Goal: Task Accomplishment & Management: Use online tool/utility

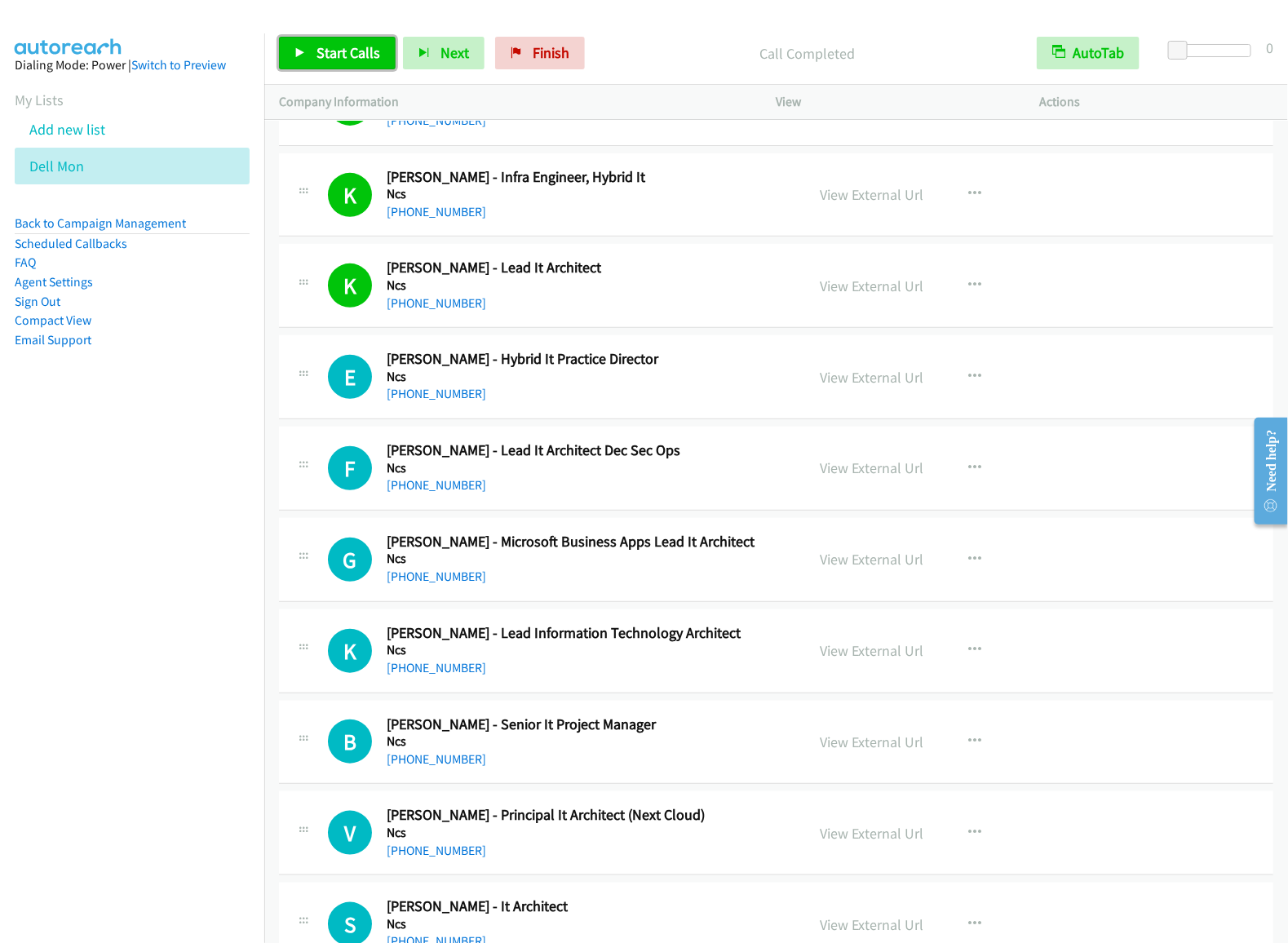
click at [316, 42] on link "Start Calls" at bounding box center [337, 53] width 116 height 33
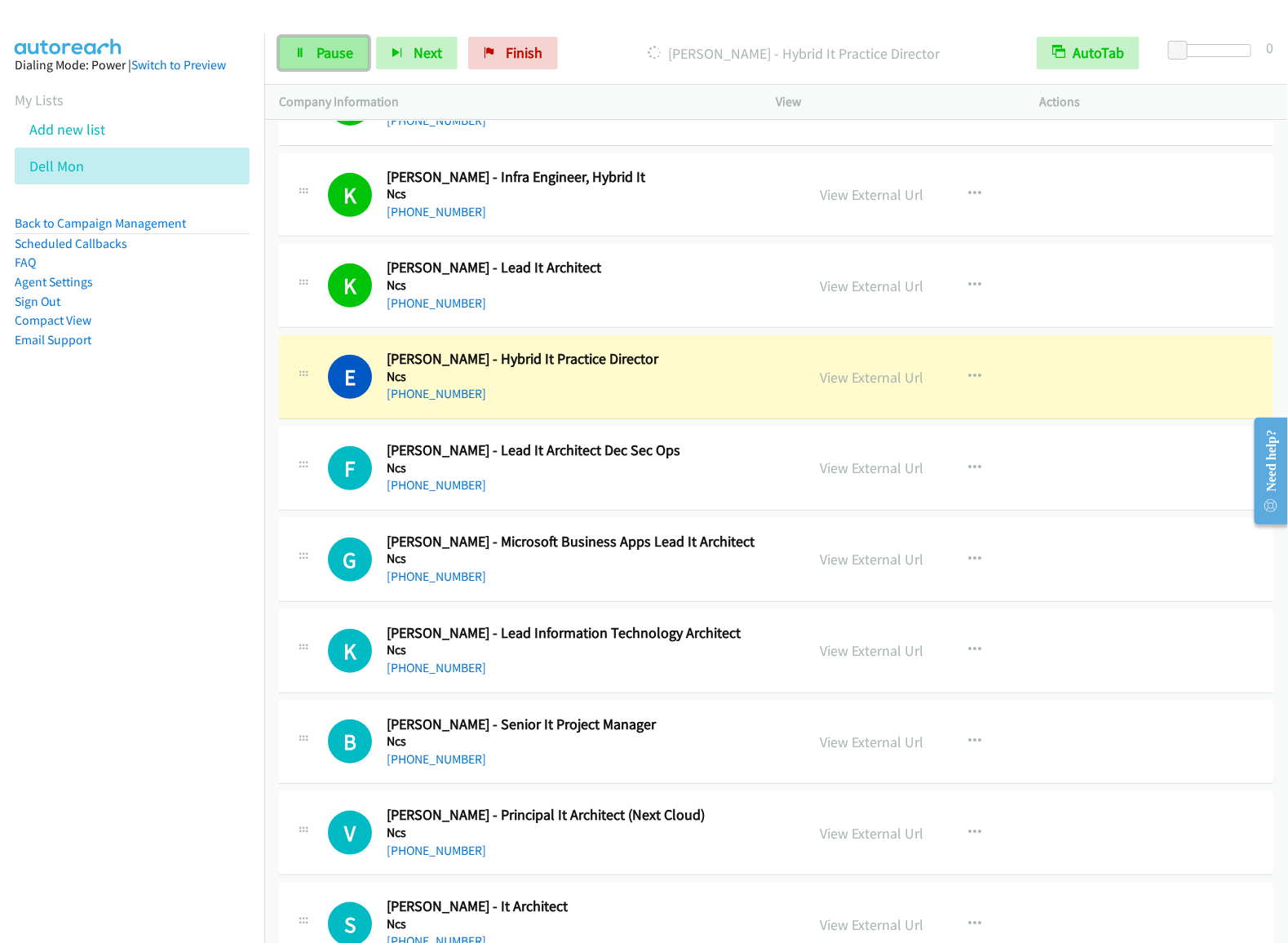
click at [333, 60] on link "Pause" at bounding box center [324, 53] width 89 height 33
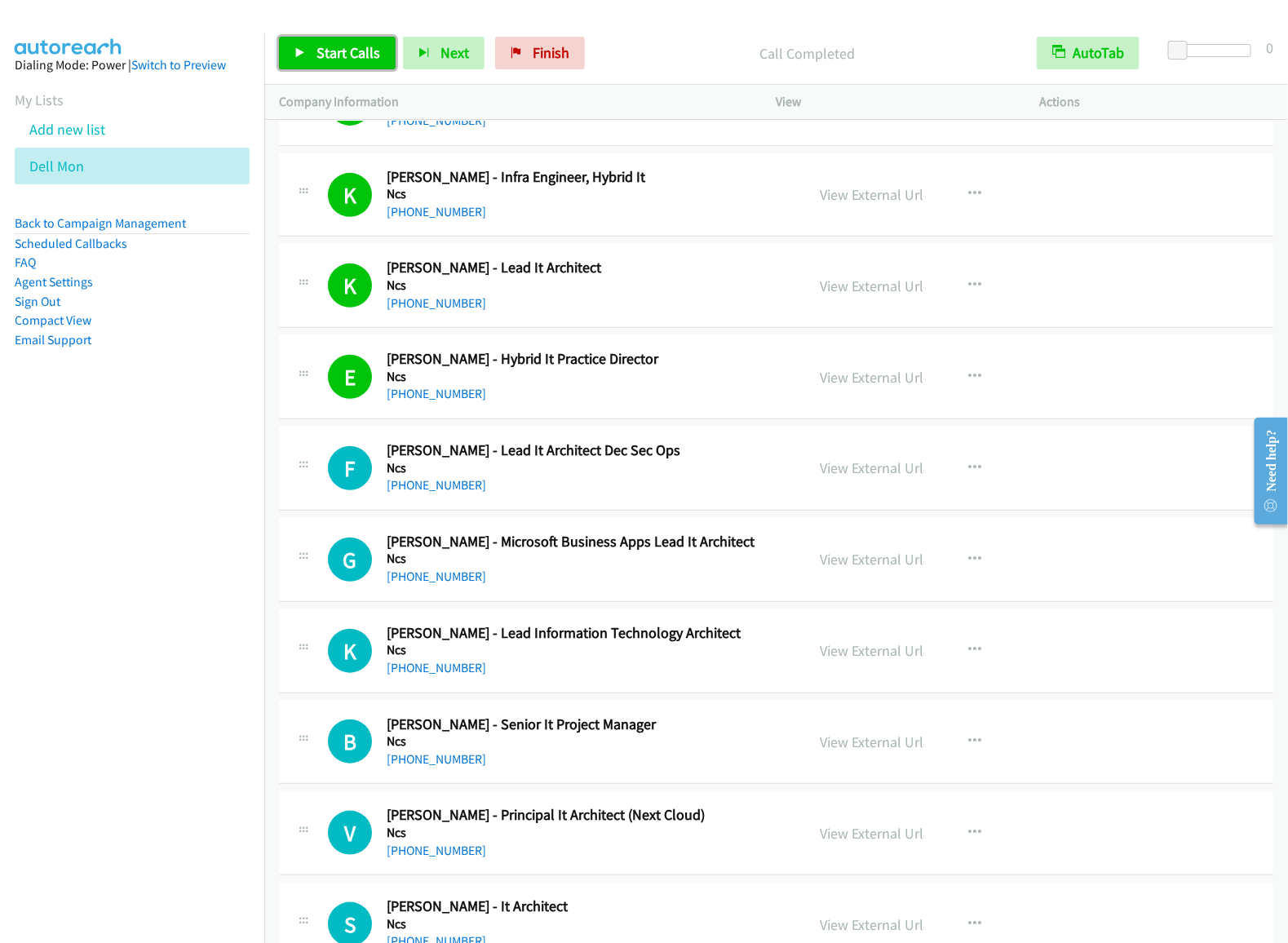
click at [355, 52] on span "Start Calls" at bounding box center [349, 53] width 63 height 19
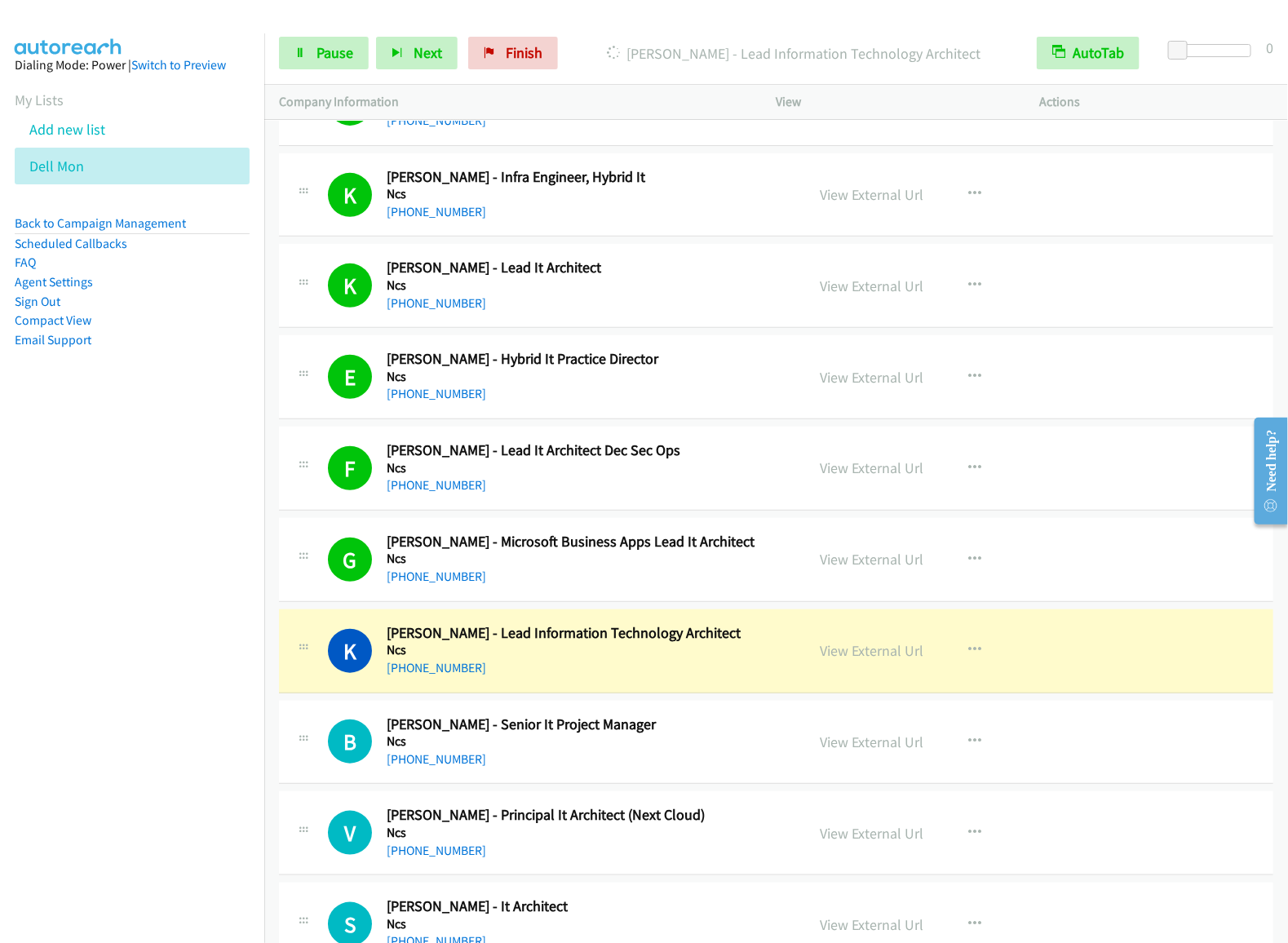
click at [322, 79] on div "Start Calls Pause Next Finish [PERSON_NAME] - Lead Information Technology Archi…" at bounding box center [776, 53] width 1024 height 62
click at [327, 57] on span "Pause" at bounding box center [335, 53] width 36 height 19
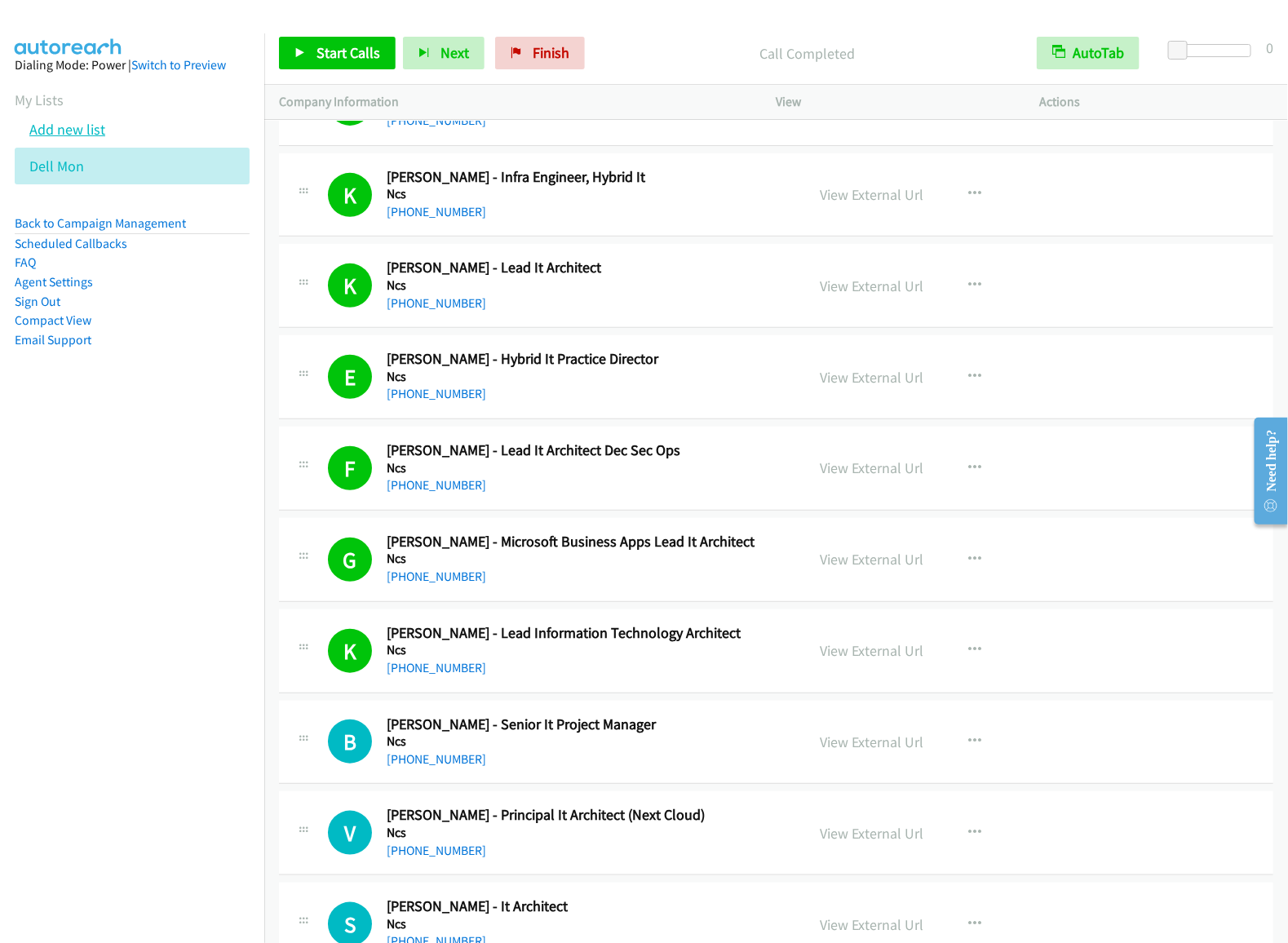
click at [71, 138] on link "Add new list" at bounding box center [67, 130] width 76 height 19
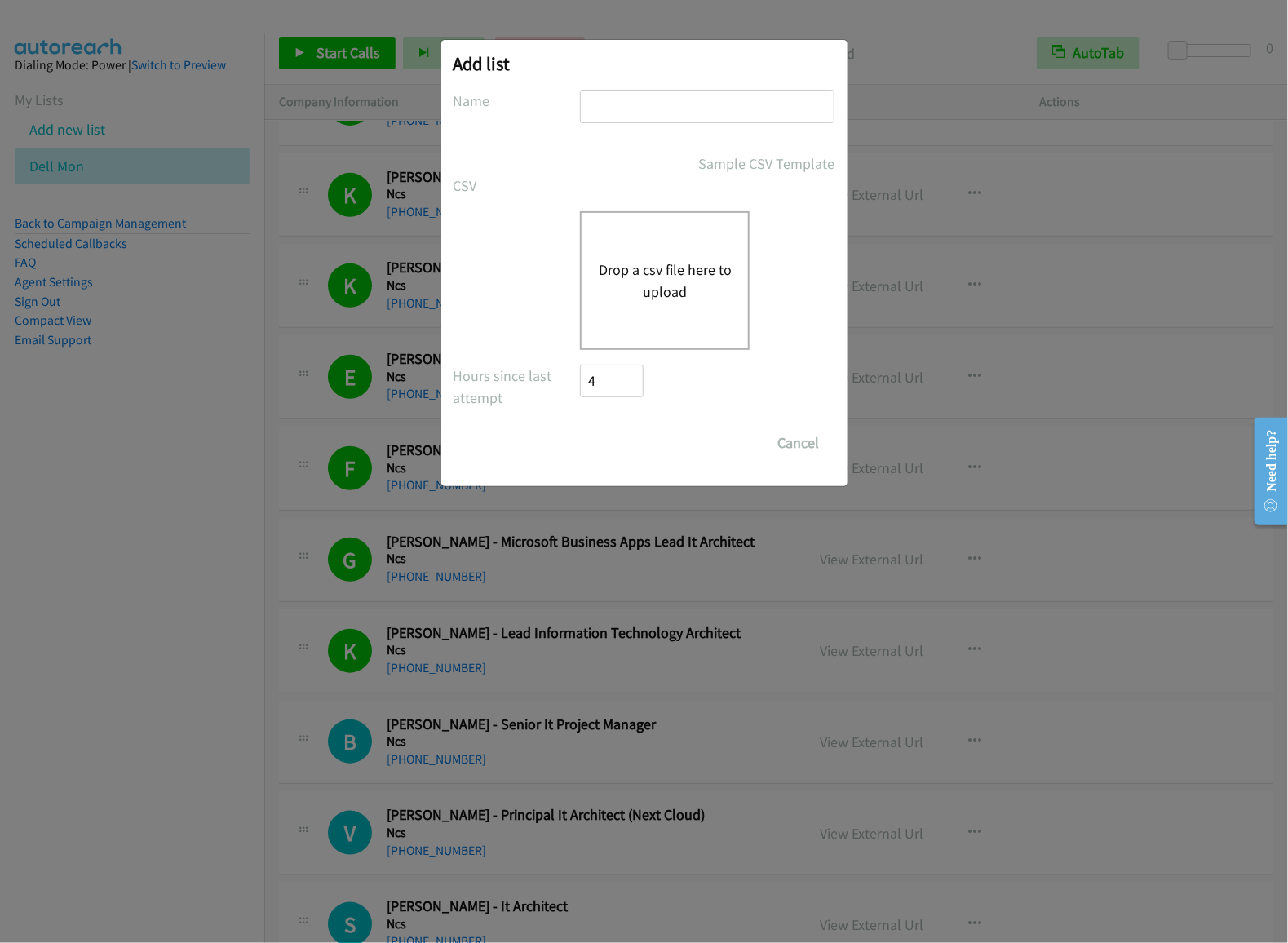
click at [673, 117] on input "text" at bounding box center [707, 106] width 255 height 34
type input "dell afternoon mon"
click at [629, 253] on div "Drop a csv file here to upload" at bounding box center [665, 280] width 170 height 138
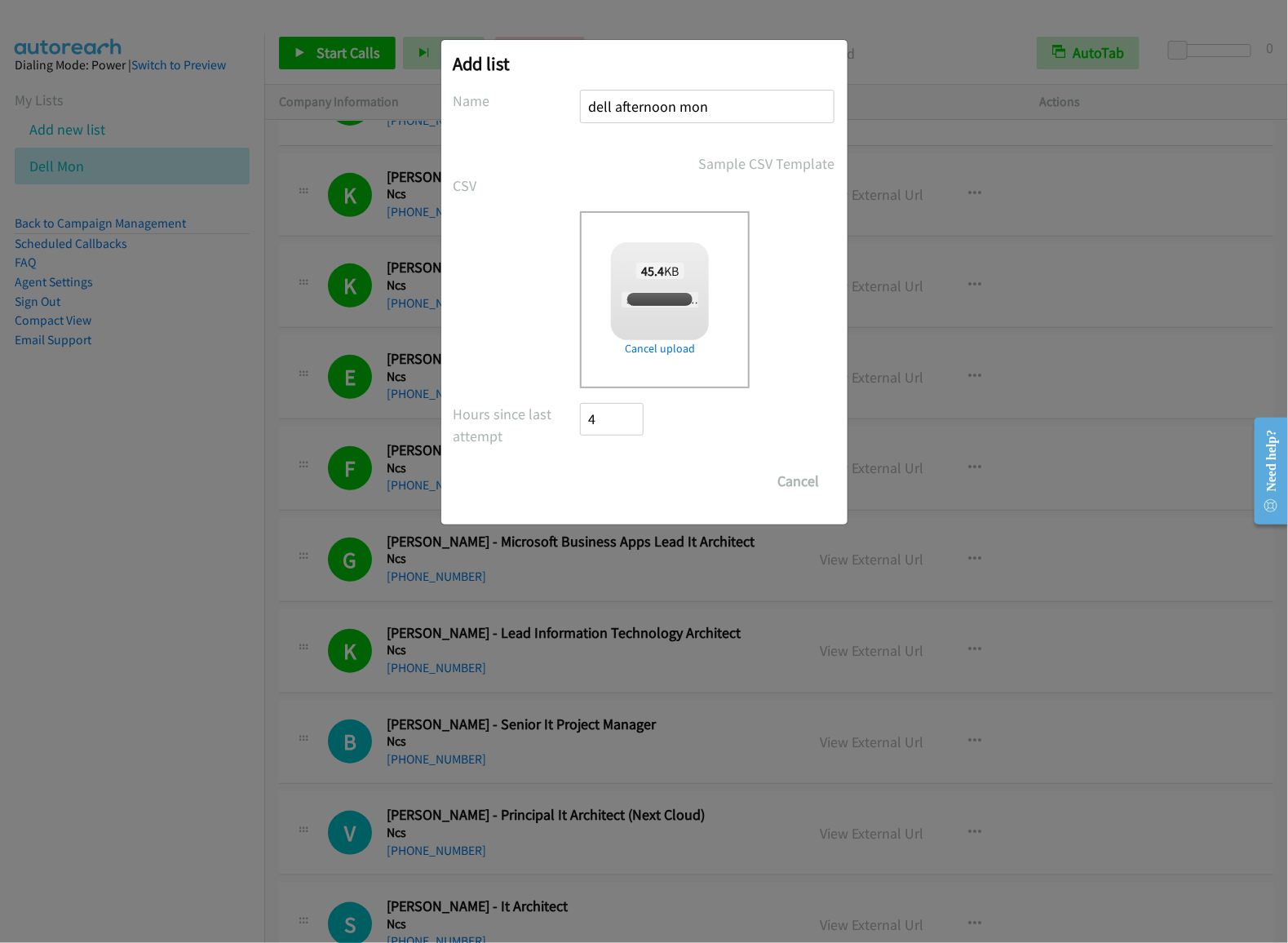
checkbox input "true"
click at [657, 488] on input "Save List" at bounding box center [623, 481] width 85 height 33
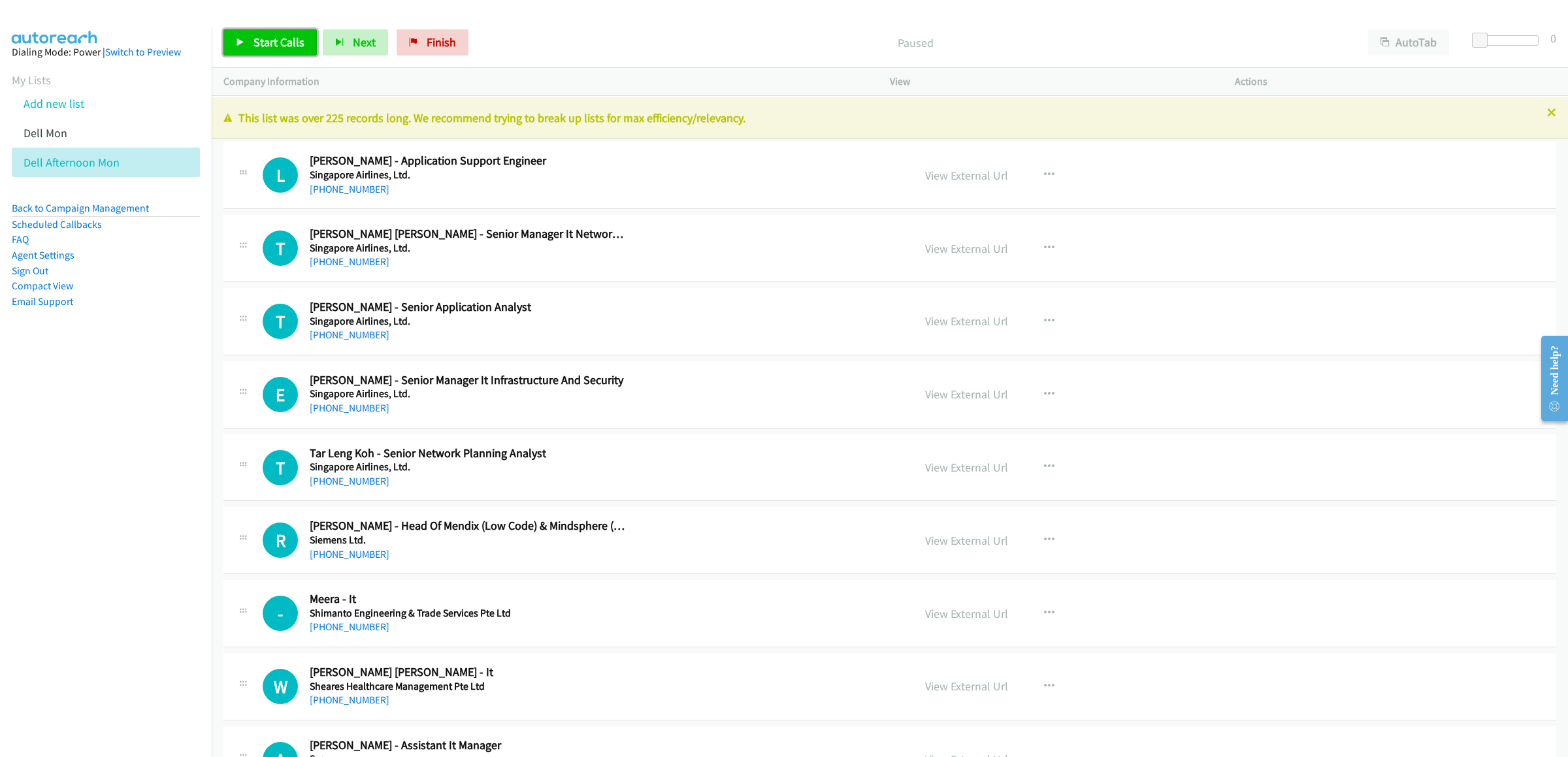
click at [294, 36] on span "Start Calls" at bounding box center [279, 42] width 51 height 15
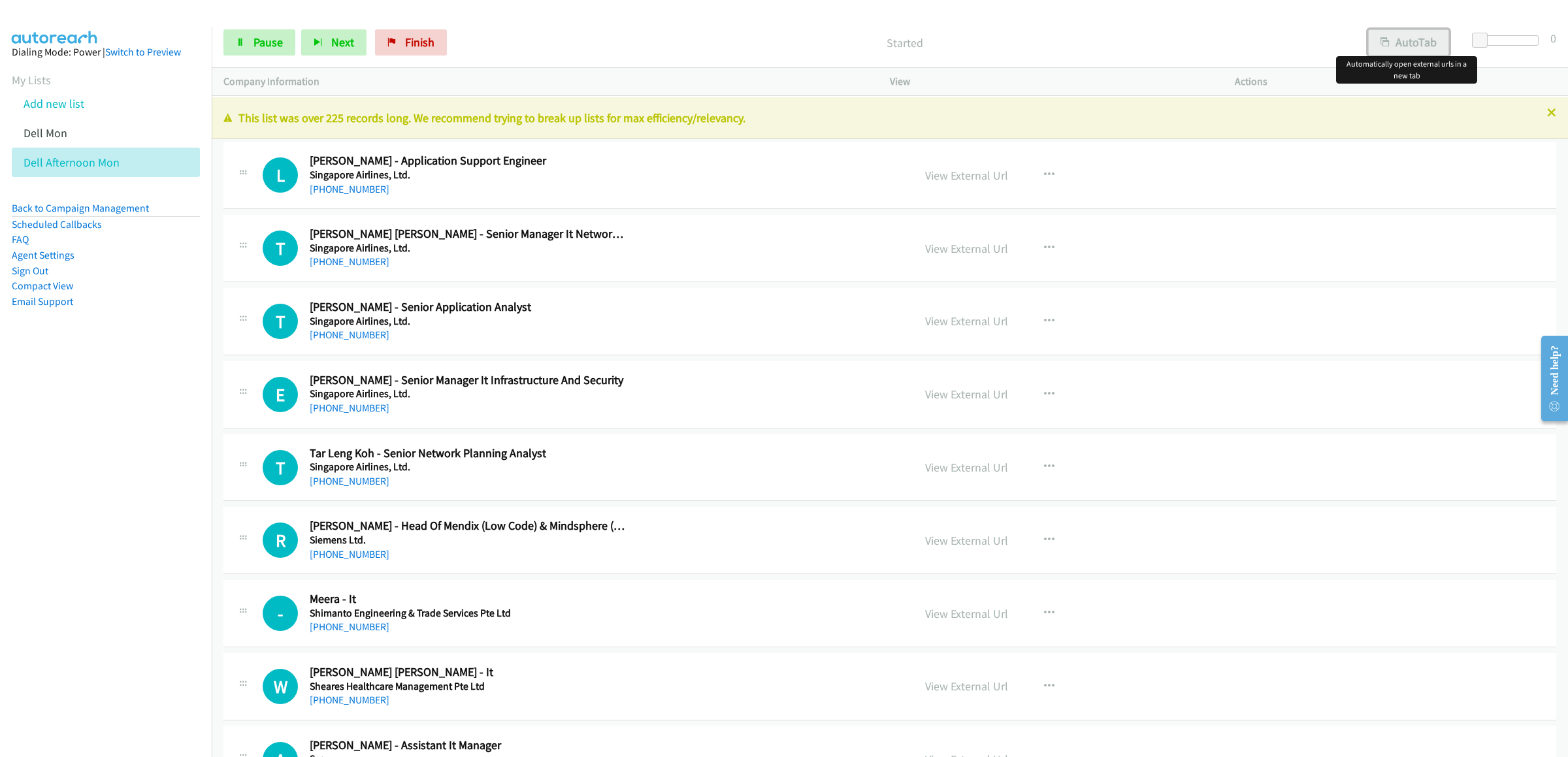
click at [1031, 49] on button "AutoTab" at bounding box center [1408, 42] width 81 height 26
click at [253, 51] on link "Pause" at bounding box center [259, 42] width 72 height 26
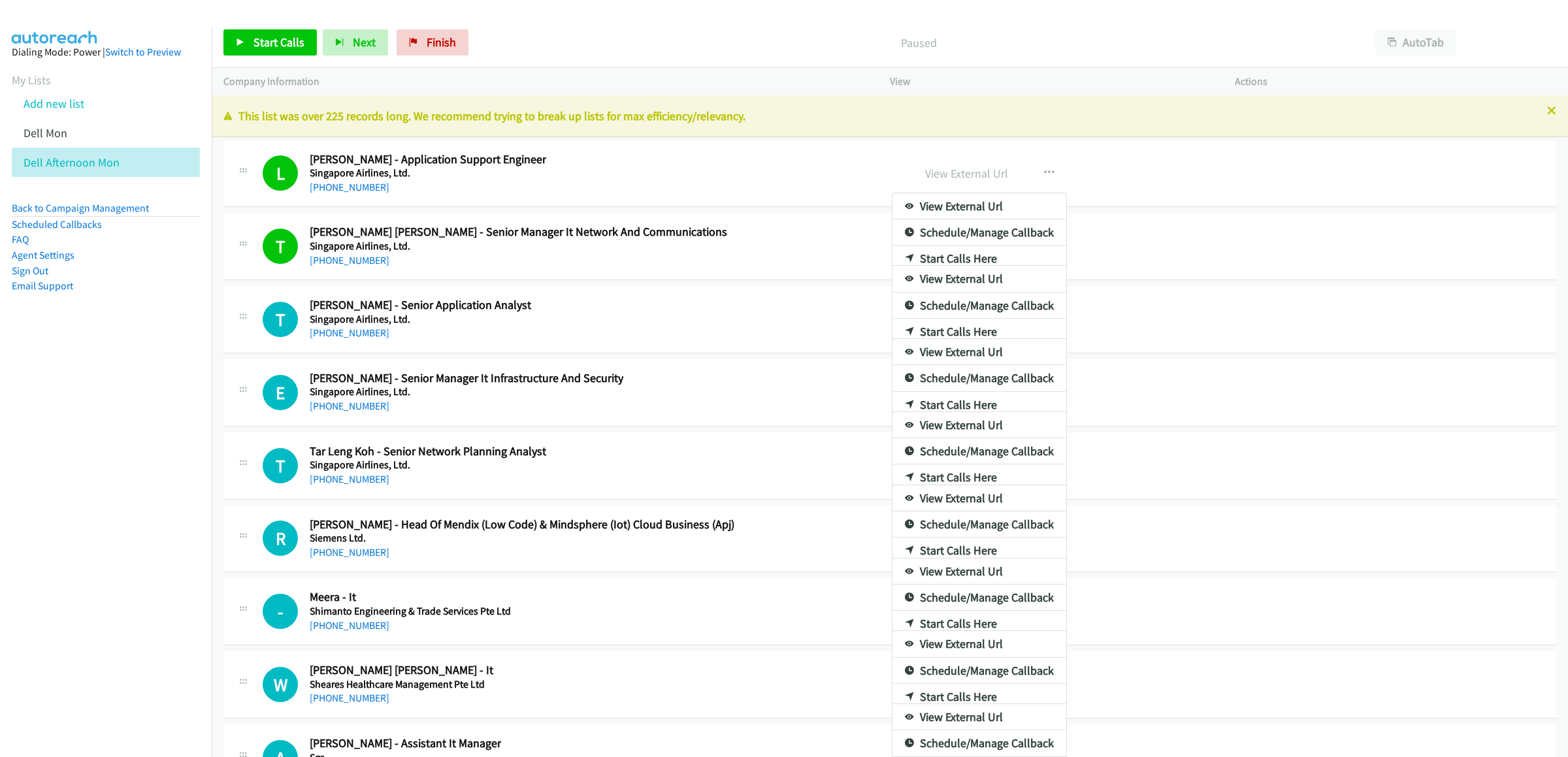
click at [1404, 49] on div at bounding box center [784, 378] width 1568 height 757
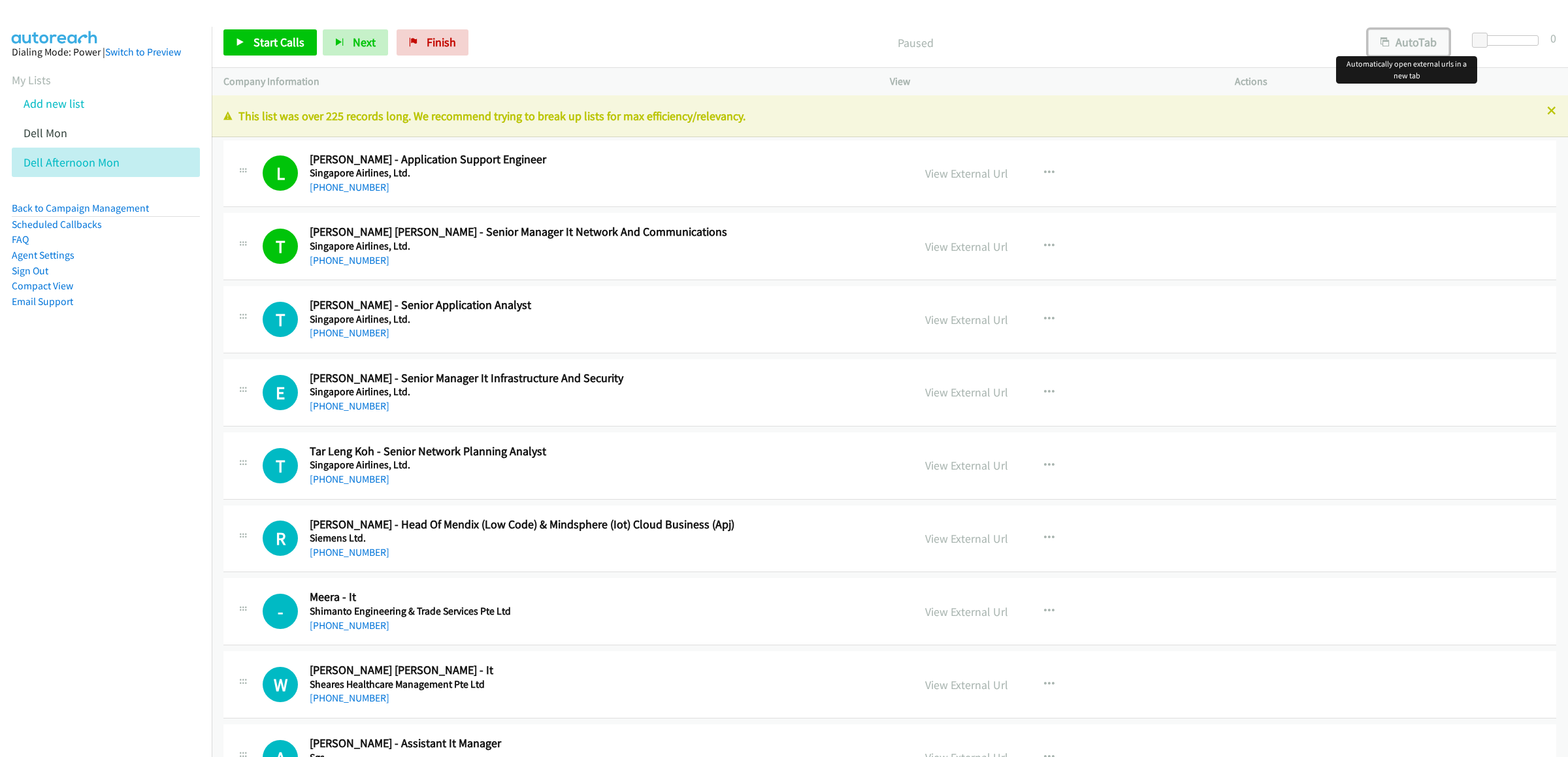
click at [1404, 49] on button "AutoTab" at bounding box center [1408, 42] width 81 height 26
click at [269, 40] on span "Start Calls" at bounding box center [279, 42] width 51 height 15
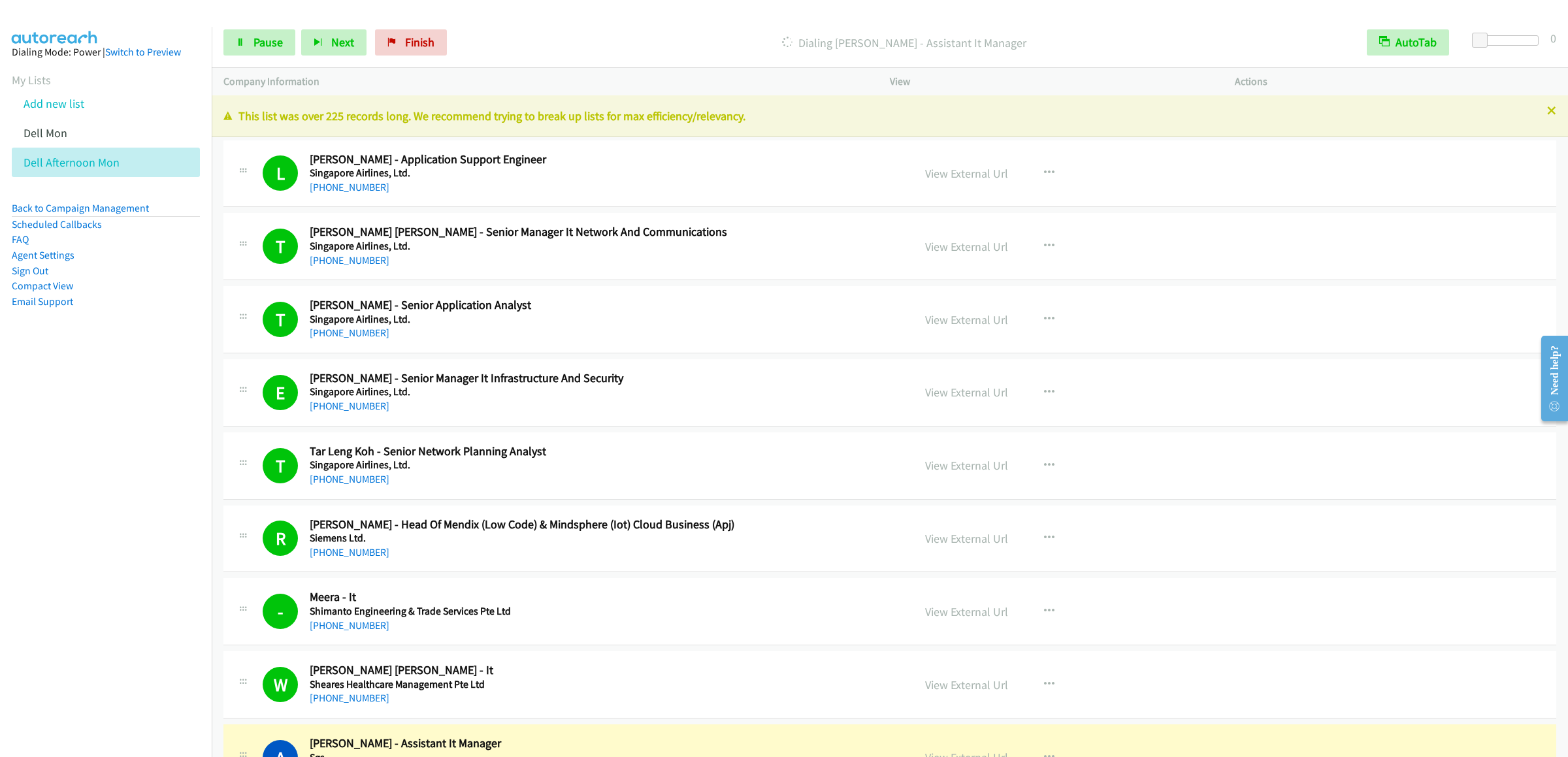
scroll to position [392, 0]
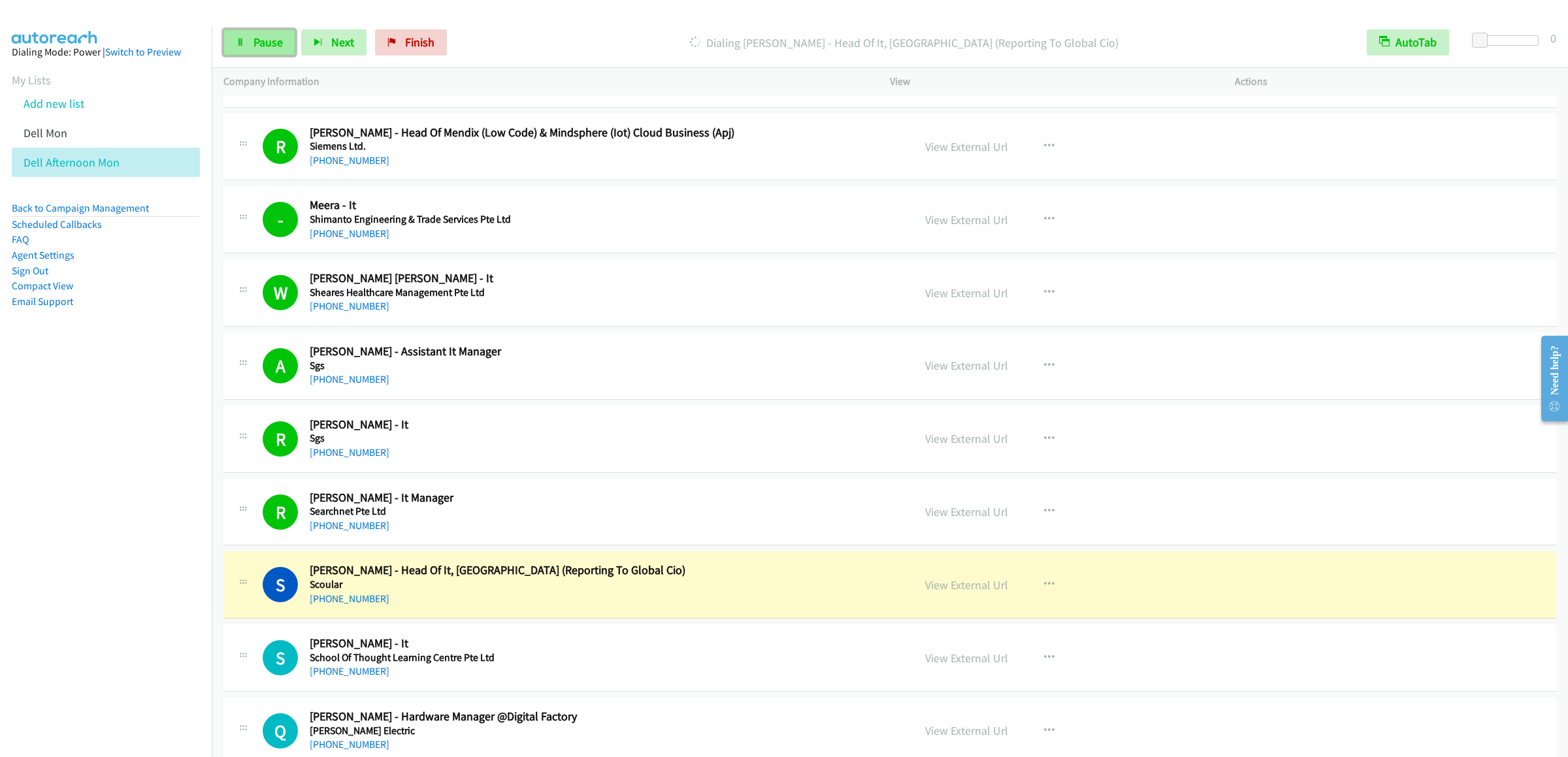
click at [254, 40] on span "Pause" at bounding box center [268, 42] width 29 height 15
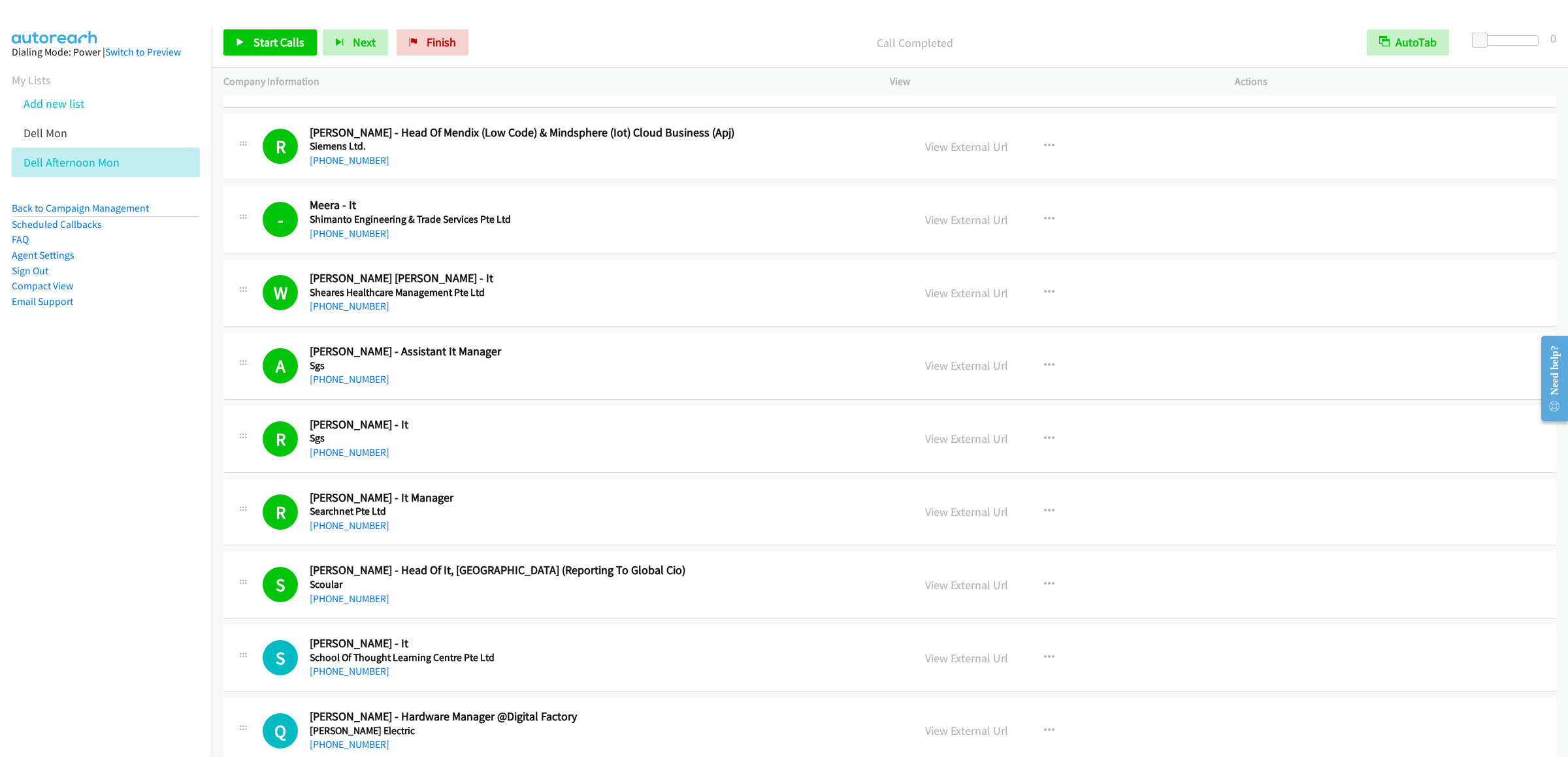
scroll to position [653, 0]
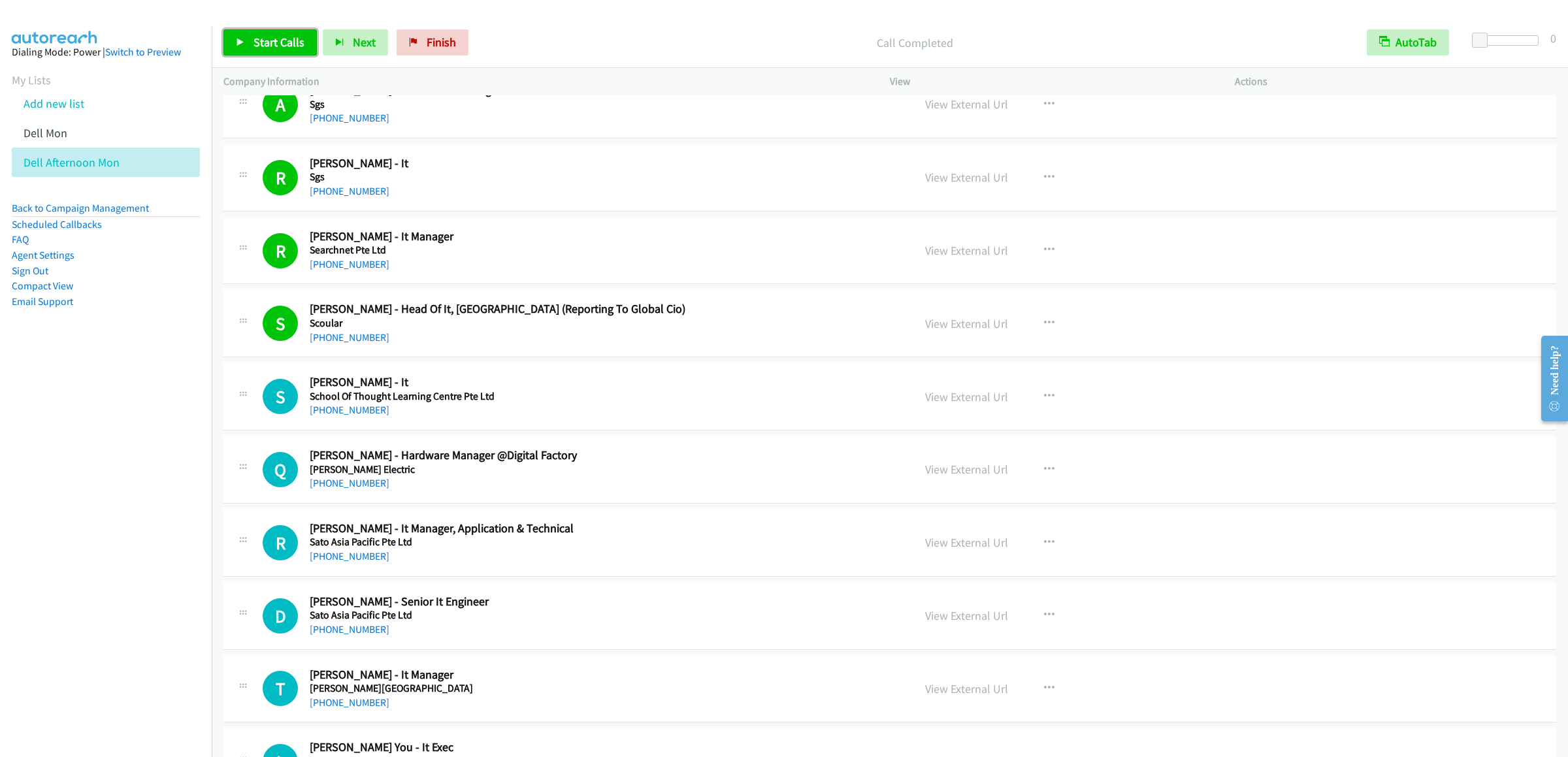
click at [243, 38] on icon at bounding box center [241, 43] width 9 height 9
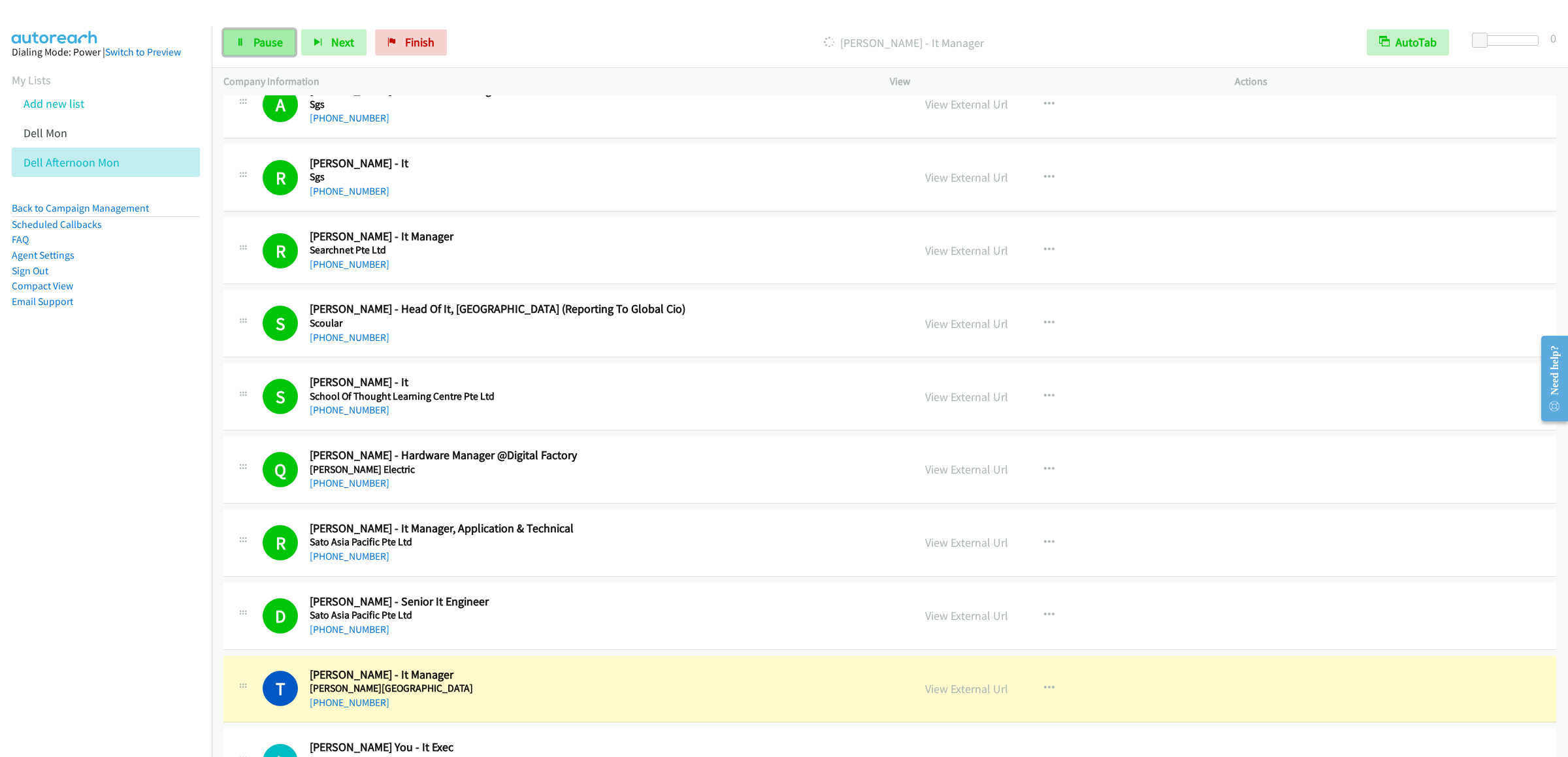
click at [255, 32] on link "Pause" at bounding box center [259, 42] width 72 height 26
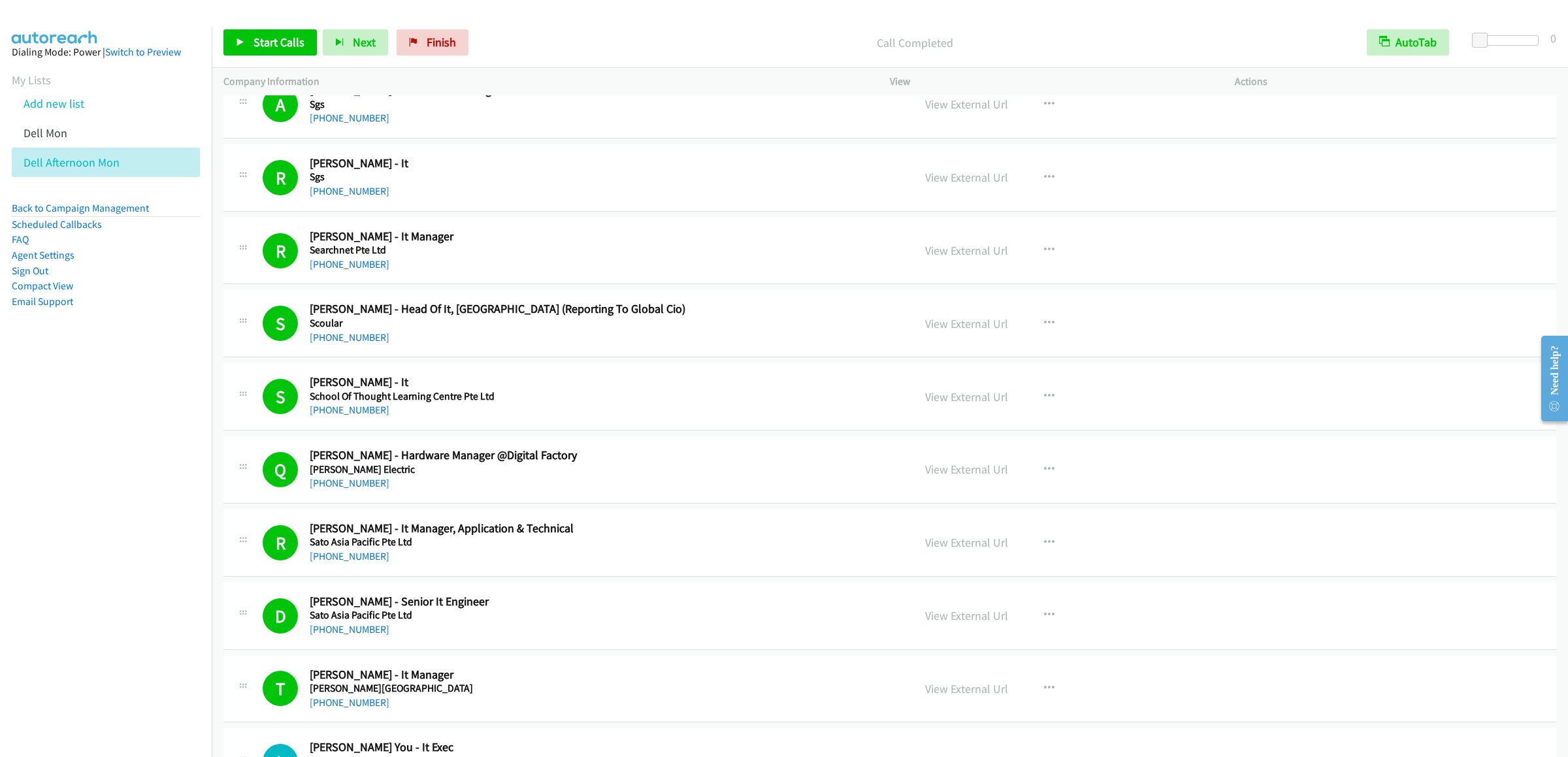
click at [271, 18] on div "Start Calls Pause Next Finish Call Completed AutoTab AutoTab 0" at bounding box center [890, 42] width 1357 height 50
click at [271, 42] on span "Start Calls" at bounding box center [279, 42] width 51 height 15
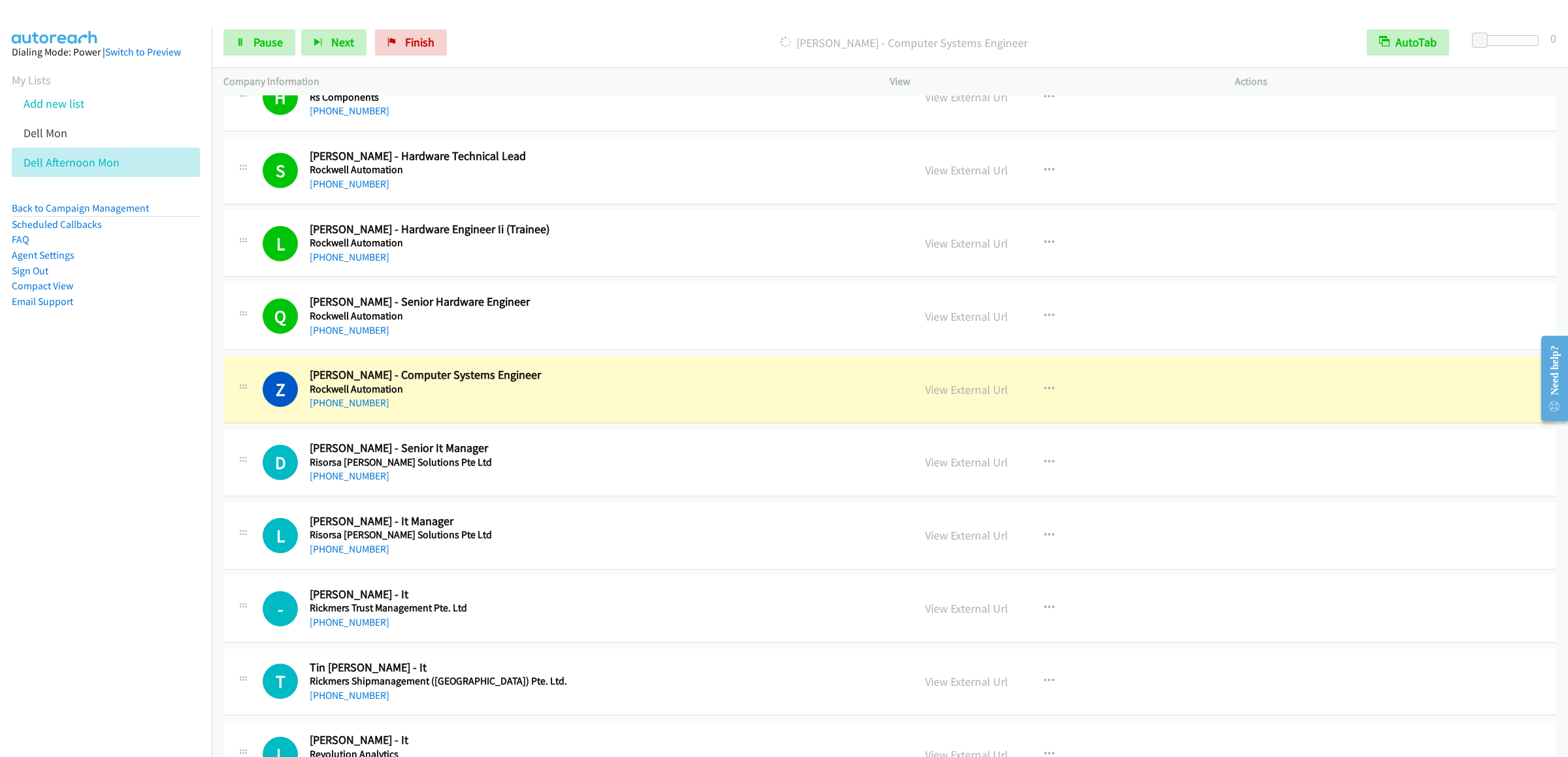
scroll to position [2089, 0]
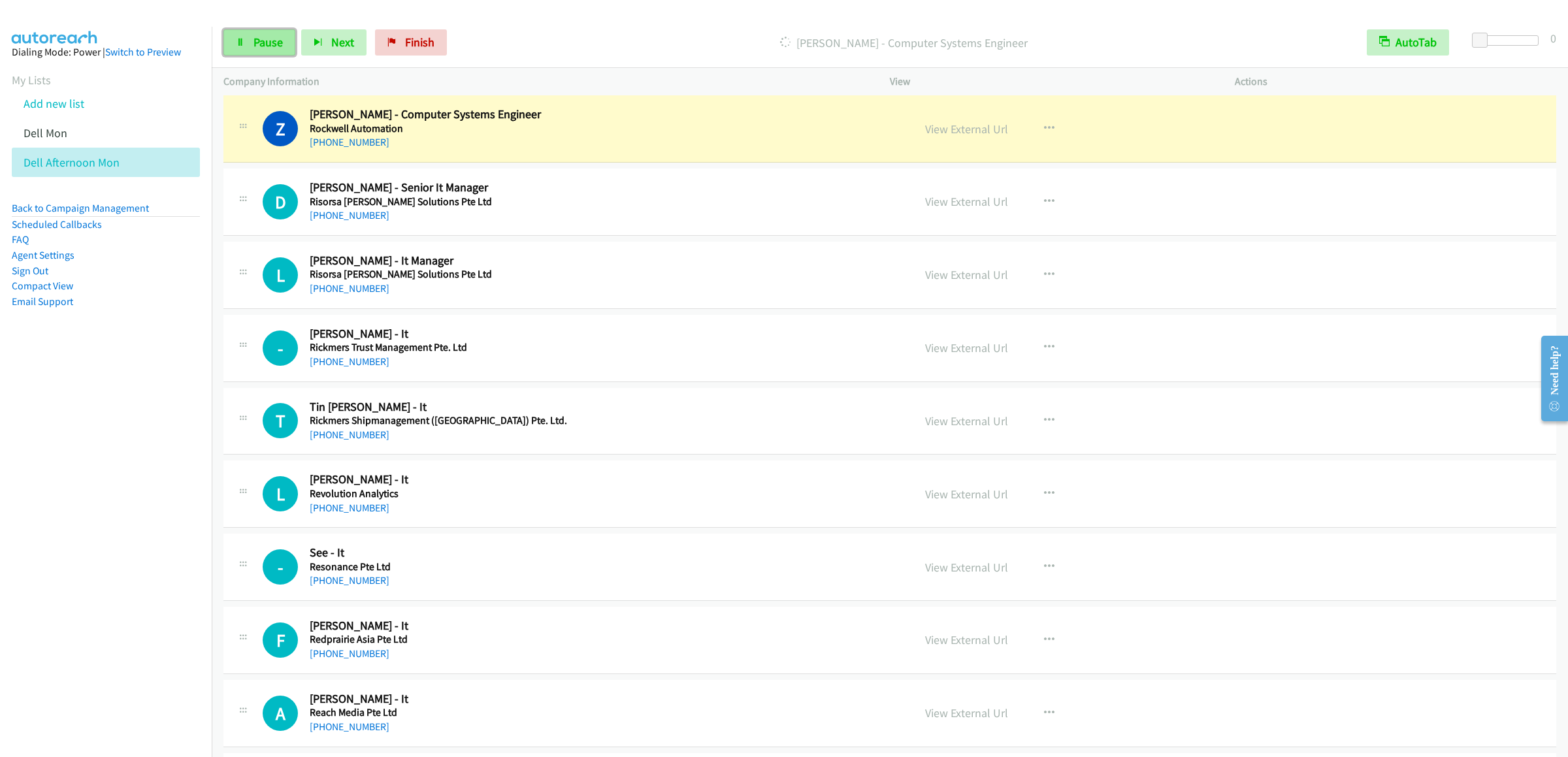
click at [255, 39] on span "Pause" at bounding box center [268, 42] width 29 height 15
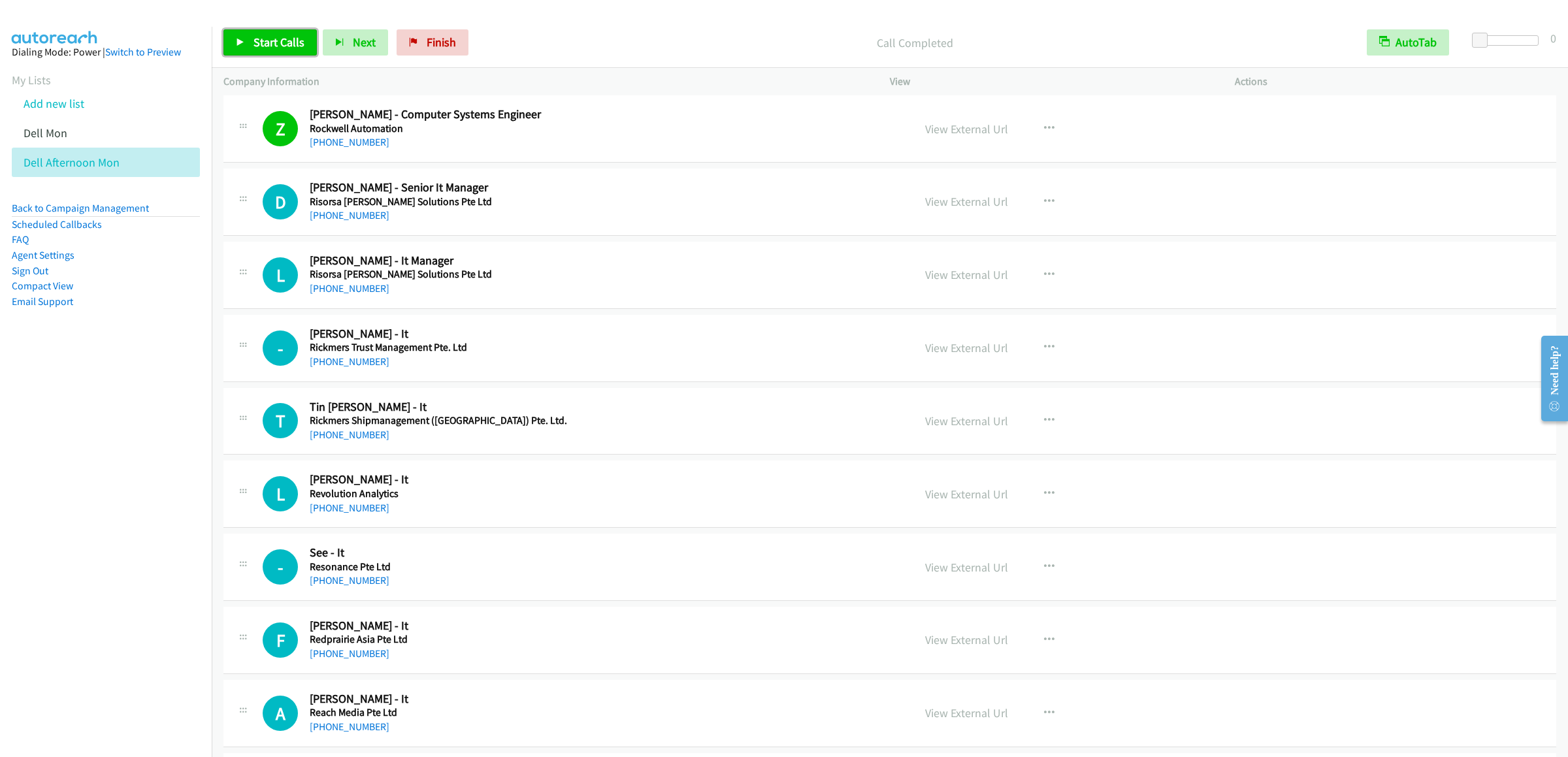
click at [288, 51] on link "Start Calls" at bounding box center [270, 42] width 93 height 26
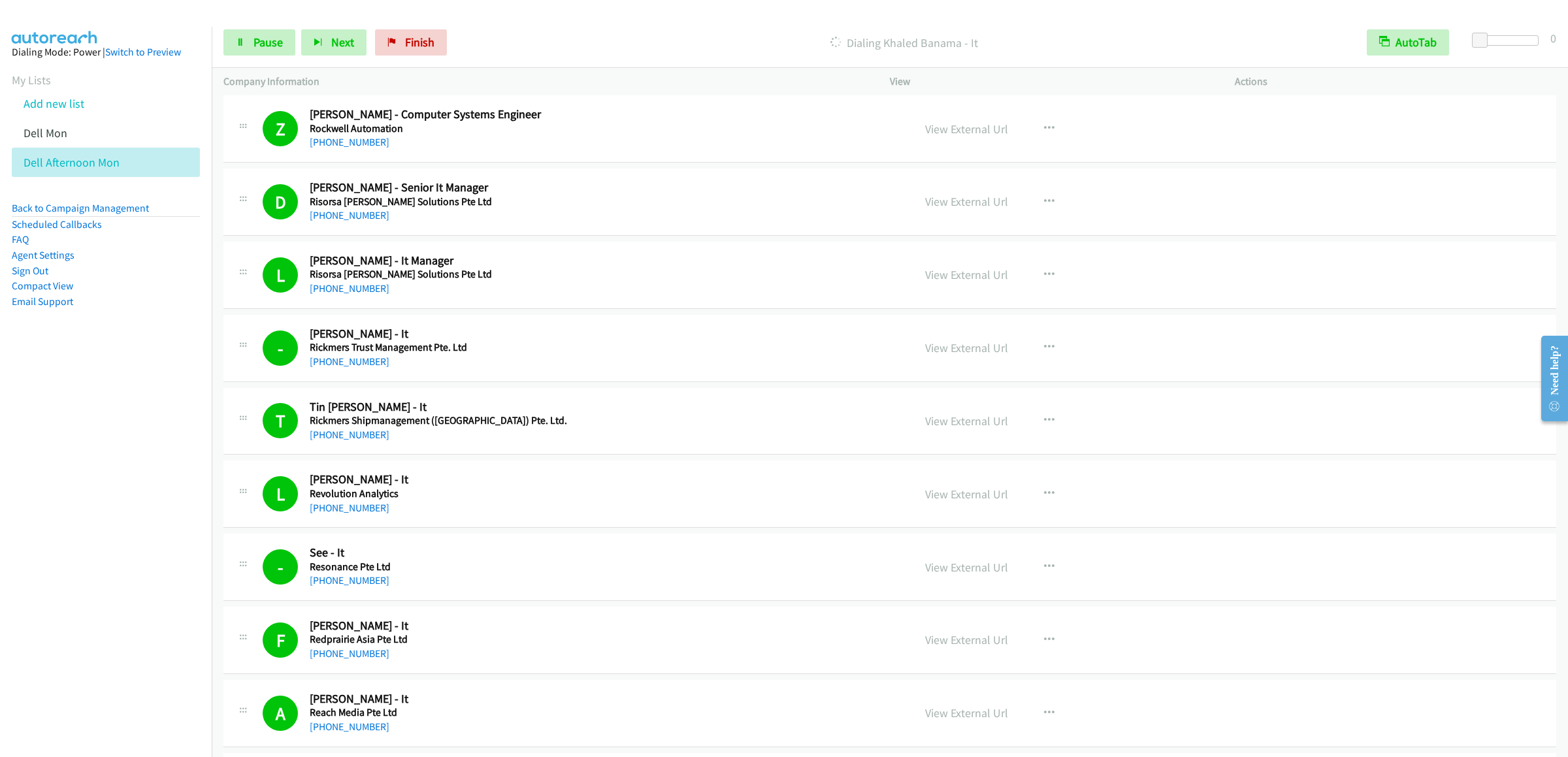
scroll to position [2742, 0]
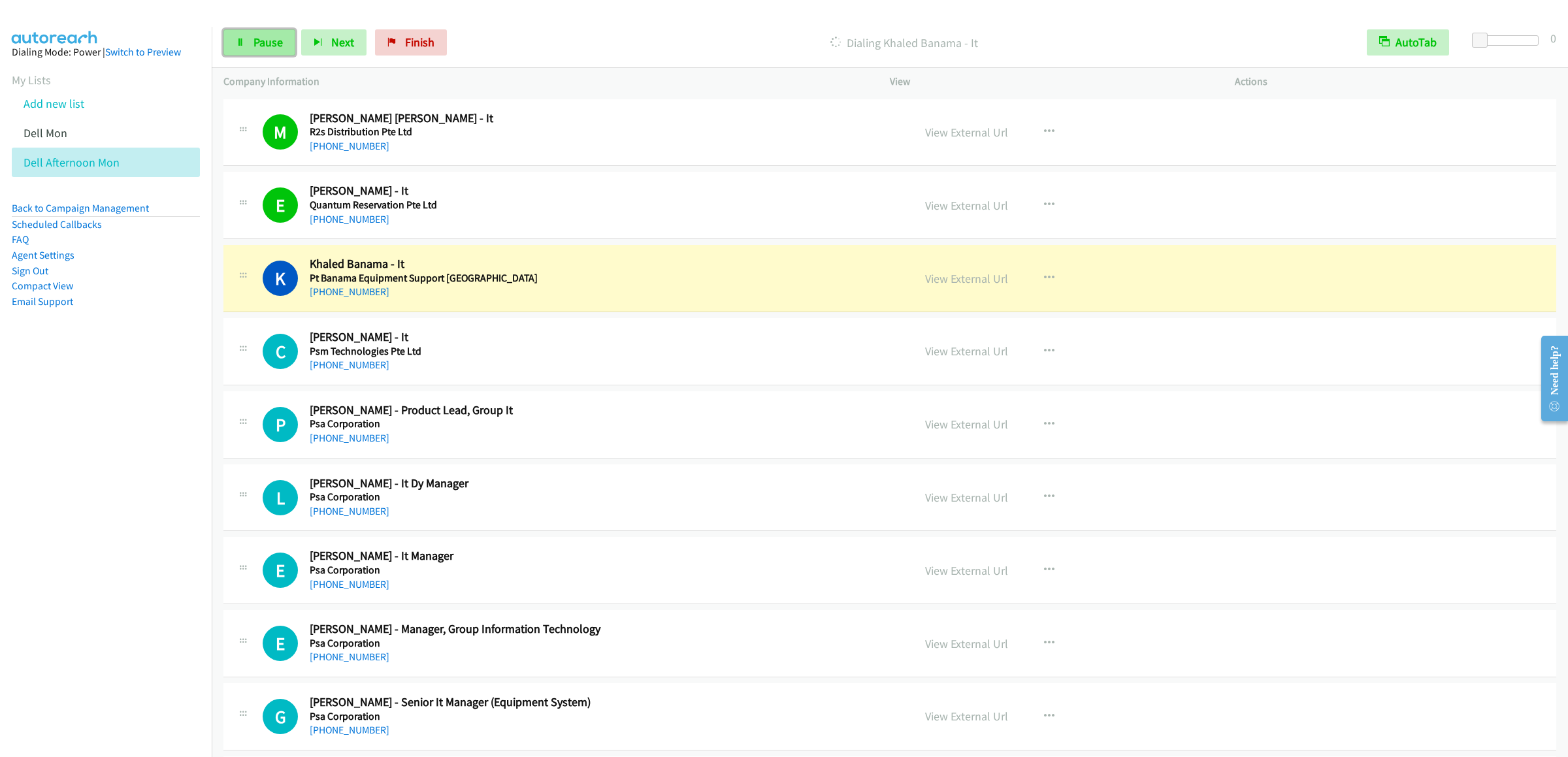
click at [268, 47] on span "Pause" at bounding box center [268, 42] width 29 height 15
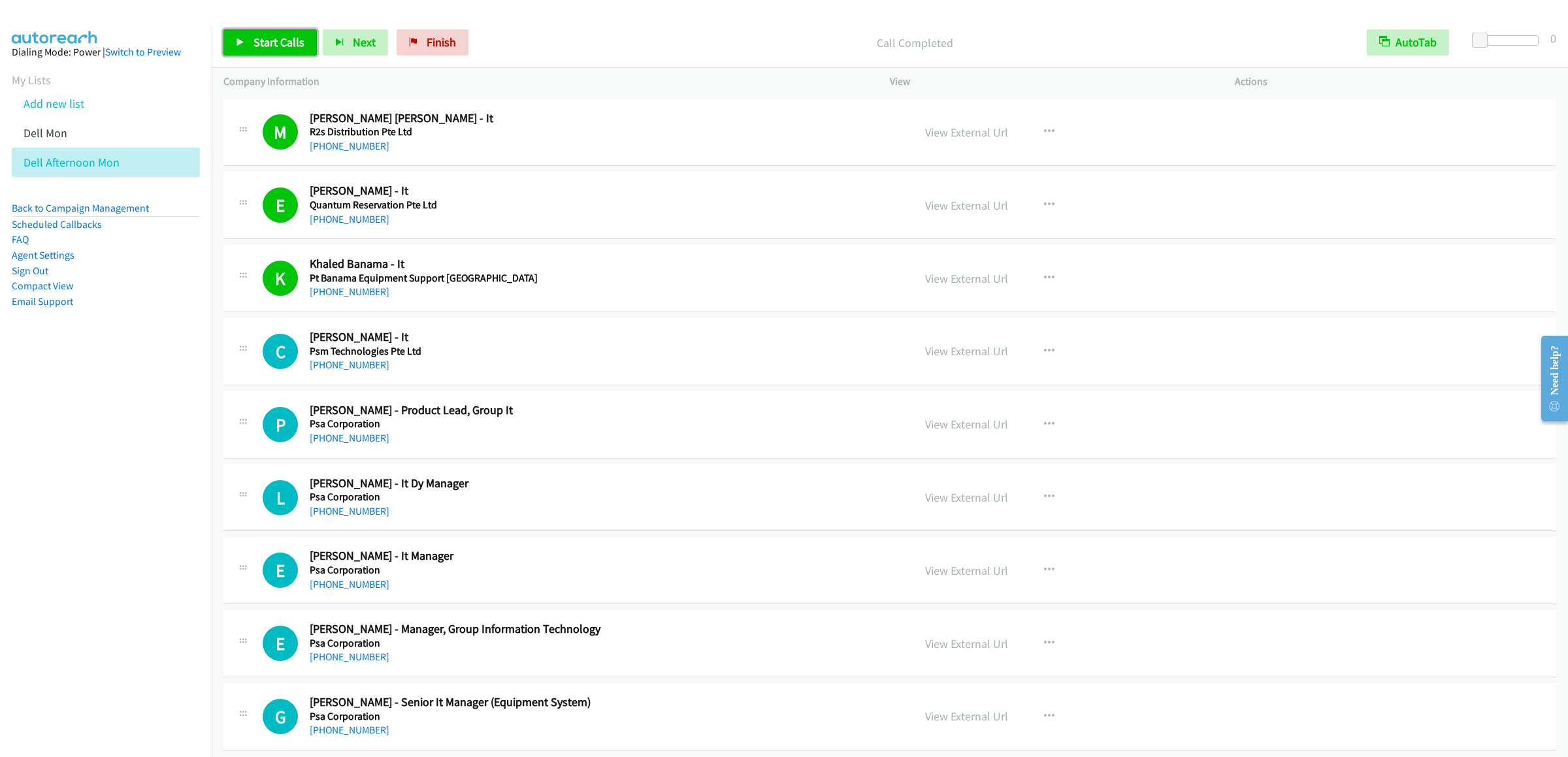
click at [272, 38] on span "Start Calls" at bounding box center [279, 42] width 51 height 15
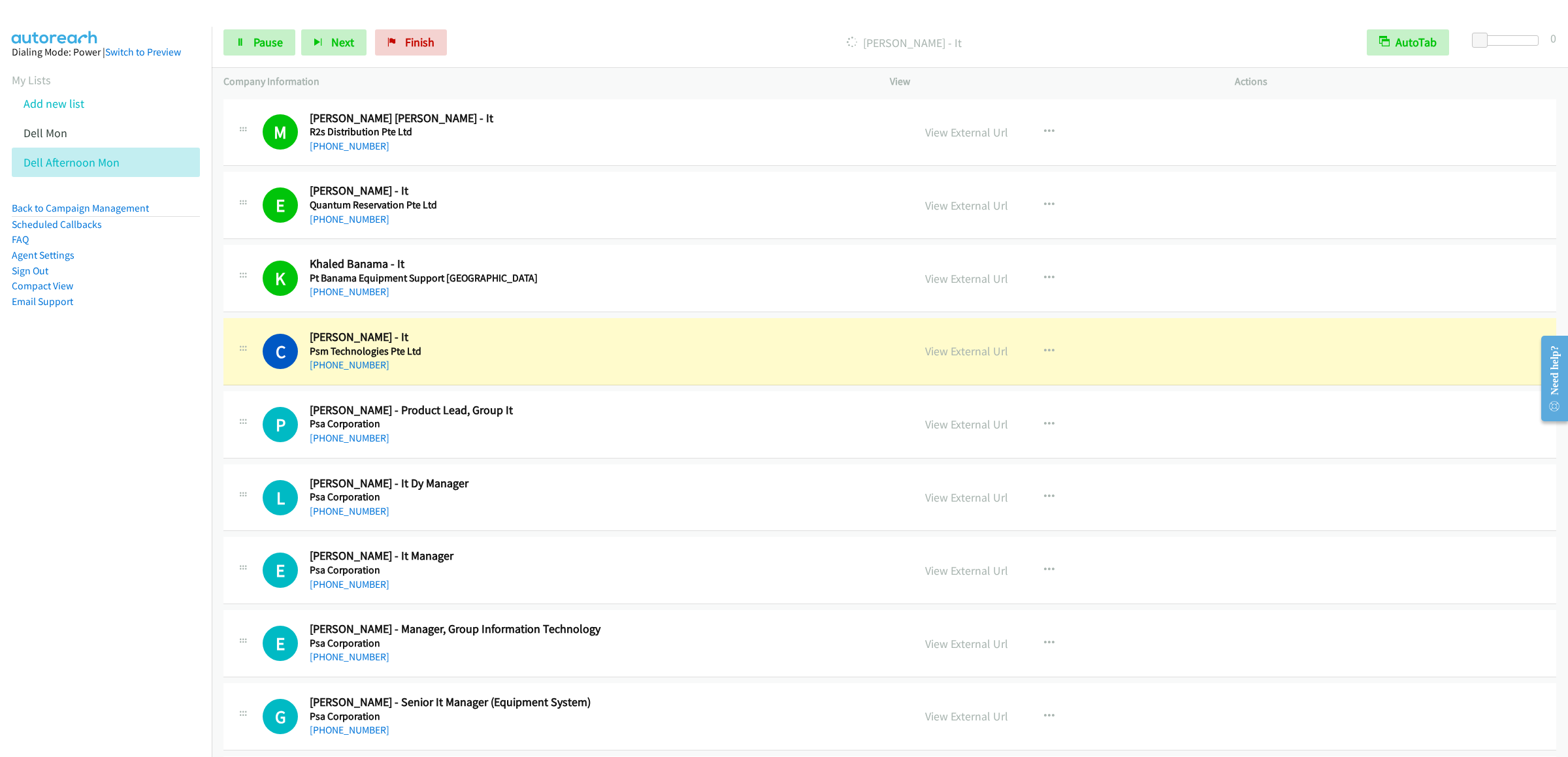
scroll to position [2872, 0]
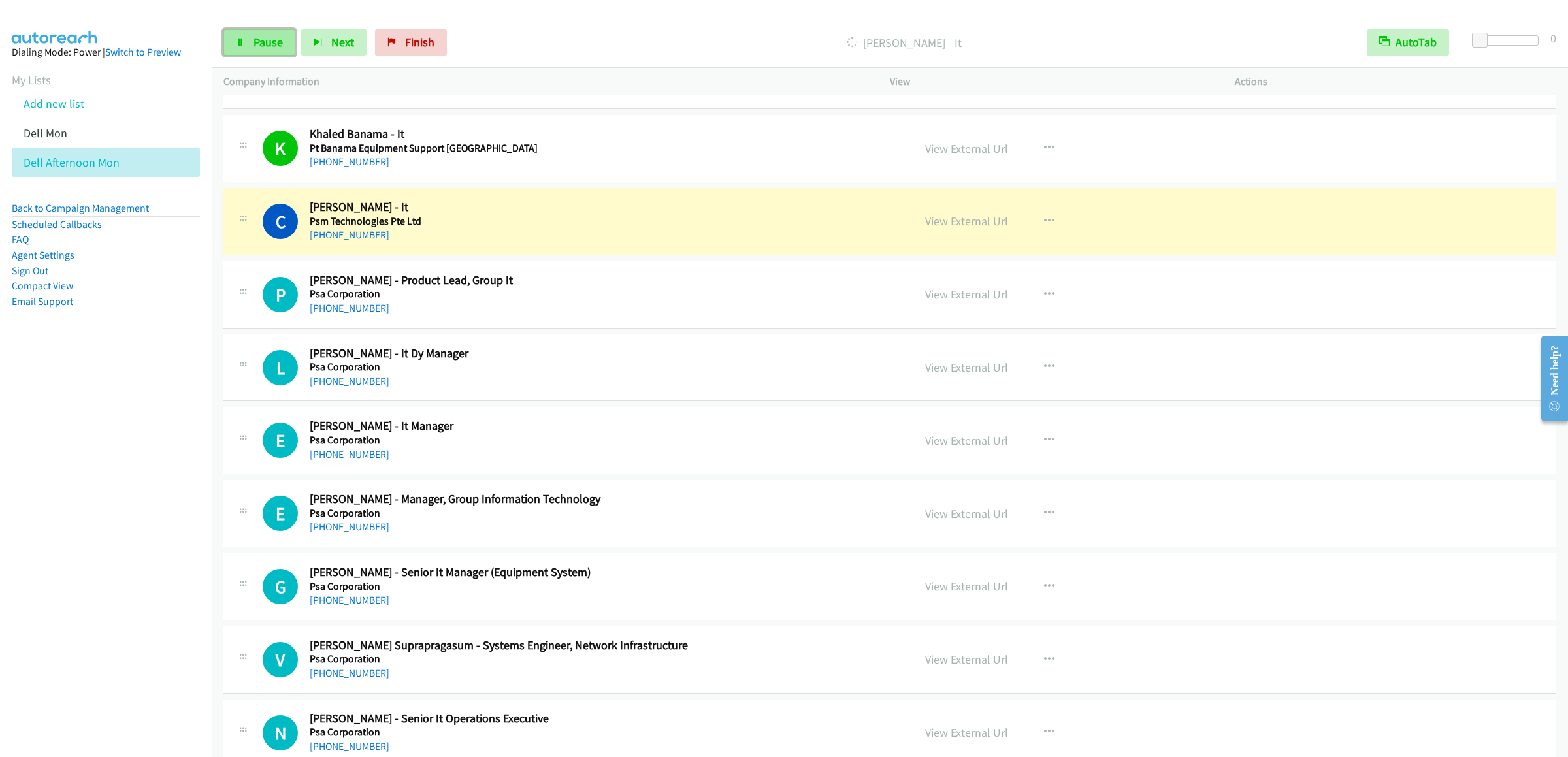
click at [255, 33] on link "Pause" at bounding box center [259, 42] width 72 height 26
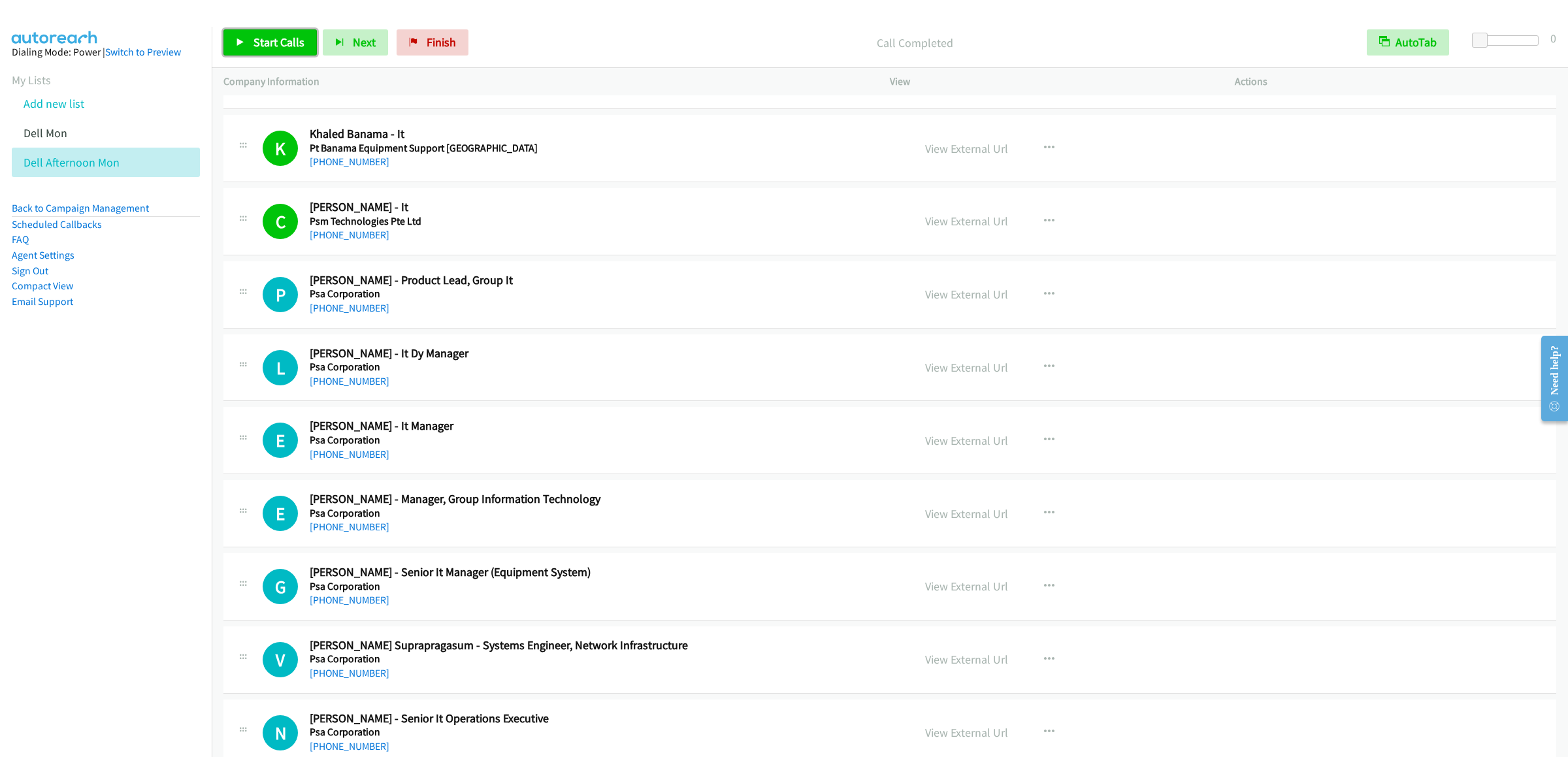
click at [288, 48] on span "Start Calls" at bounding box center [279, 42] width 51 height 15
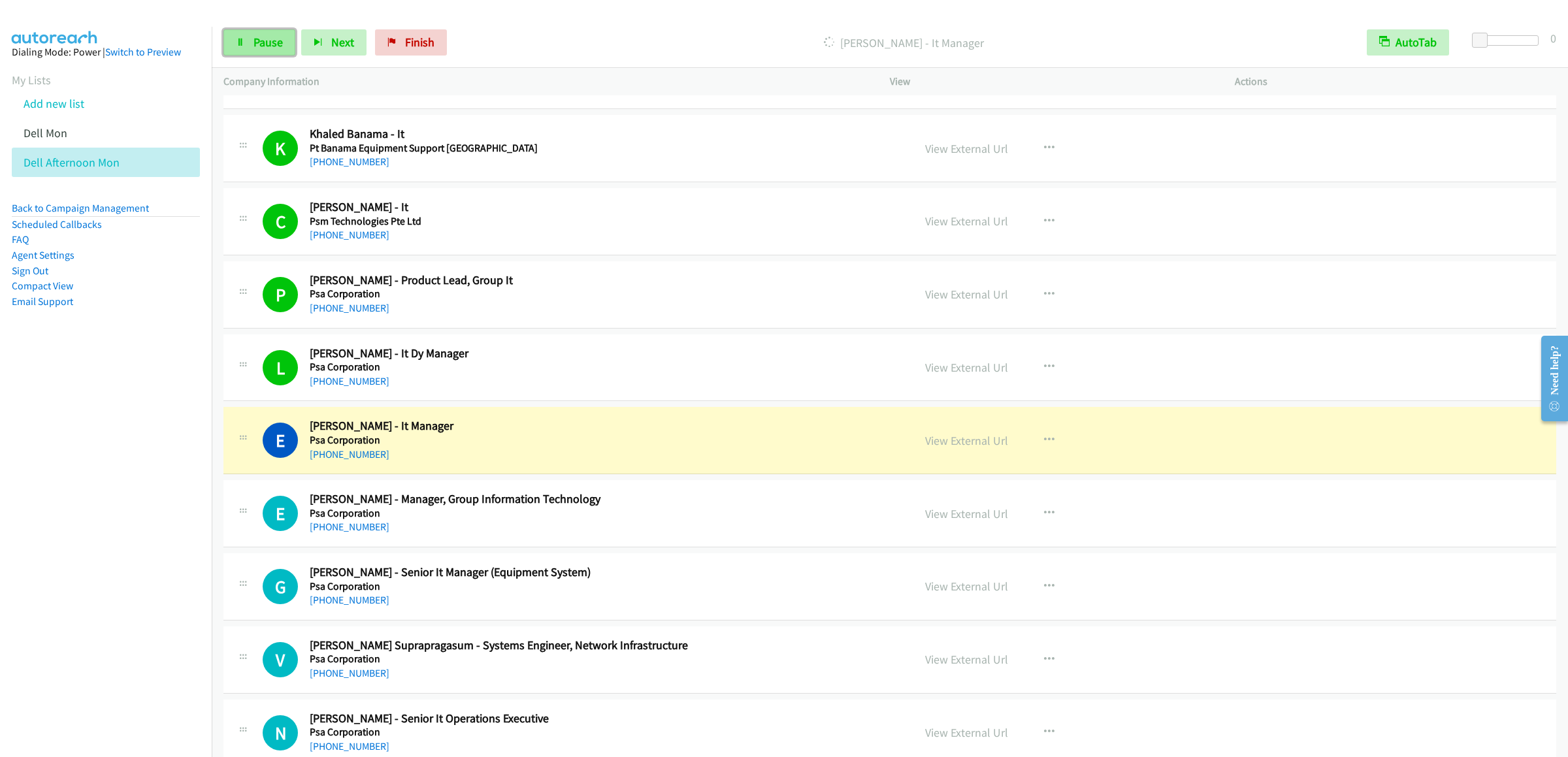
click at [245, 40] on link "Pause" at bounding box center [259, 42] width 72 height 26
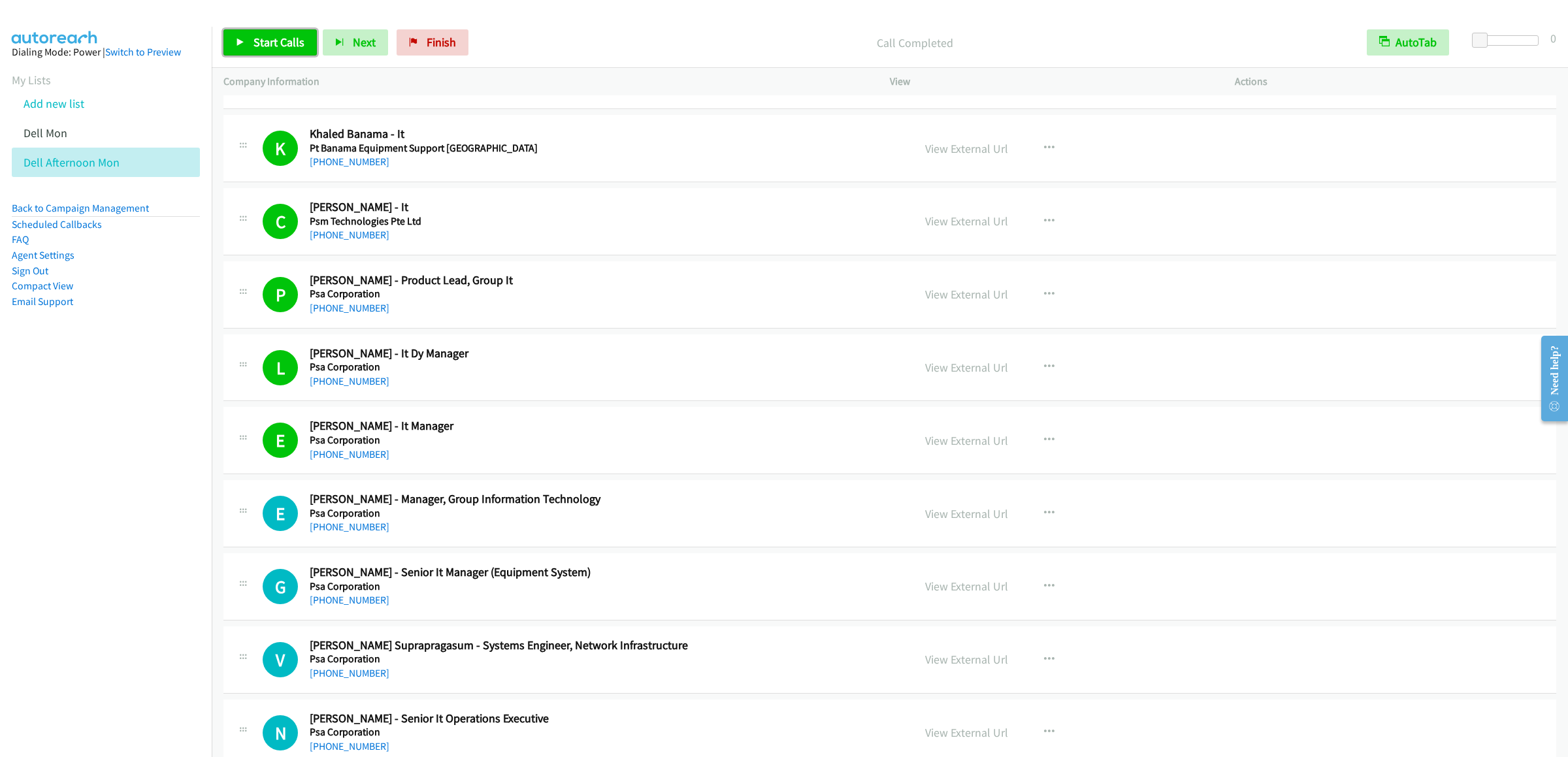
click at [265, 50] on link "Start Calls" at bounding box center [270, 42] width 93 height 26
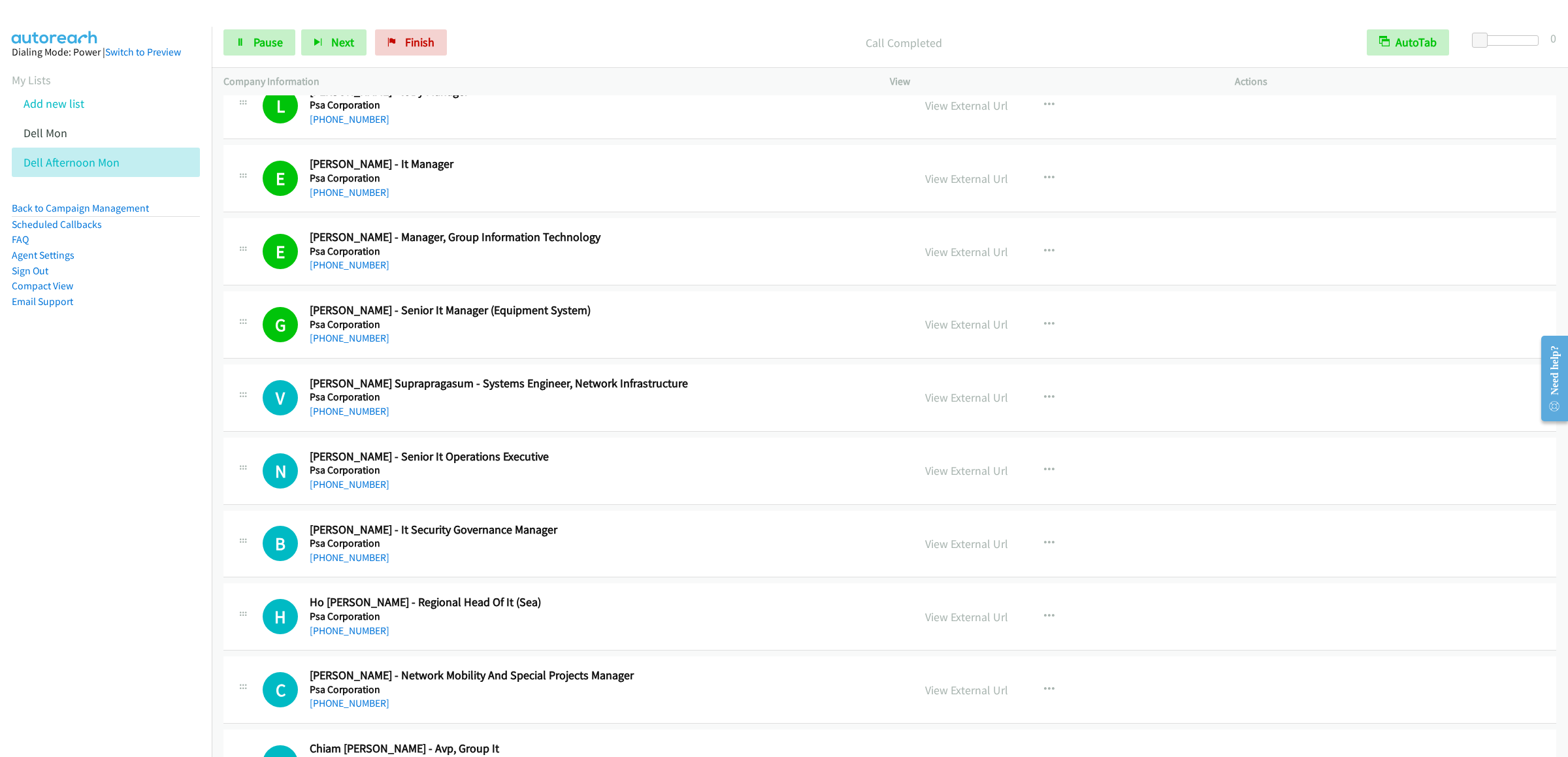
scroll to position [3264, 0]
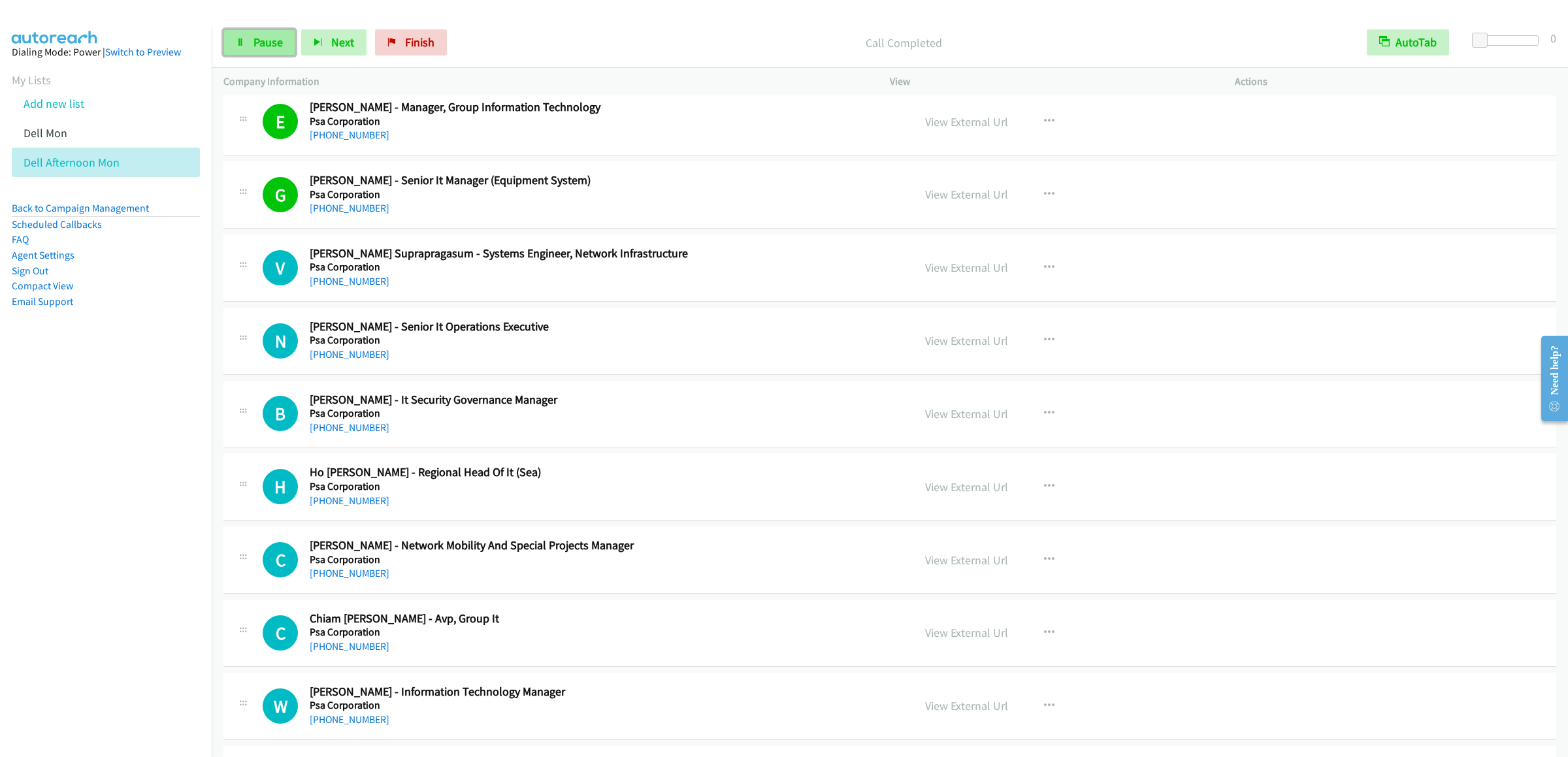
click at [244, 39] on icon at bounding box center [241, 43] width 9 height 9
click at [258, 45] on span "Start Calls" at bounding box center [279, 42] width 51 height 15
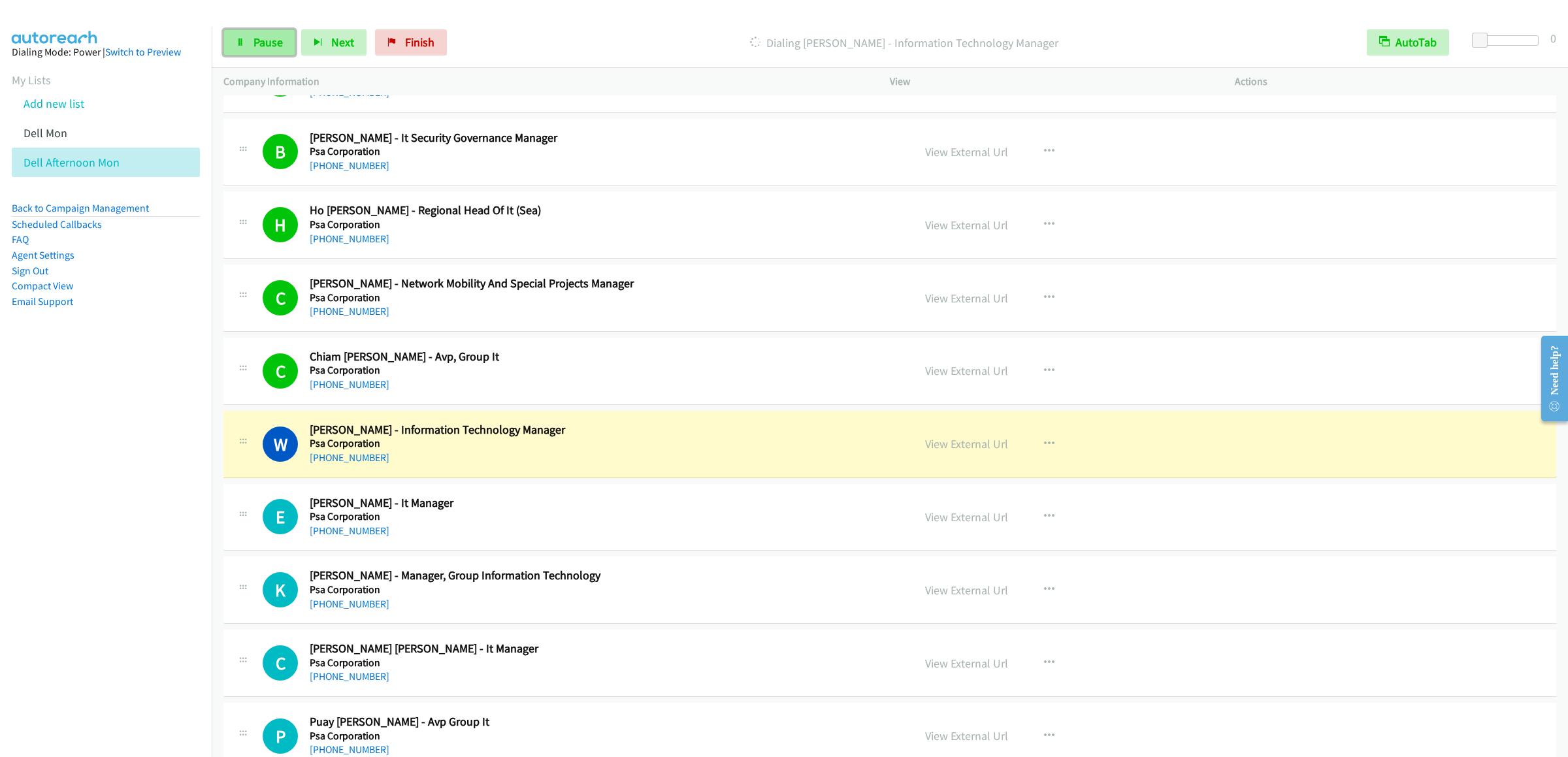
drag, startPoint x: 245, startPoint y: 51, endPoint x: 268, endPoint y: 51, distance: 23.0
click at [245, 51] on link "Pause" at bounding box center [259, 42] width 72 height 26
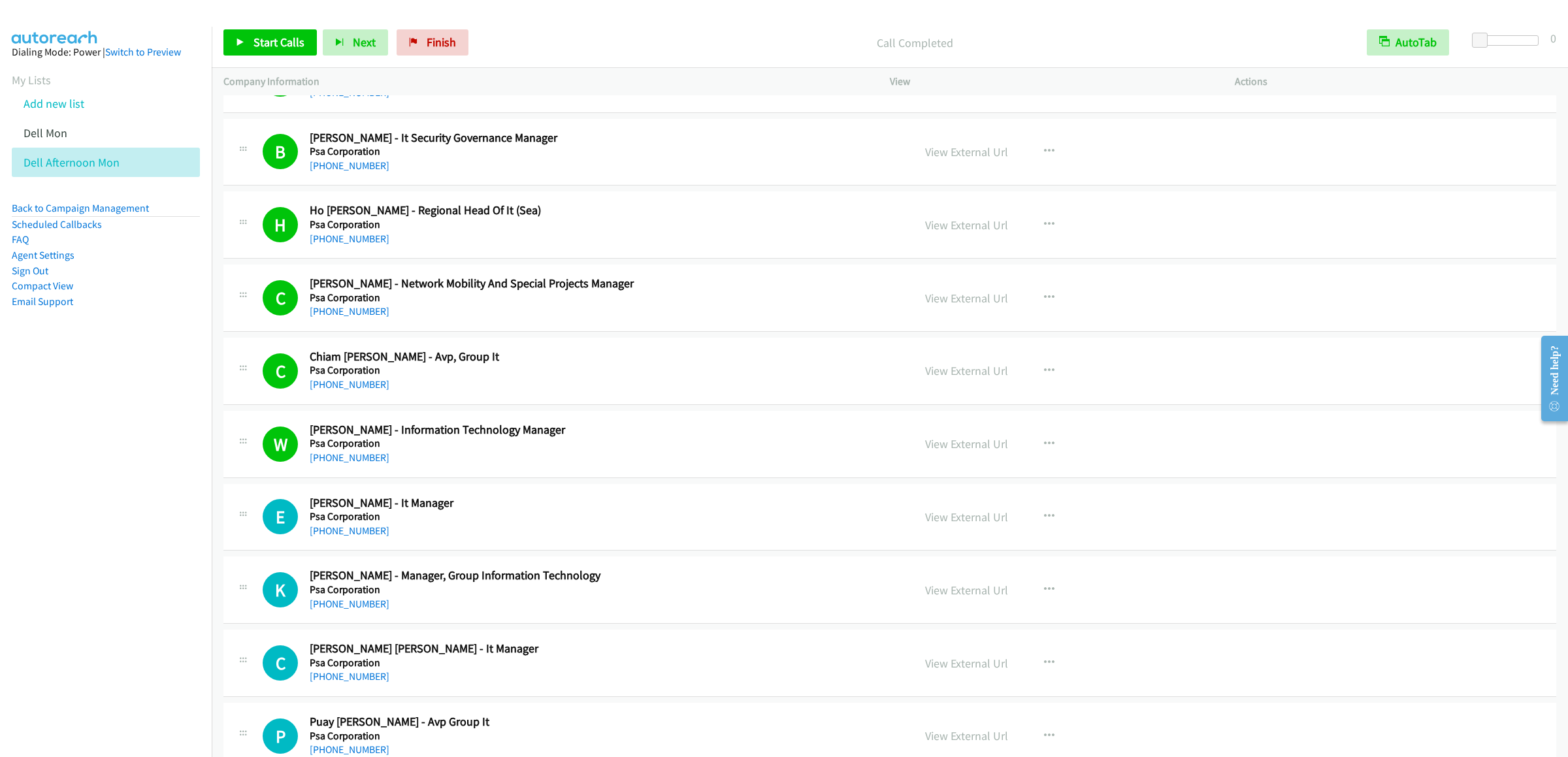
scroll to position [3787, 0]
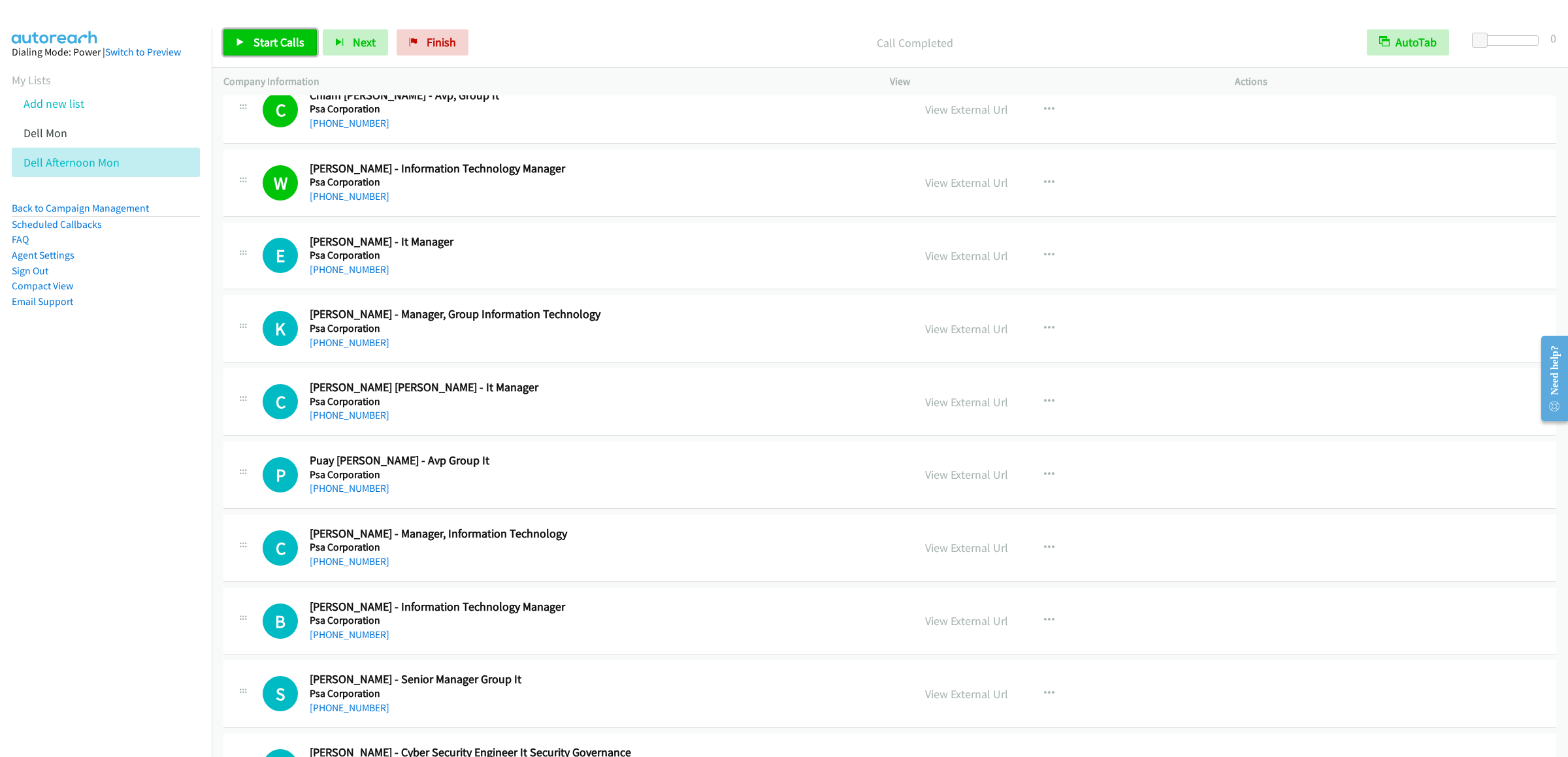
click at [261, 47] on span "Start Calls" at bounding box center [279, 42] width 51 height 15
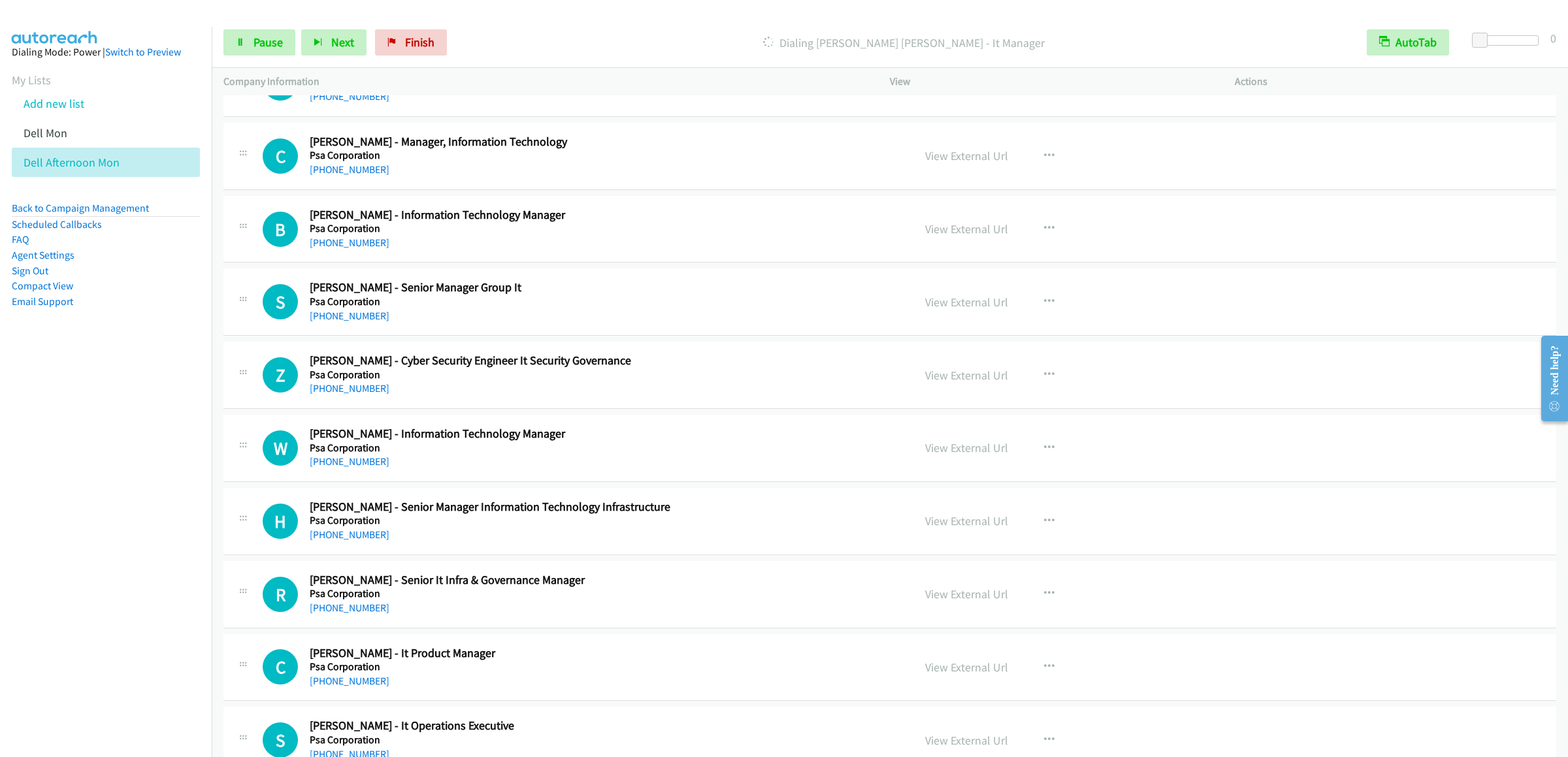
scroll to position [4047, 0]
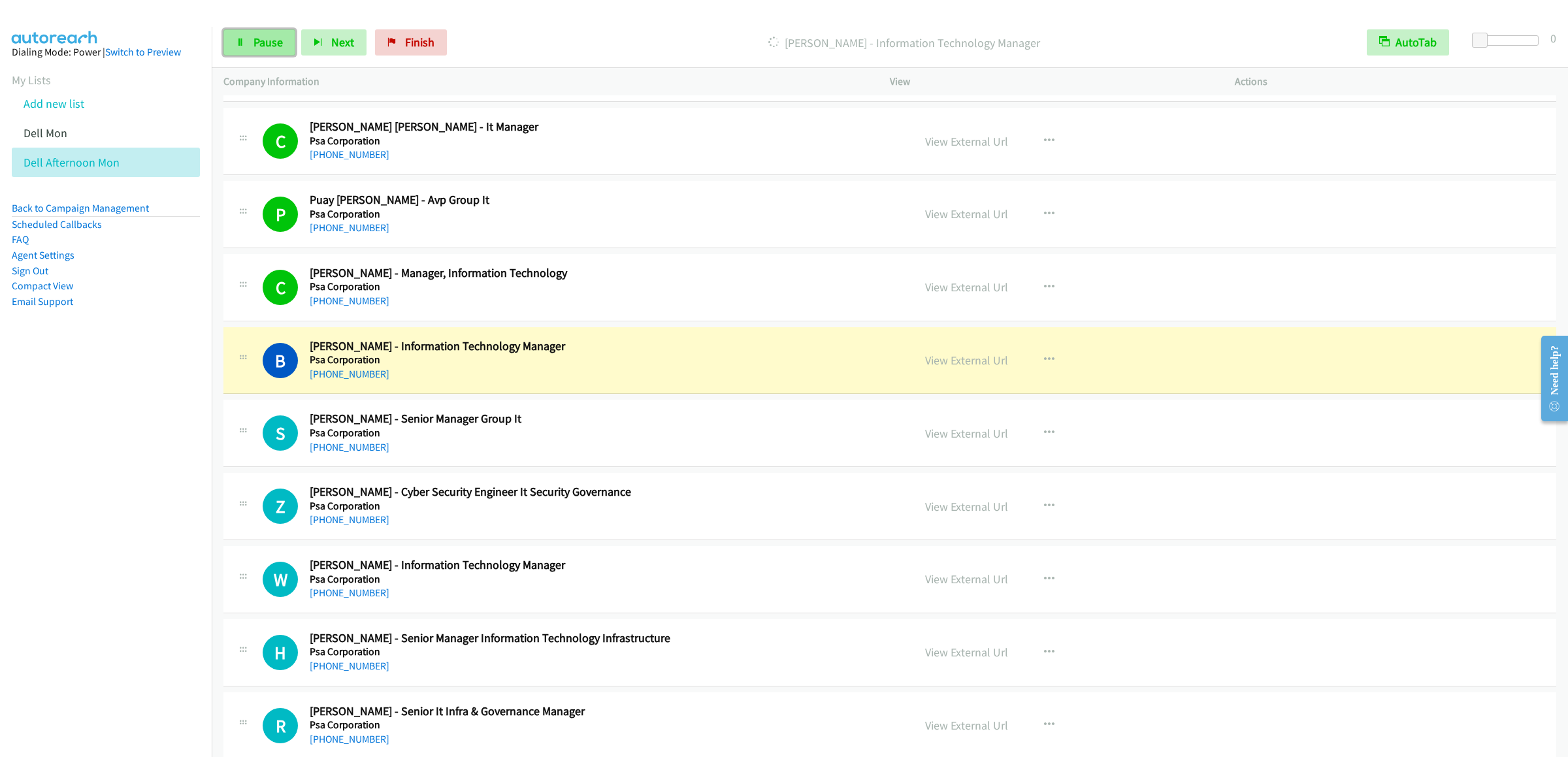
click at [238, 55] on link "Pause" at bounding box center [259, 42] width 72 height 26
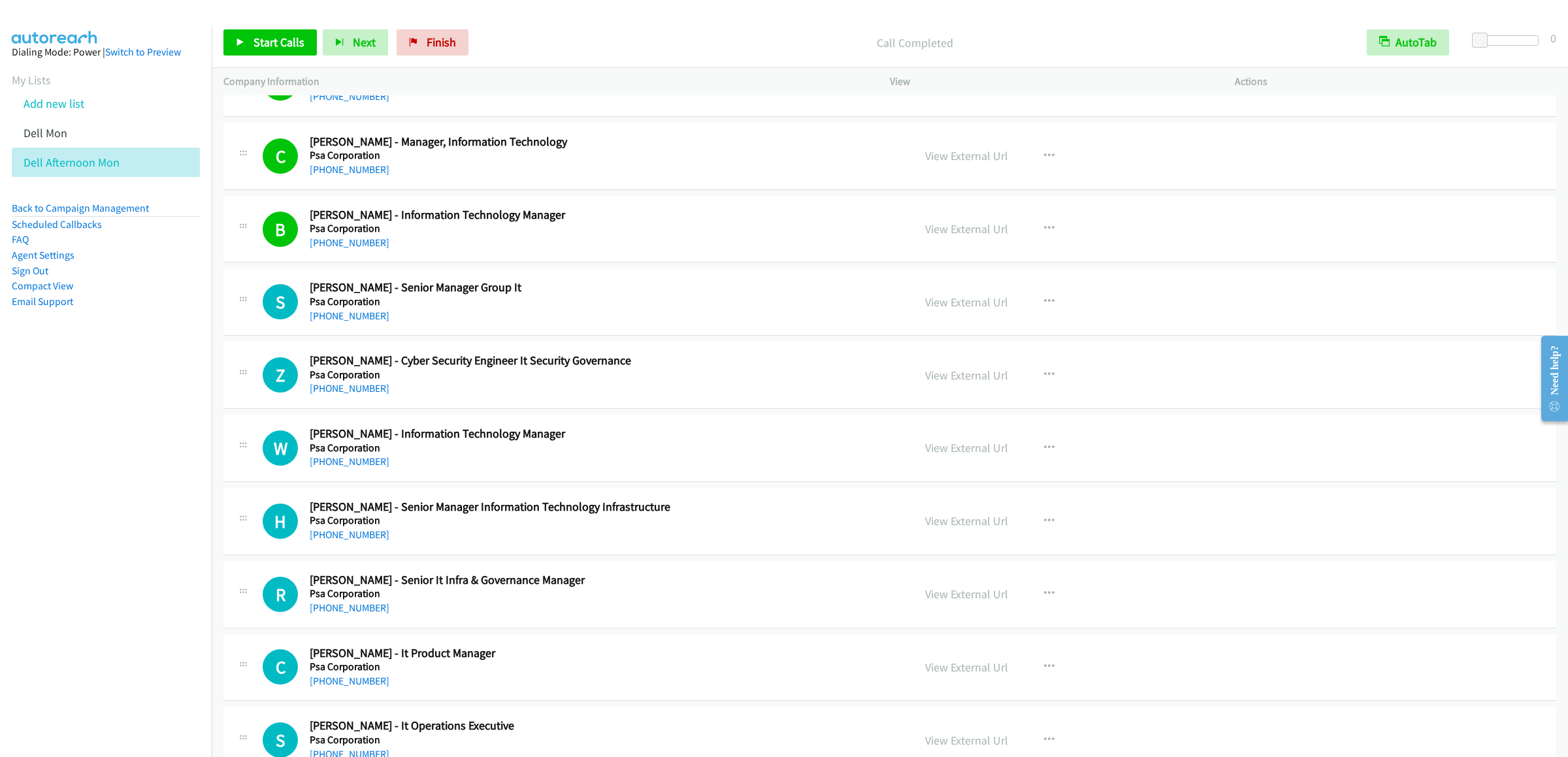
scroll to position [4309, 0]
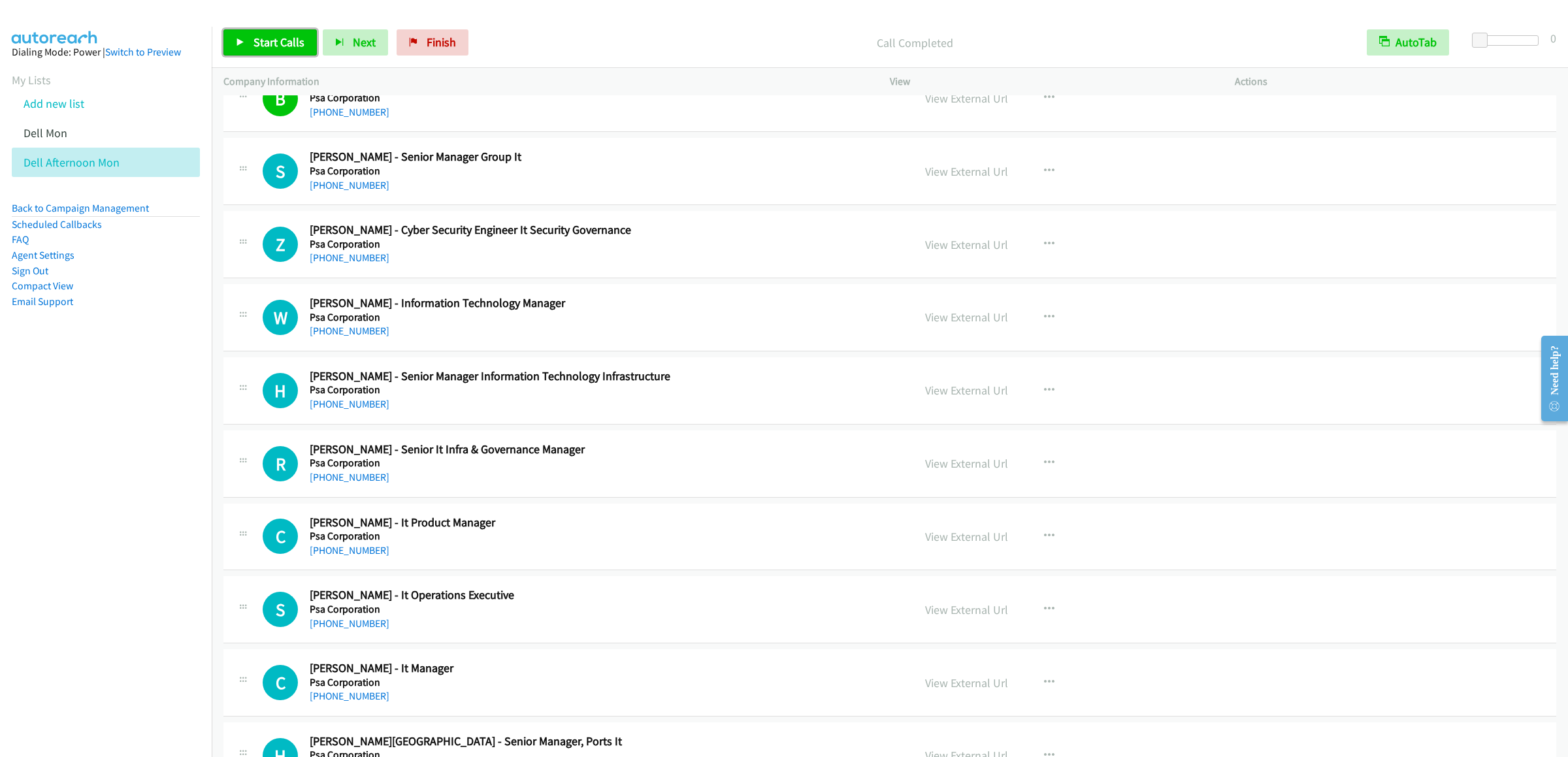
click at [275, 34] on link "Start Calls" at bounding box center [270, 42] width 93 height 26
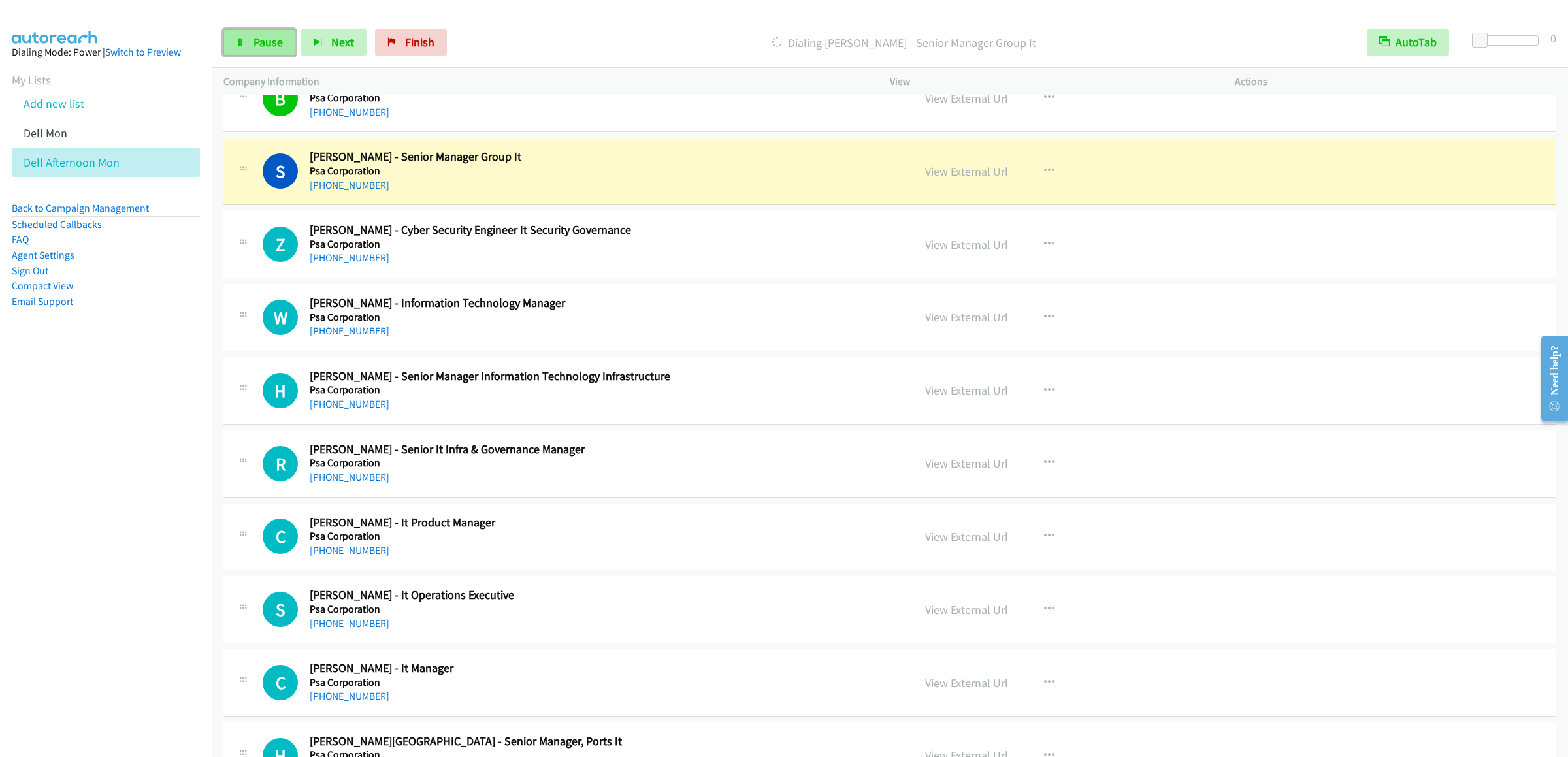
click at [241, 42] on icon at bounding box center [241, 43] width 9 height 9
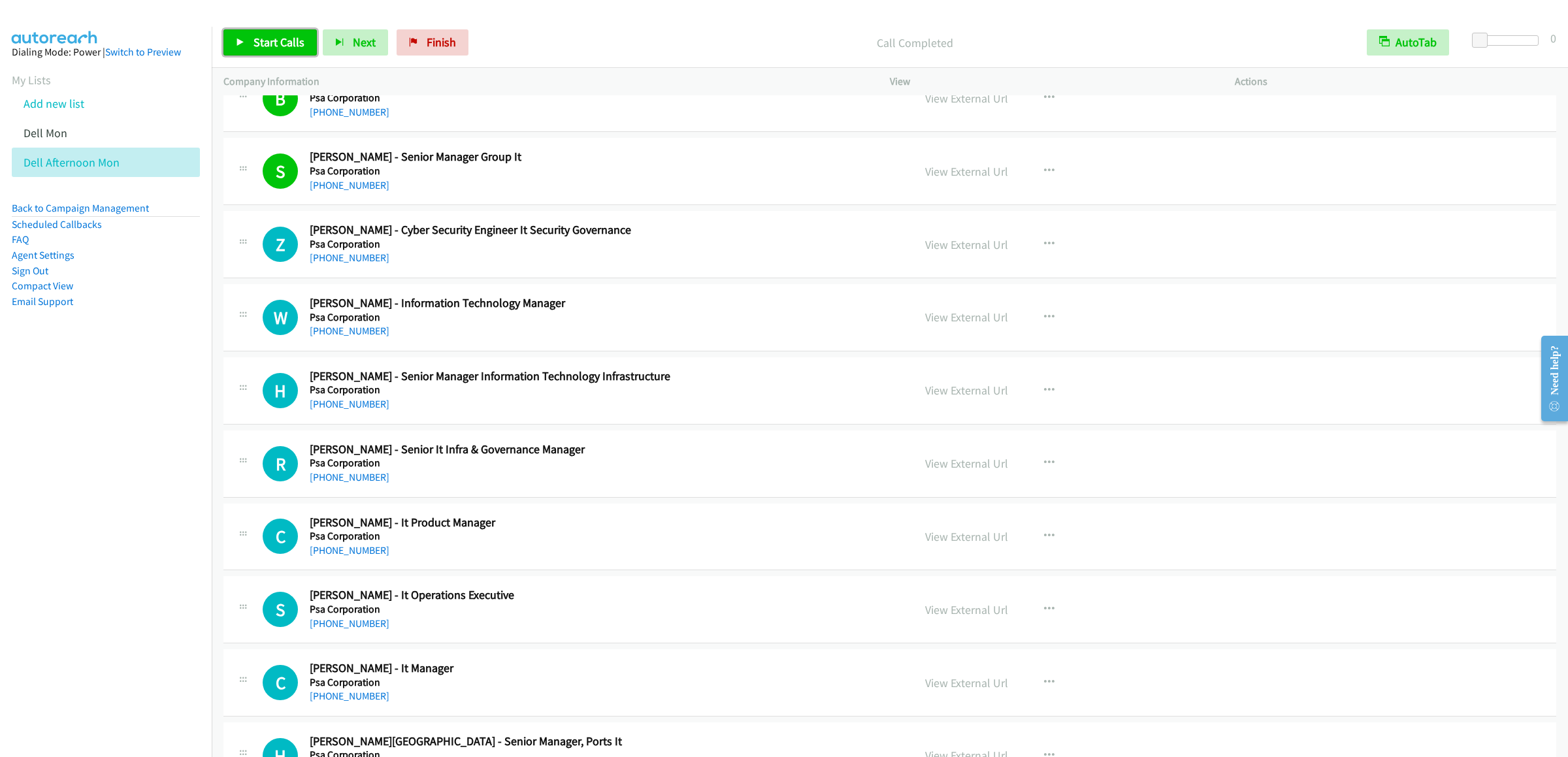
click at [265, 29] on link "Start Calls" at bounding box center [270, 42] width 93 height 26
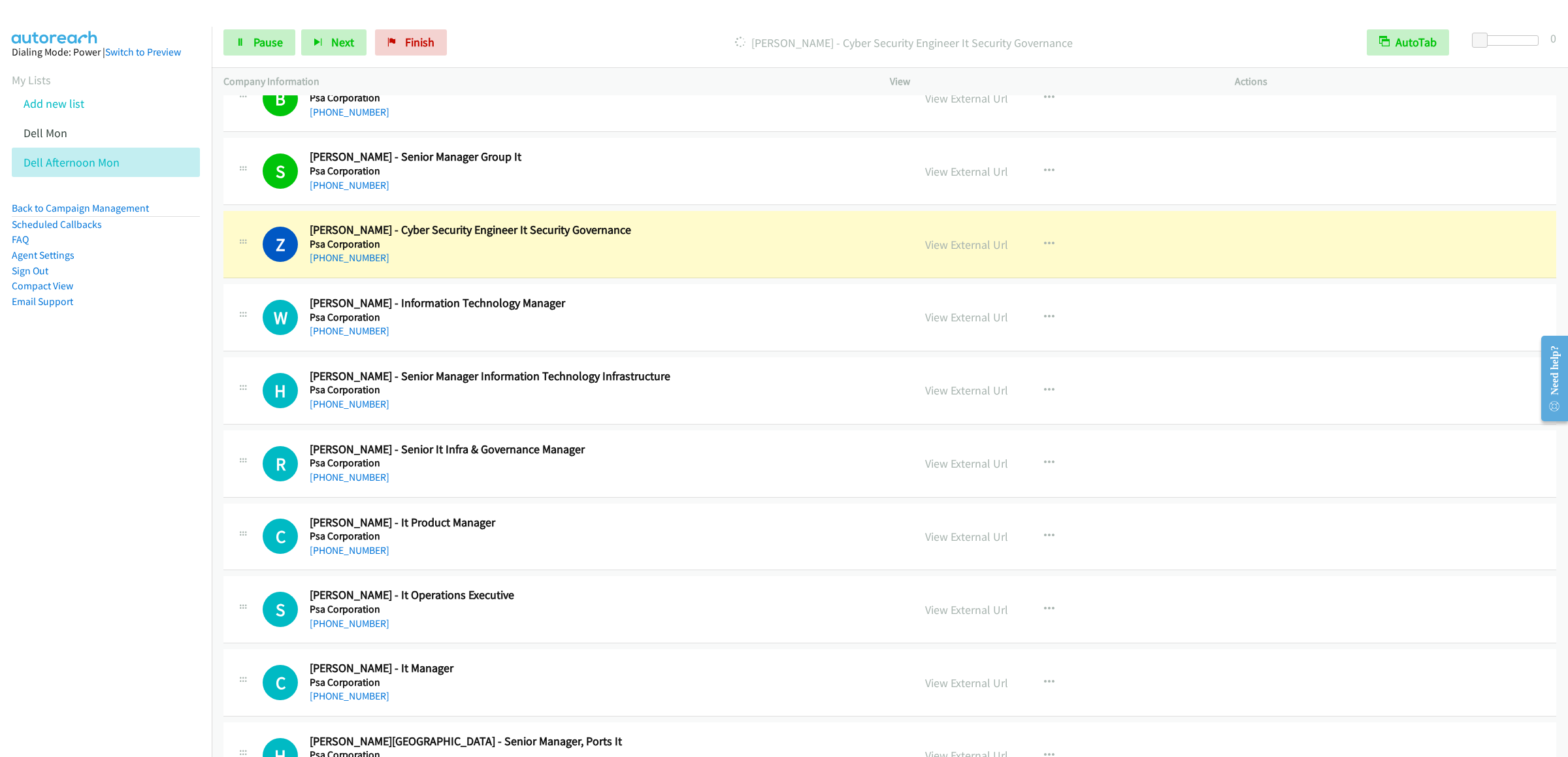
scroll to position [4439, 0]
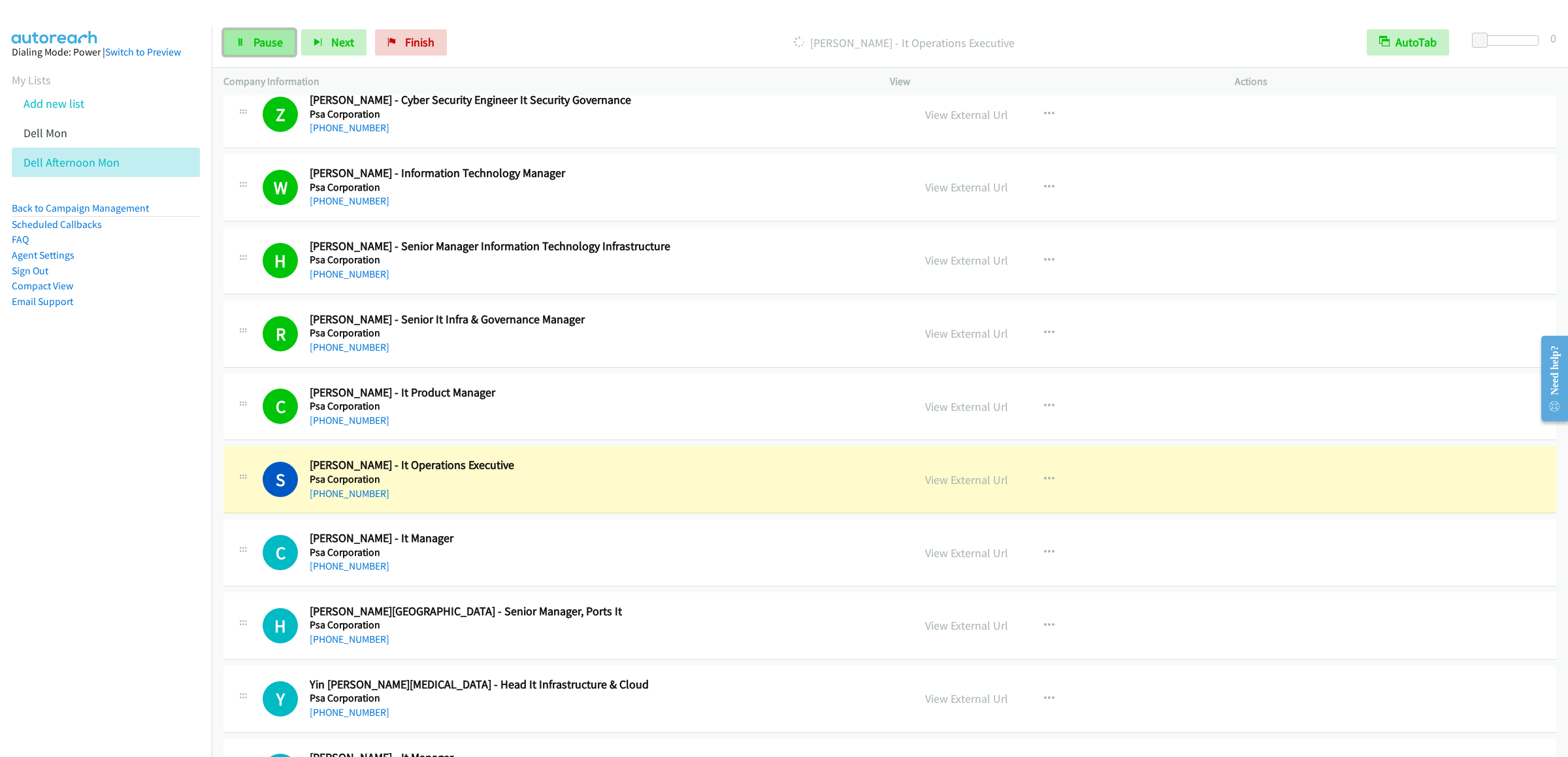
click at [244, 47] on link "Pause" at bounding box center [259, 42] width 72 height 26
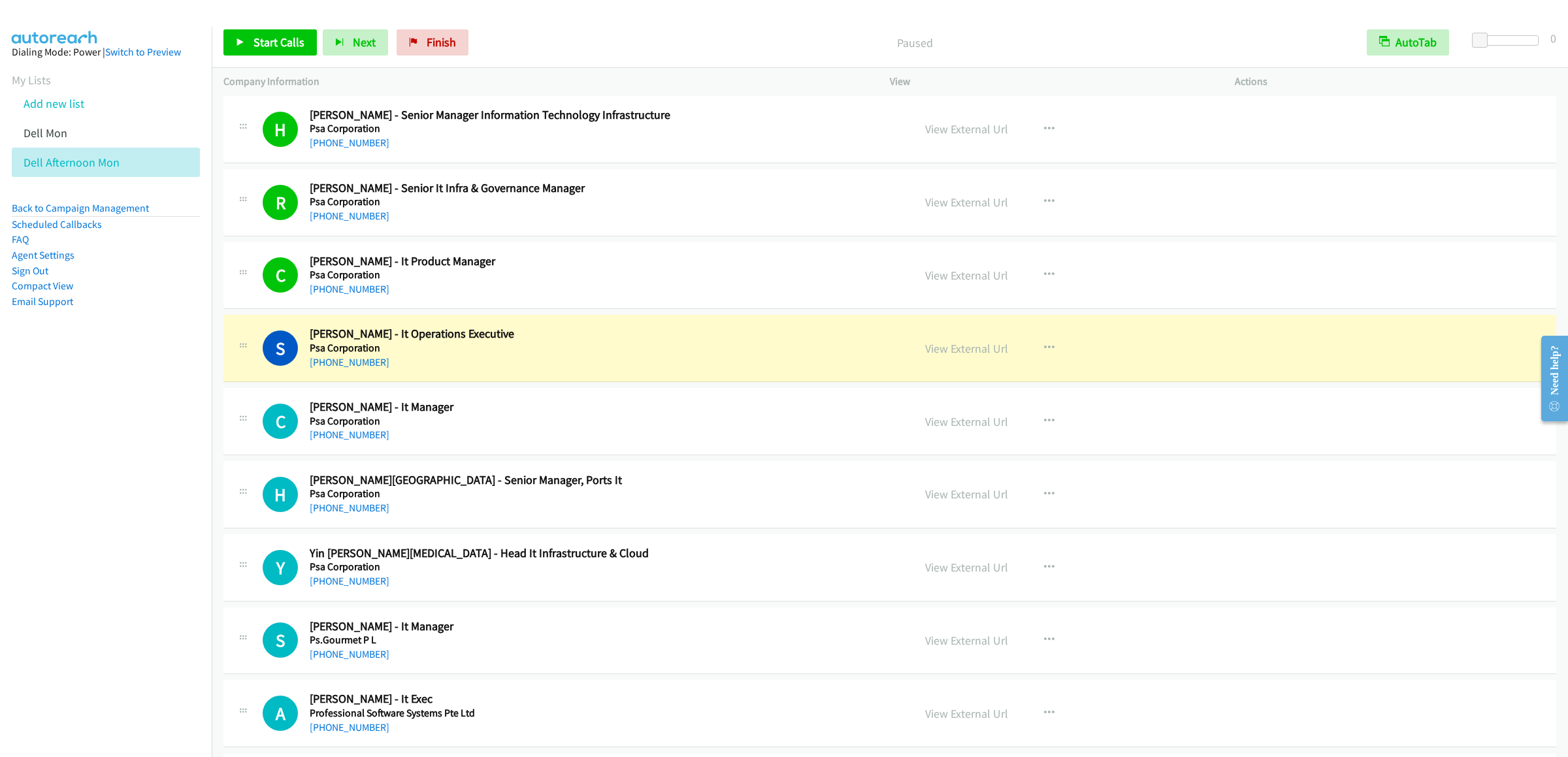
scroll to position [4831, 0]
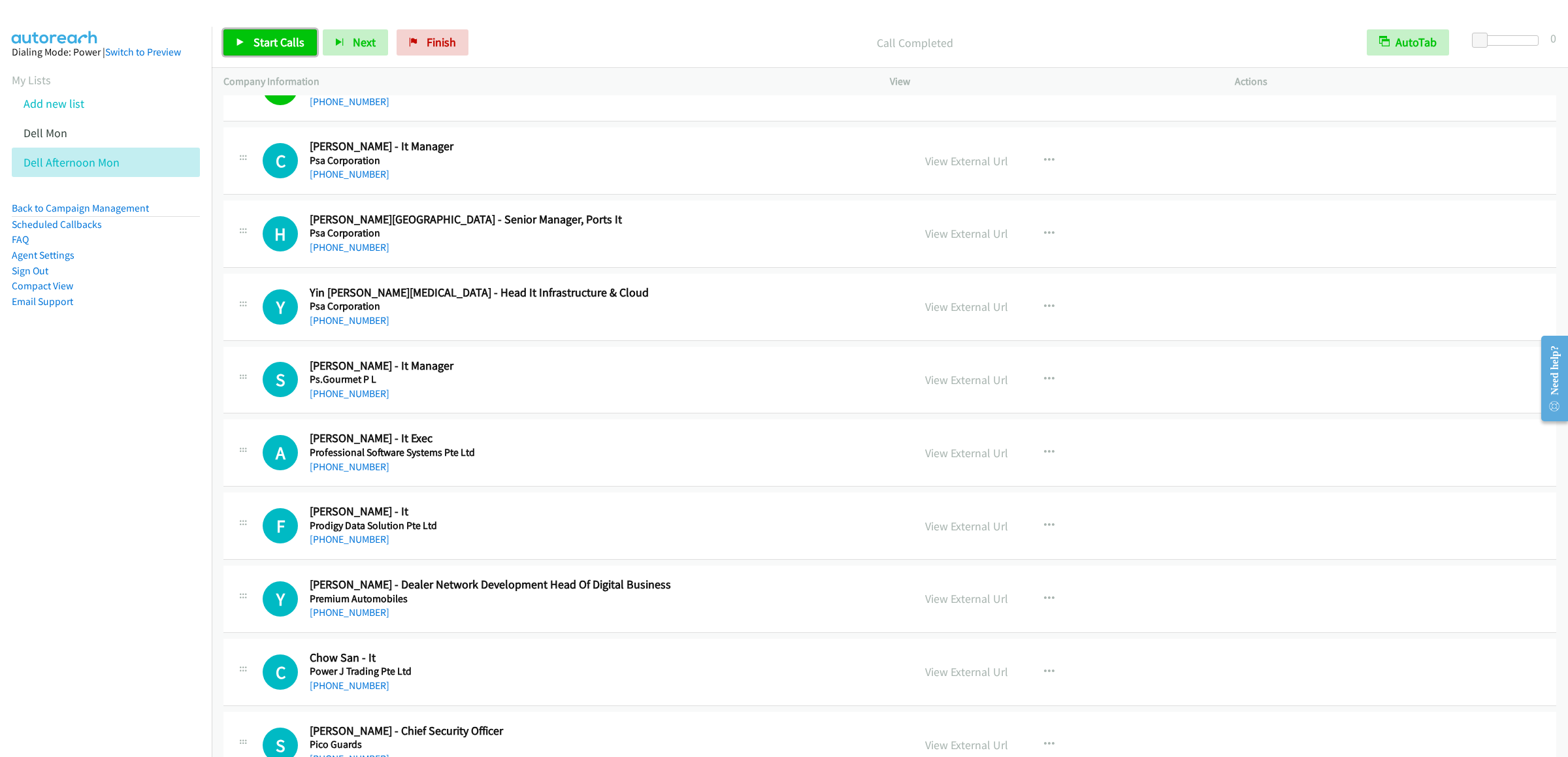
click at [254, 32] on link "Start Calls" at bounding box center [270, 42] width 93 height 26
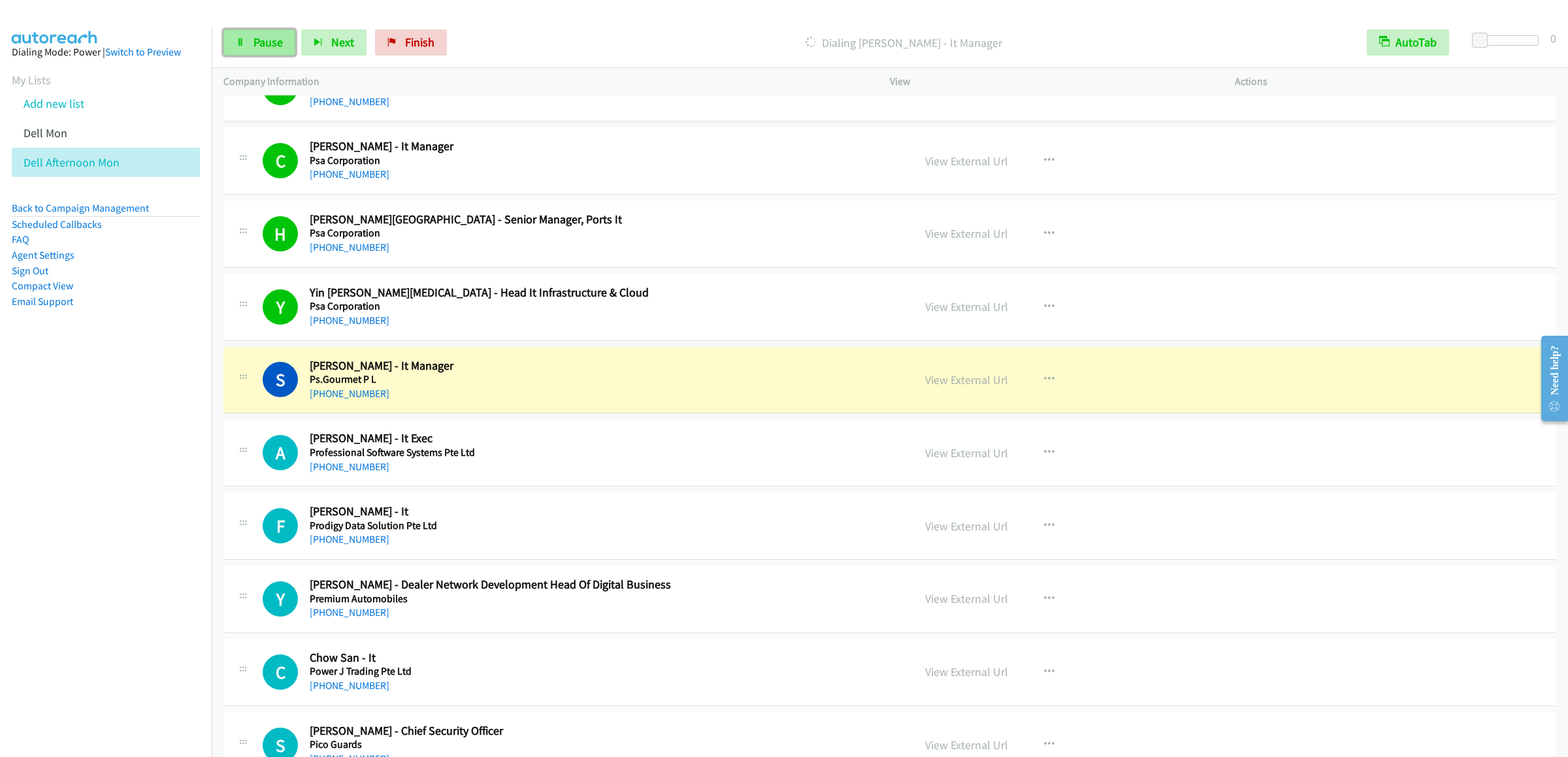
click at [255, 42] on span "Pause" at bounding box center [268, 42] width 29 height 15
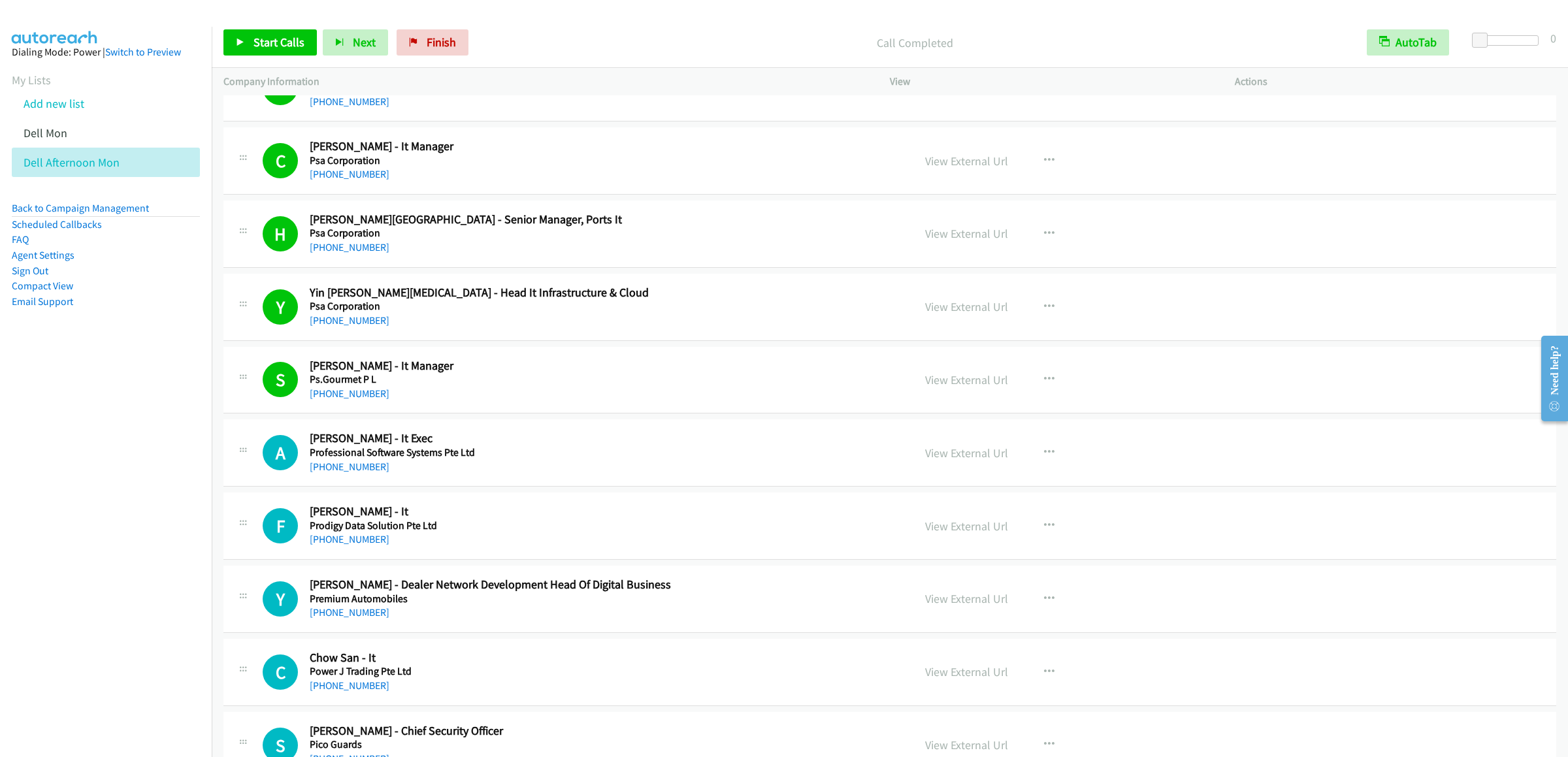
click at [221, 51] on div "Start Calls Pause Next Finish Call Completed AutoTab AutoTab 0" at bounding box center [890, 42] width 1357 height 50
click at [240, 50] on link "Start Calls" at bounding box center [270, 42] width 93 height 26
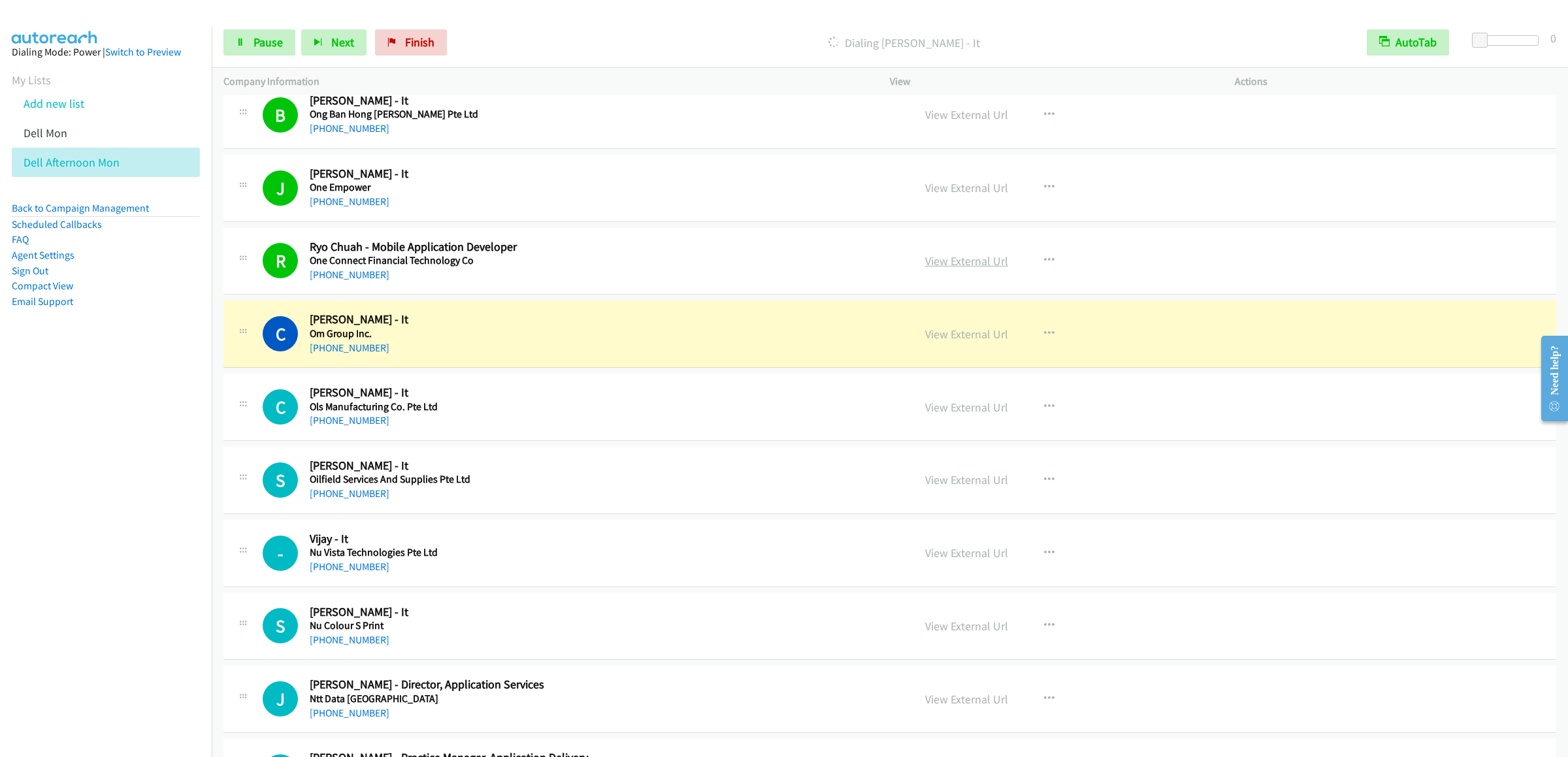
scroll to position [7181, 0]
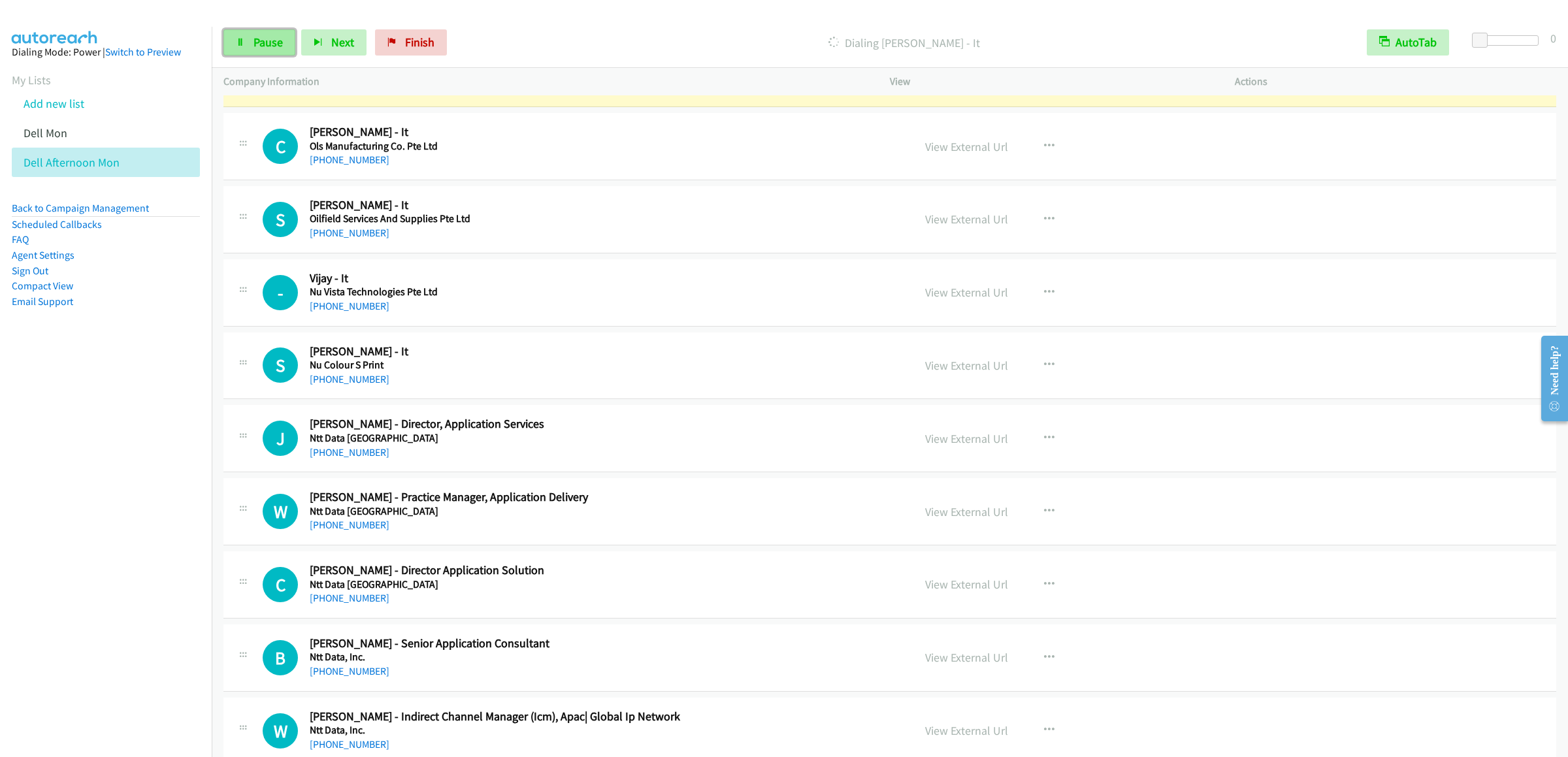
click at [233, 36] on link "Pause" at bounding box center [259, 42] width 72 height 26
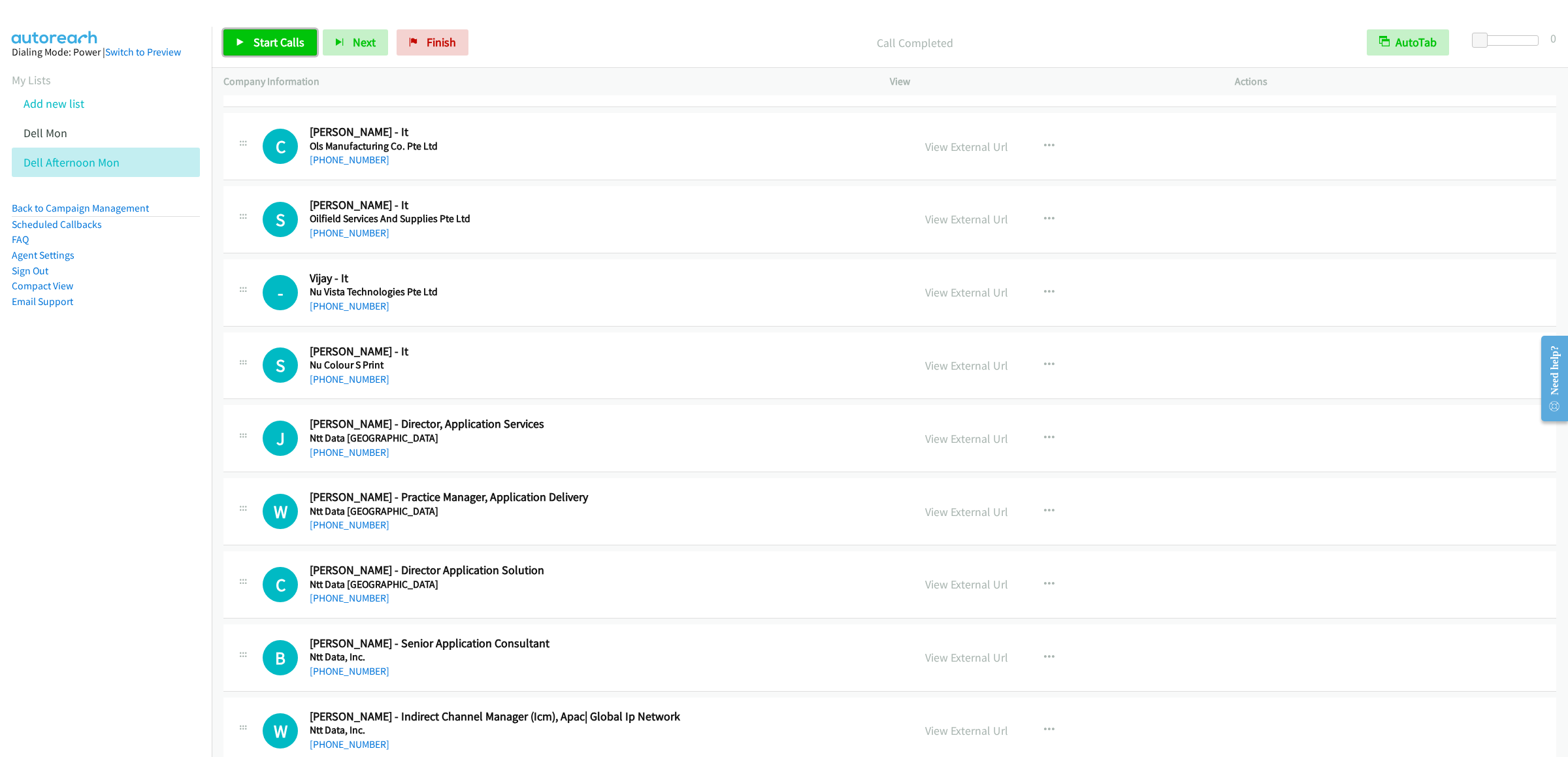
click at [258, 54] on link "Start Calls" at bounding box center [270, 42] width 93 height 26
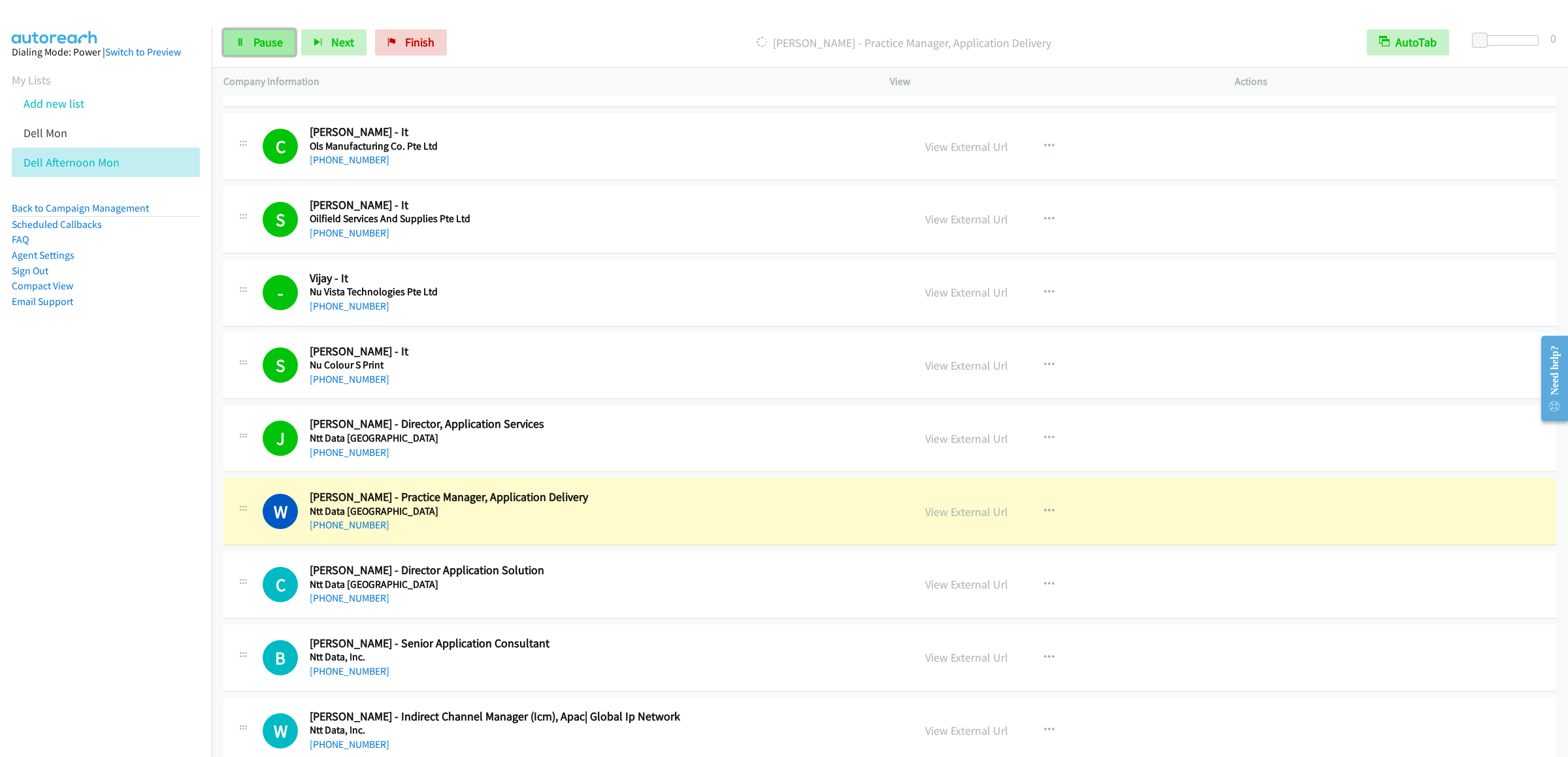
click at [272, 54] on link "Pause" at bounding box center [259, 42] width 72 height 26
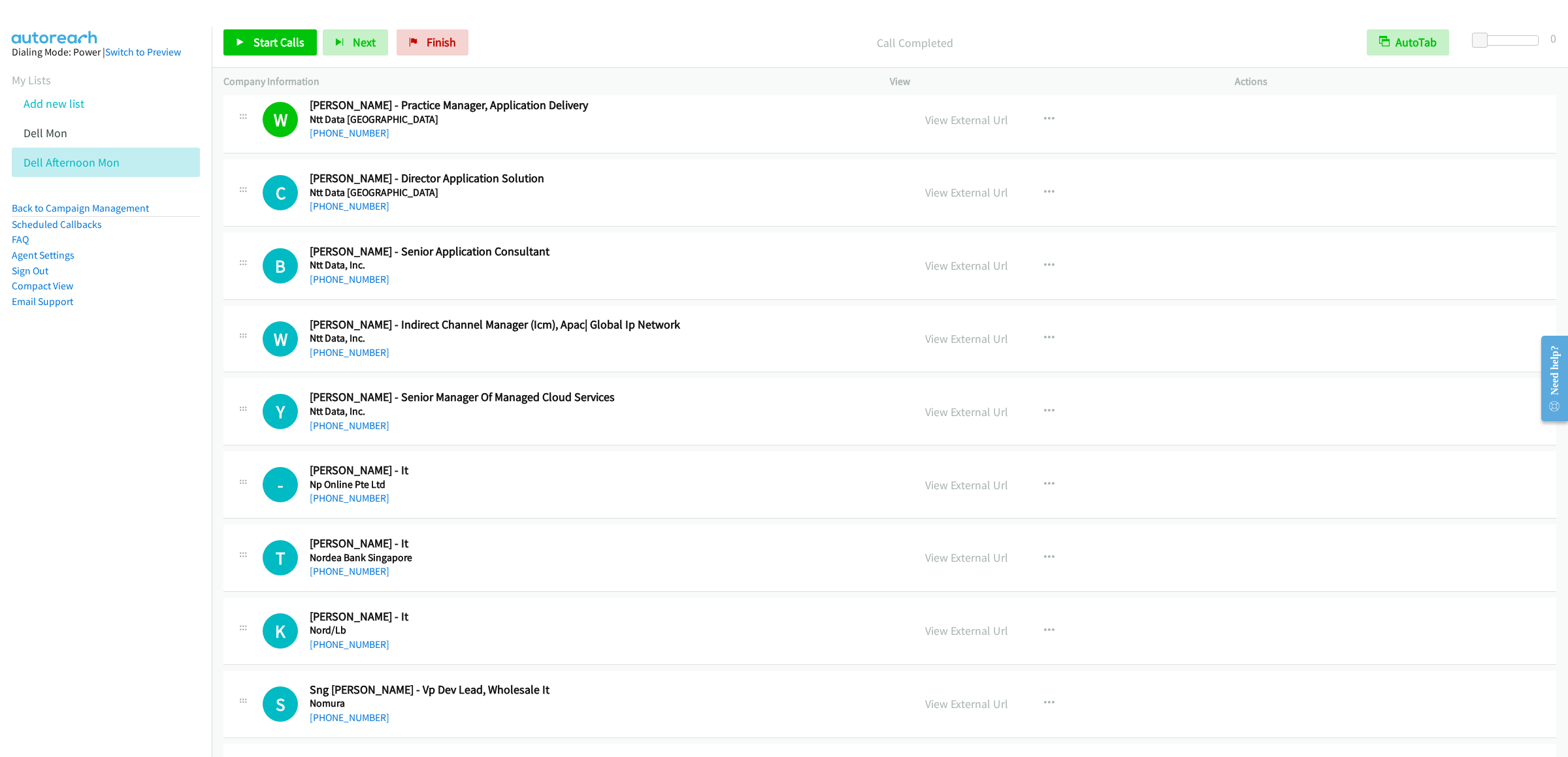
scroll to position [7313, 0]
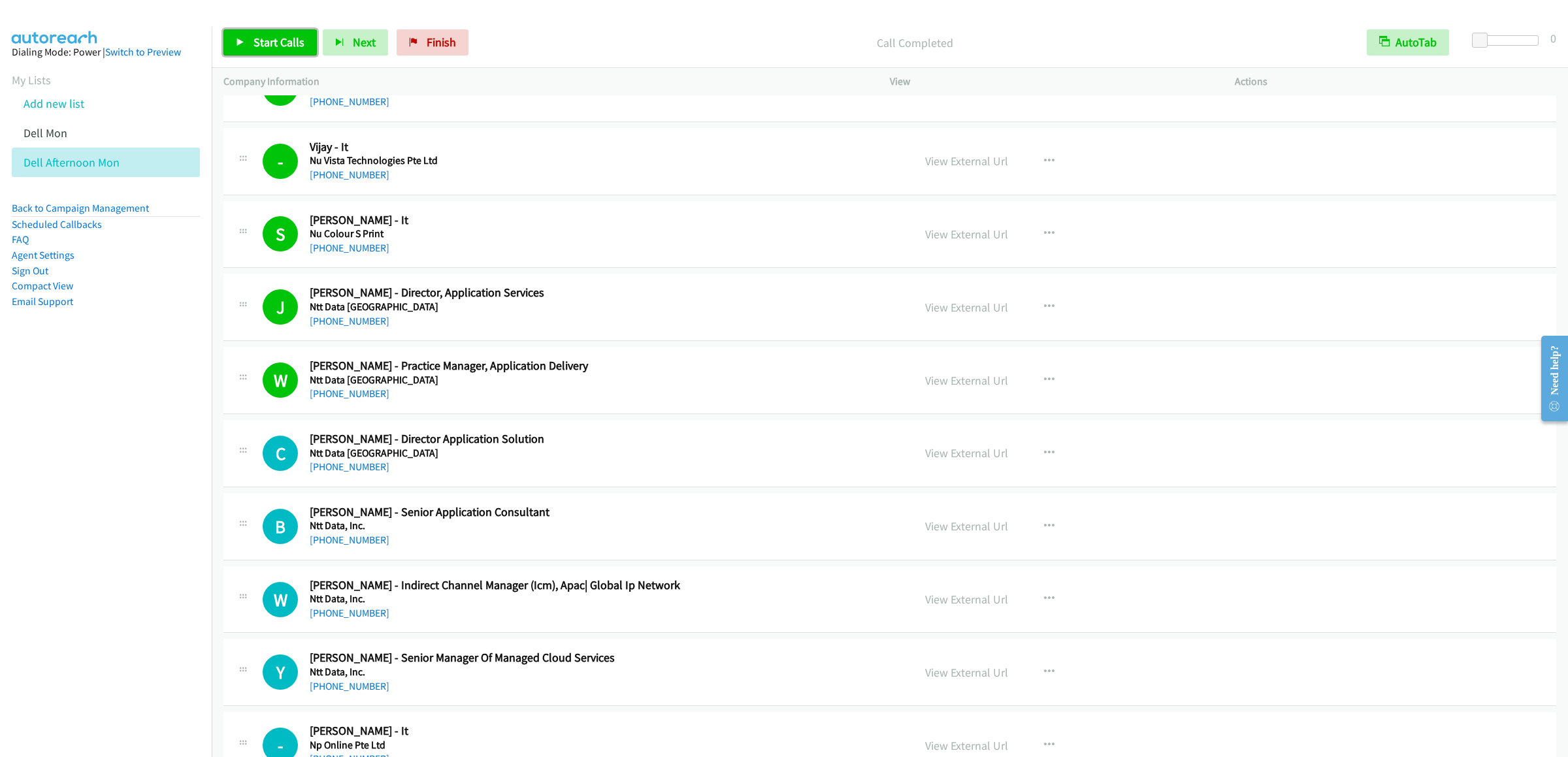
click at [265, 43] on span "Start Calls" at bounding box center [279, 42] width 51 height 15
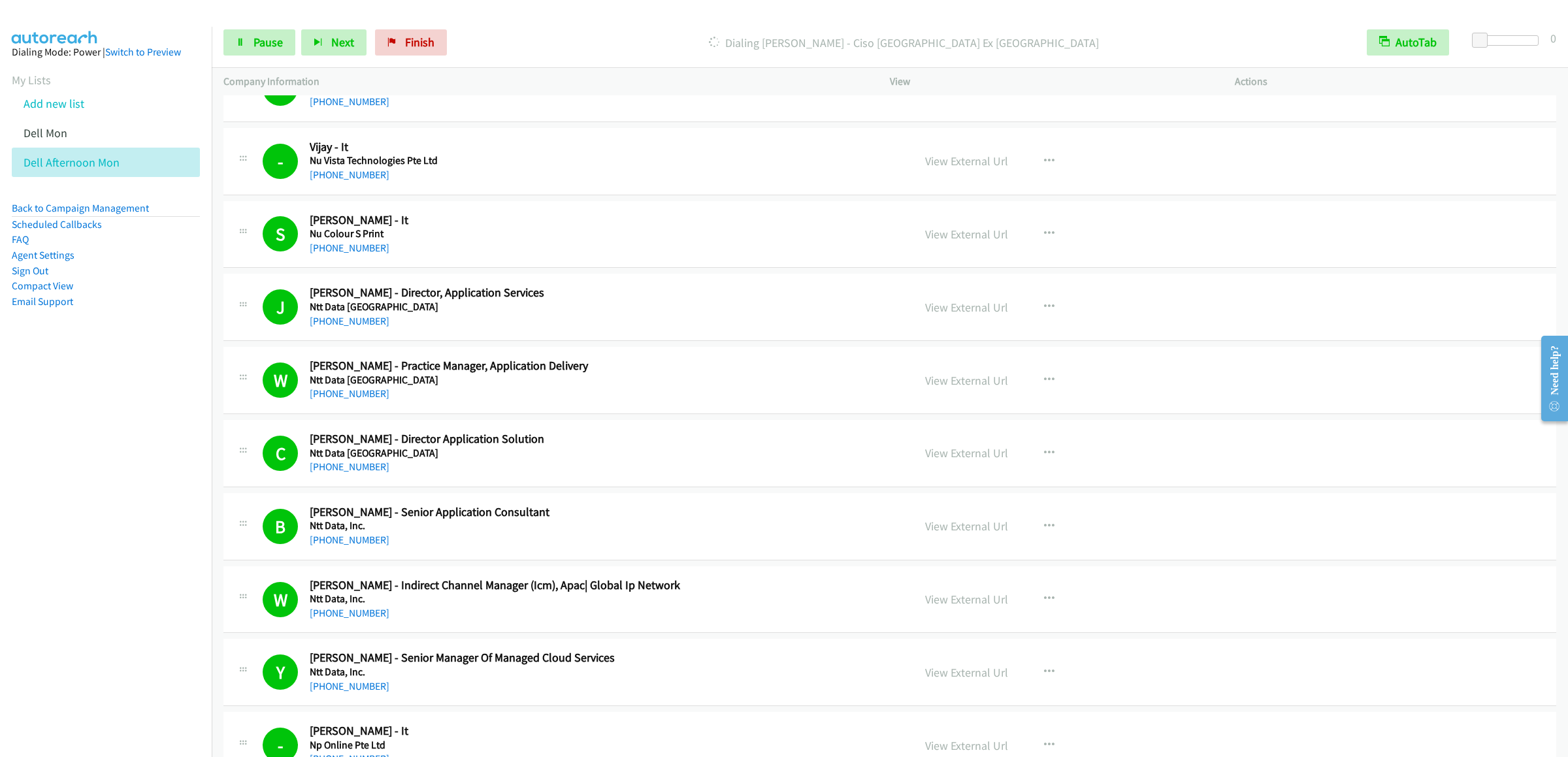
scroll to position [7965, 0]
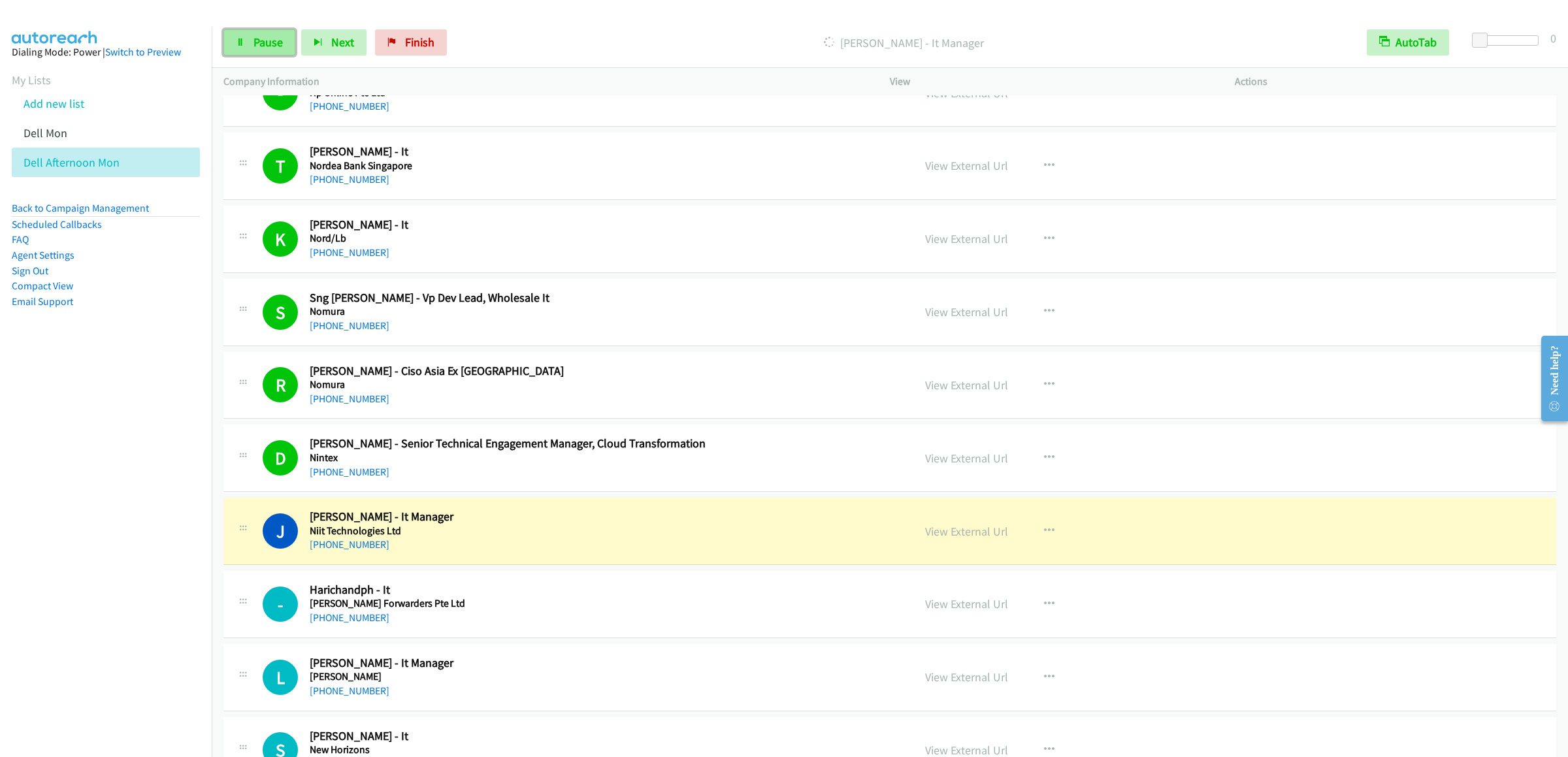
click at [254, 45] on span "Pause" at bounding box center [268, 42] width 29 height 15
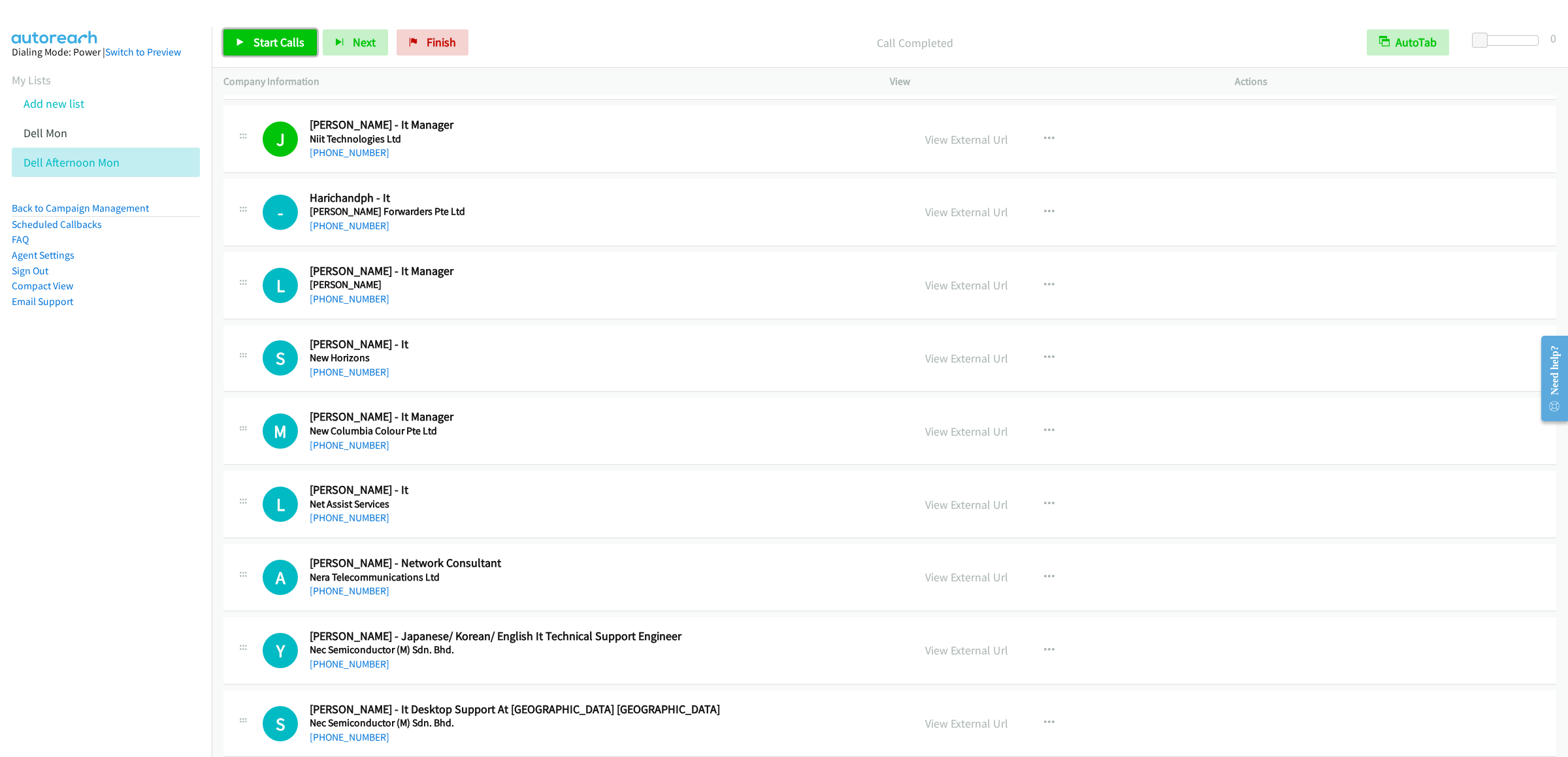
click at [272, 35] on span "Start Calls" at bounding box center [279, 42] width 51 height 15
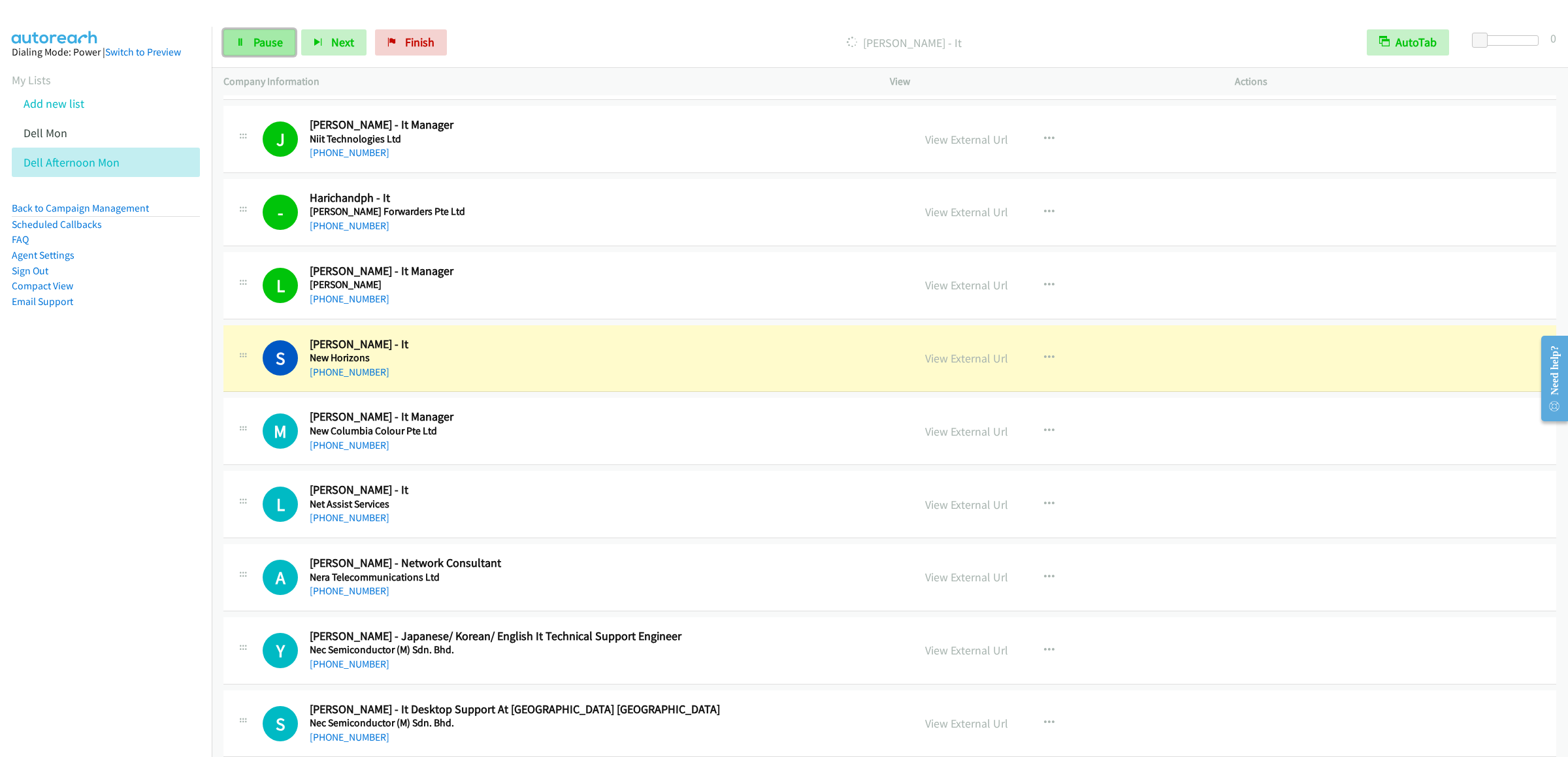
click at [272, 43] on span "Pause" at bounding box center [268, 42] width 29 height 15
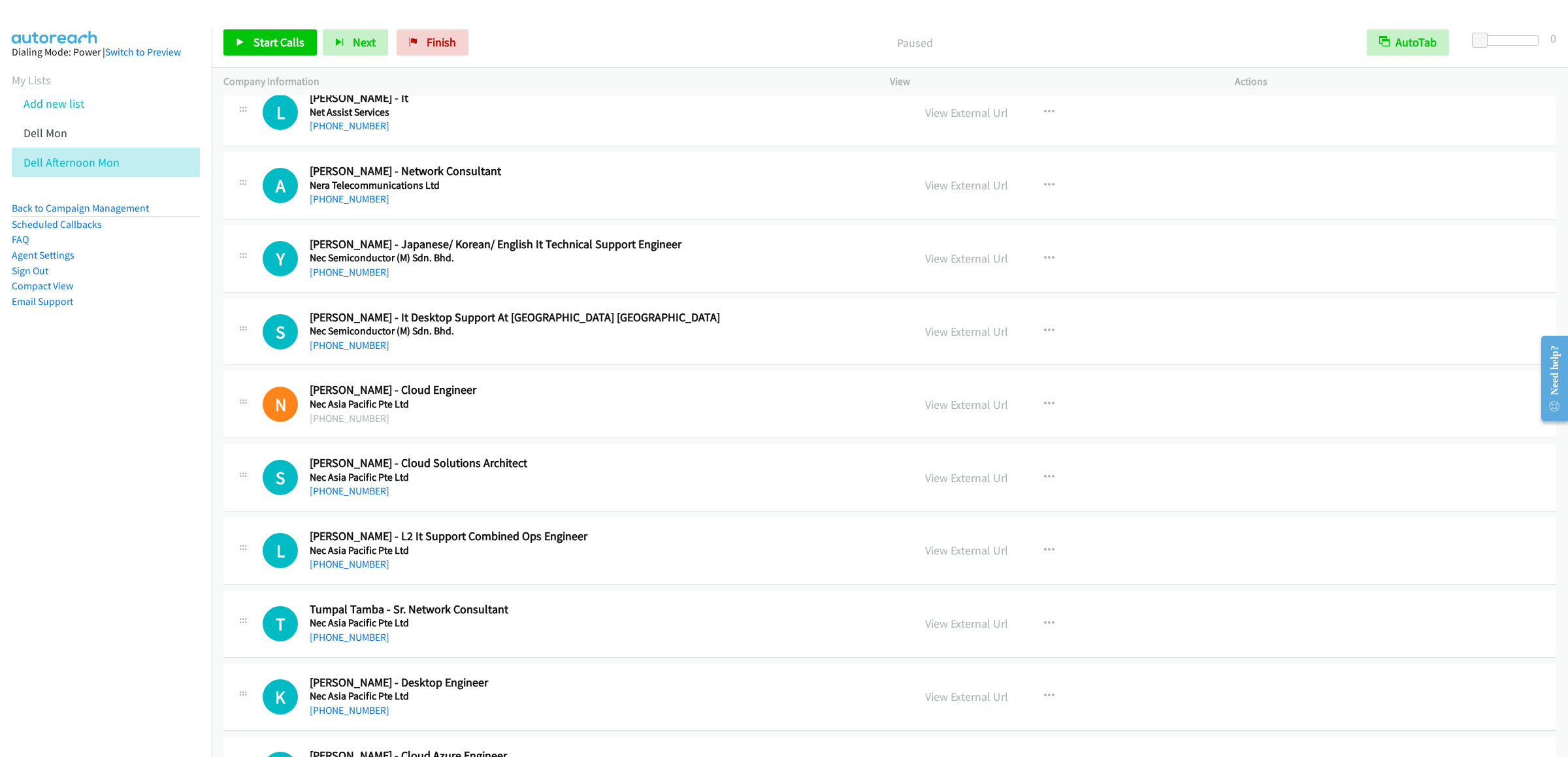
scroll to position [8488, 0]
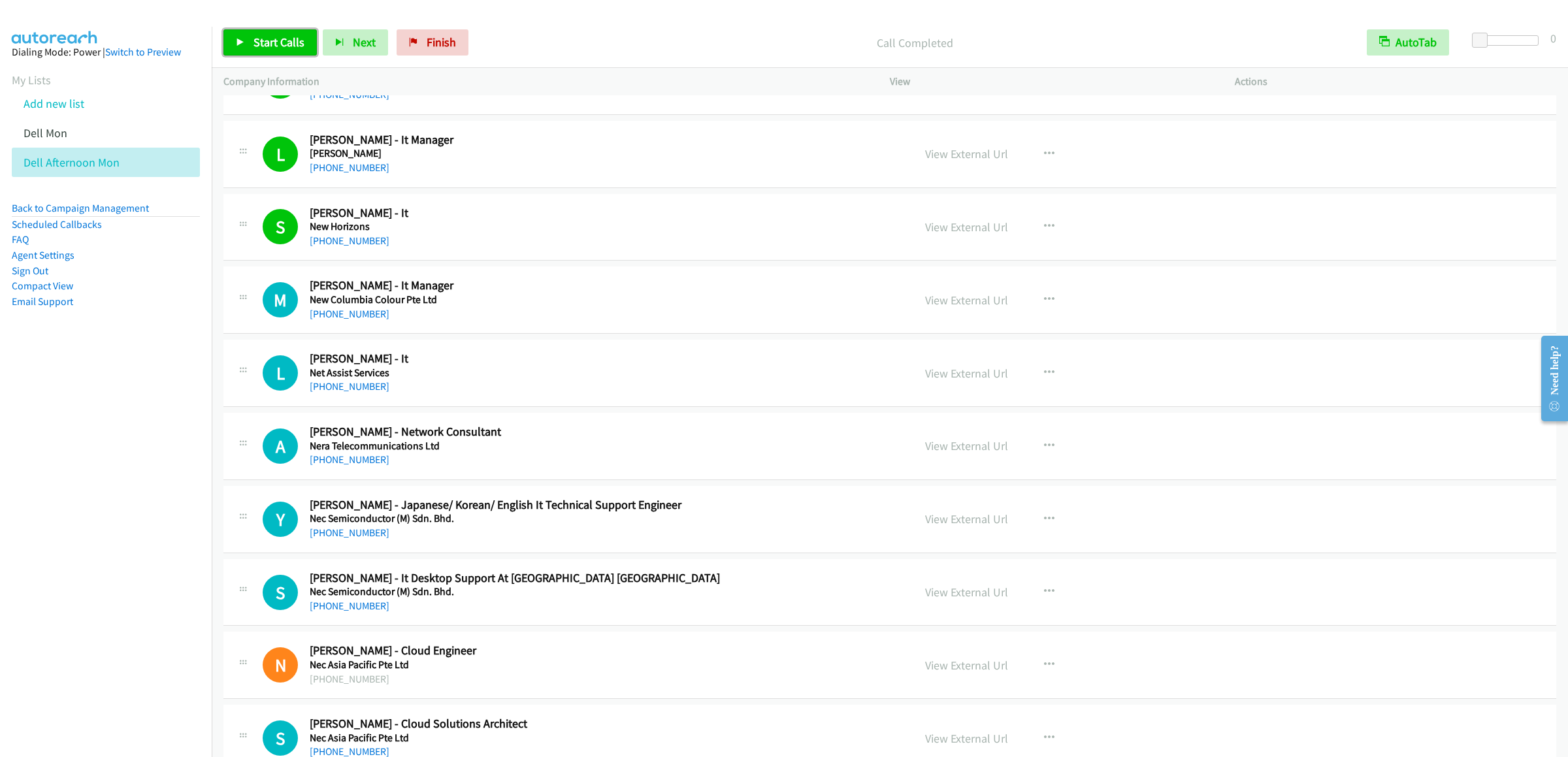
click at [285, 36] on span "Start Calls" at bounding box center [279, 42] width 51 height 15
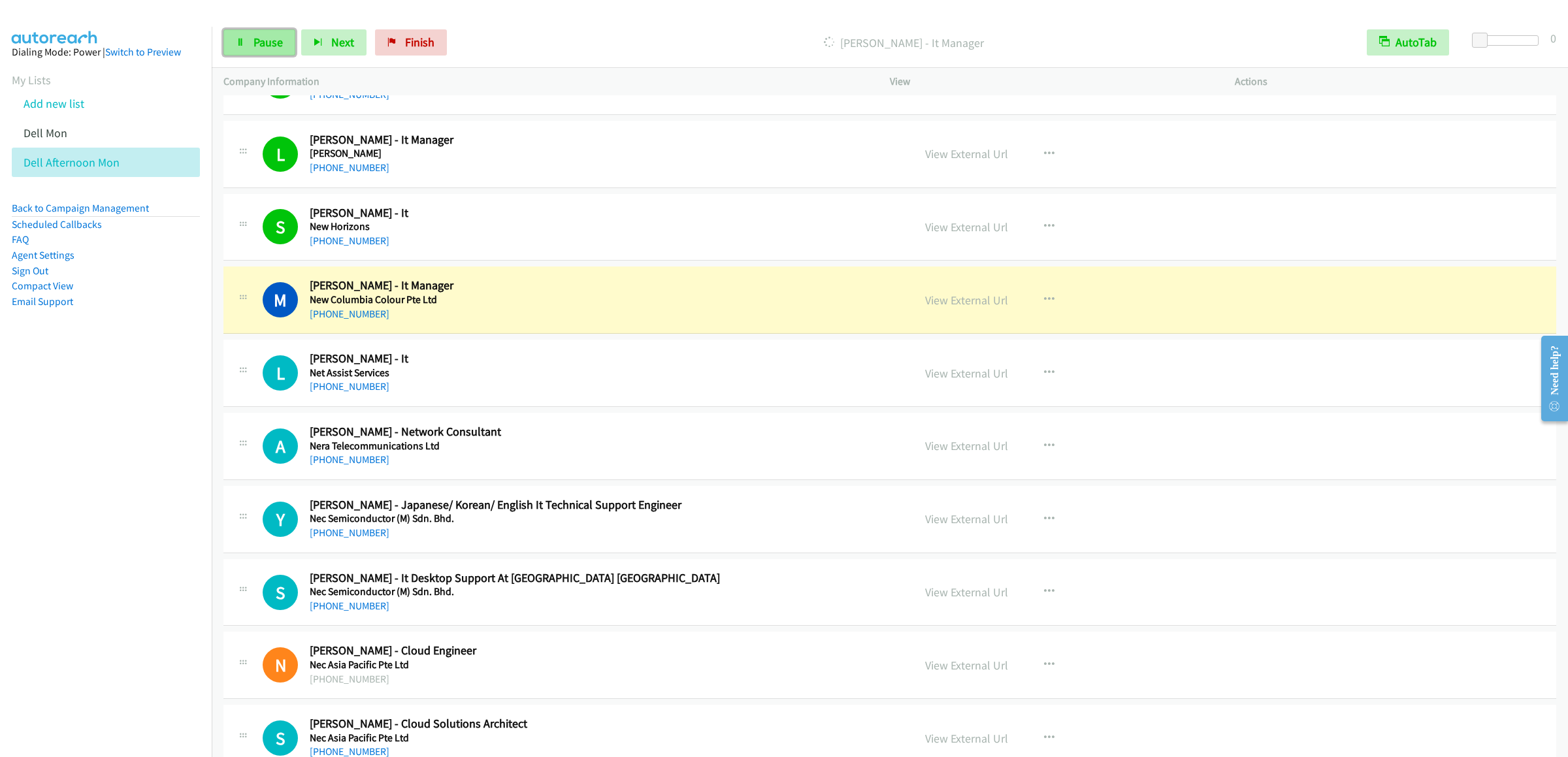
click at [232, 38] on link "Pause" at bounding box center [259, 42] width 72 height 26
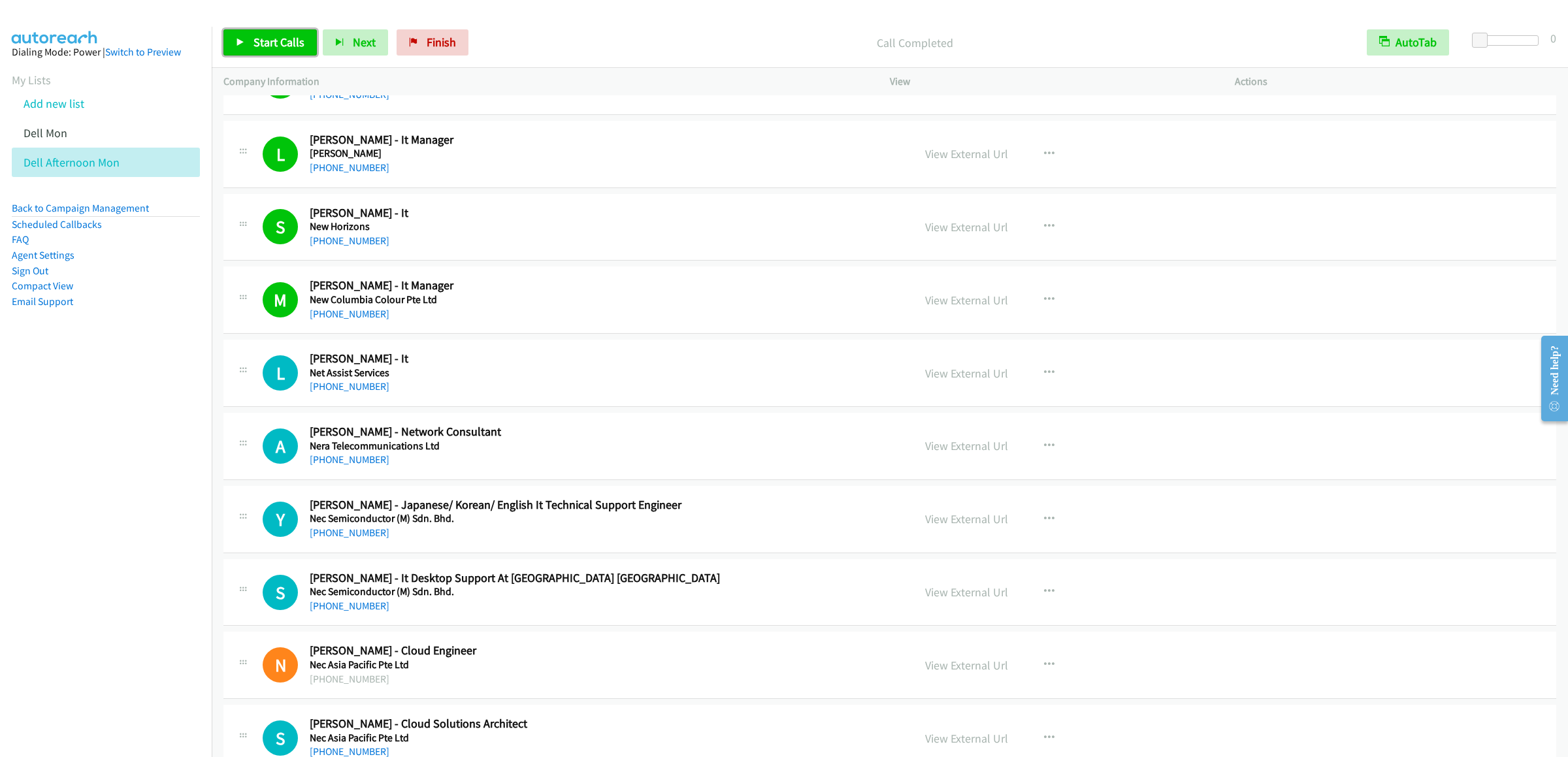
click at [259, 32] on link "Start Calls" at bounding box center [270, 42] width 93 height 26
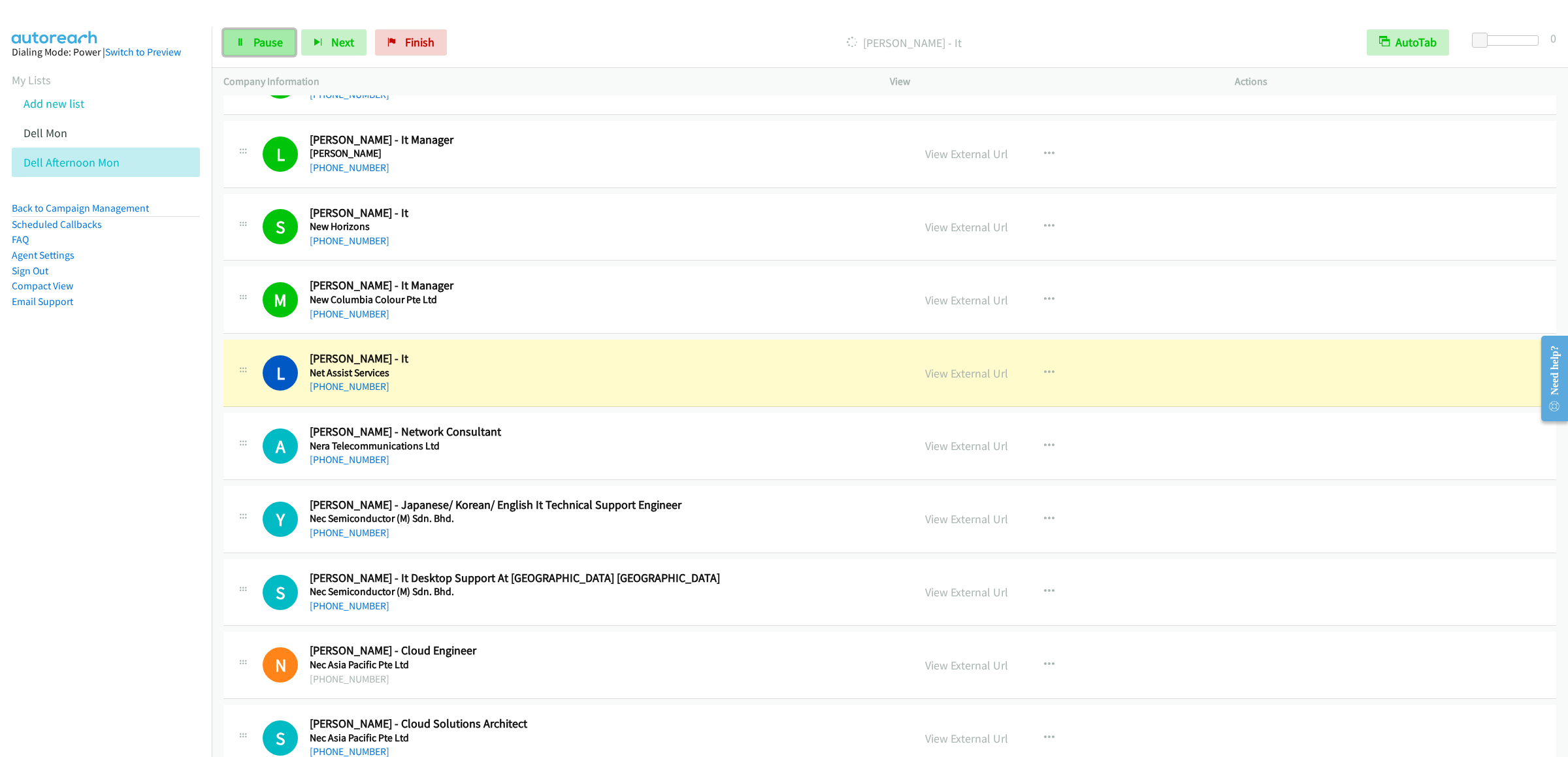
click at [251, 43] on link "Pause" at bounding box center [259, 42] width 72 height 26
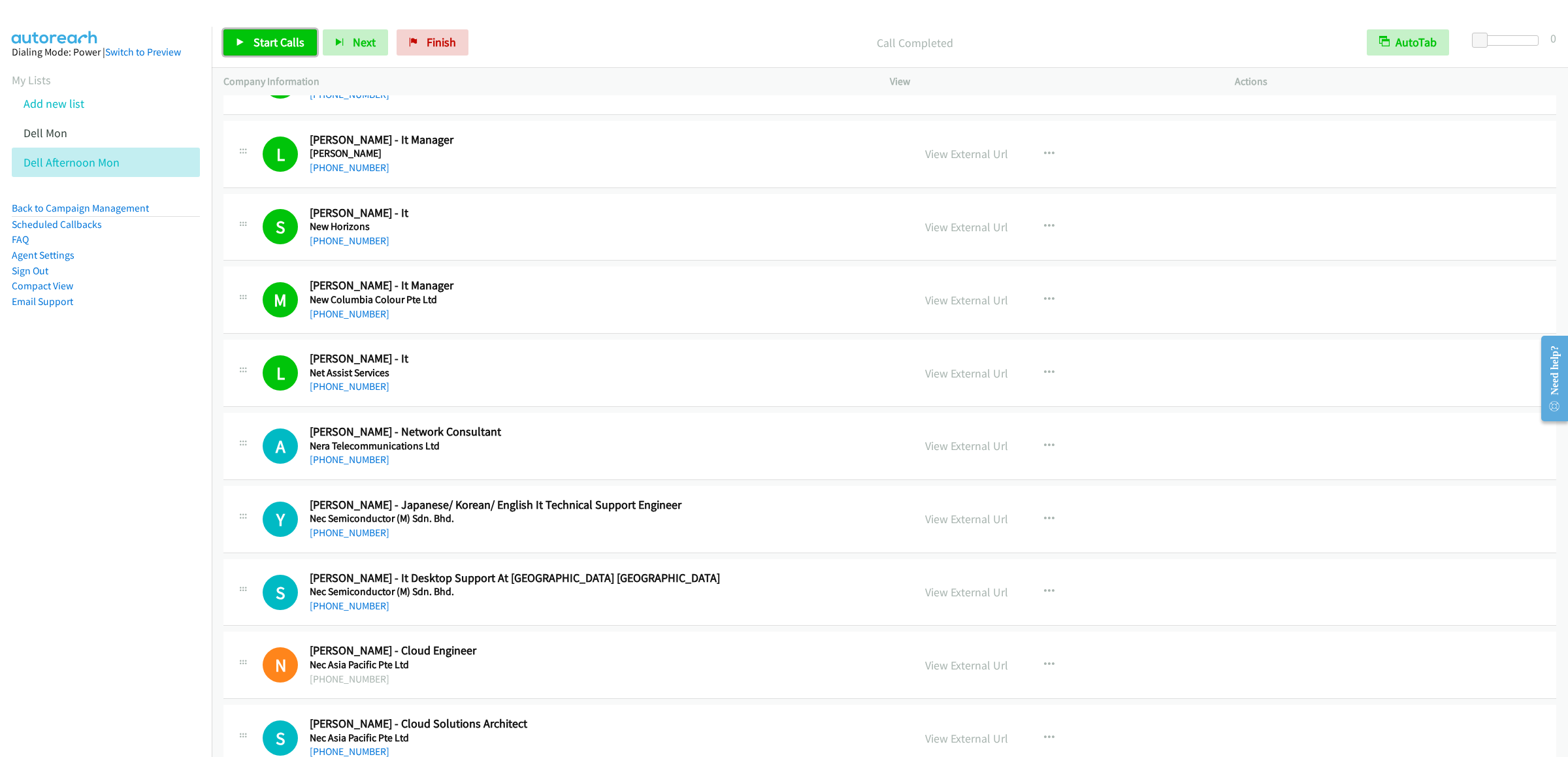
click at [278, 43] on span "Start Calls" at bounding box center [279, 42] width 51 height 15
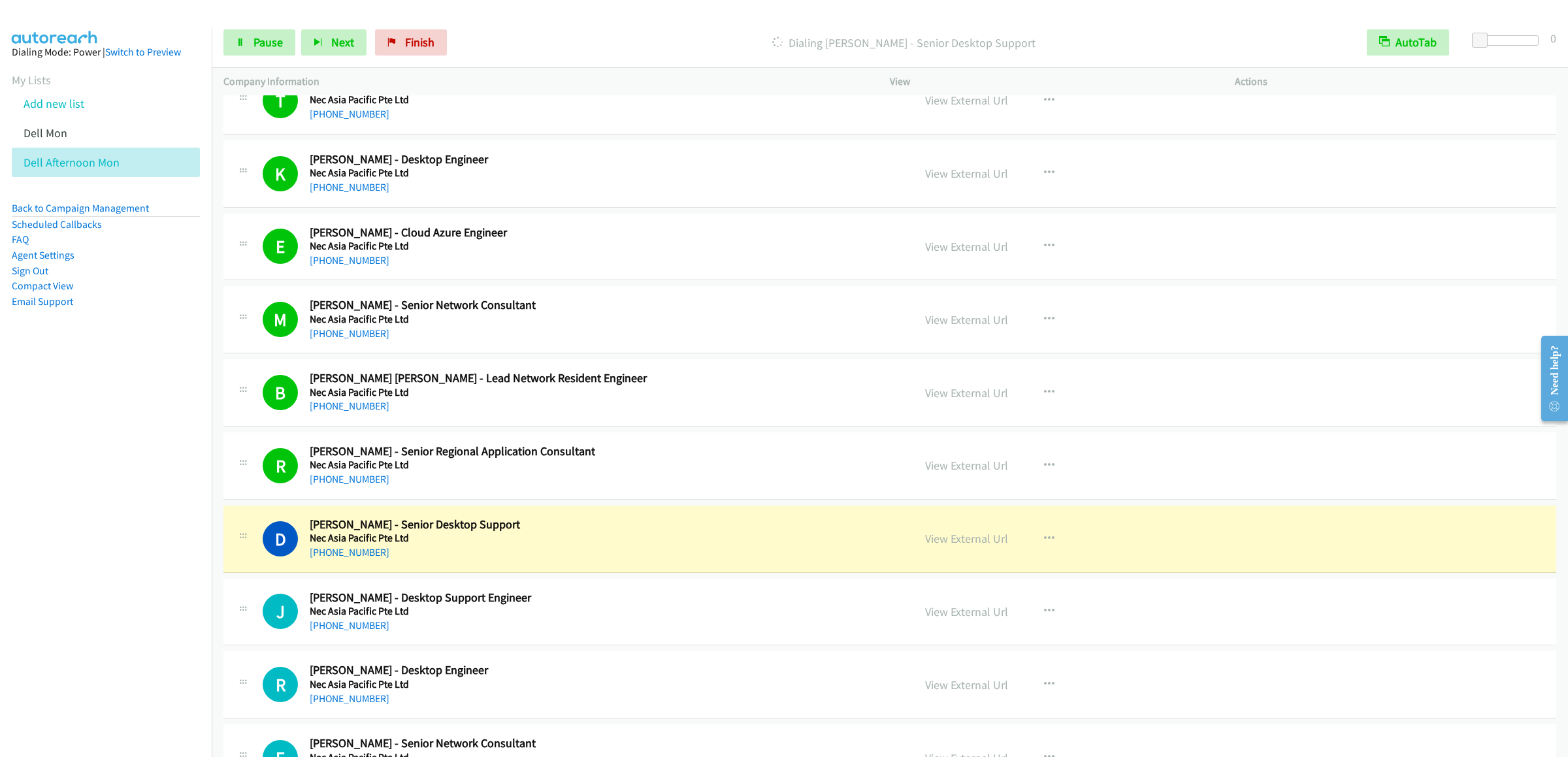
scroll to position [9531, 0]
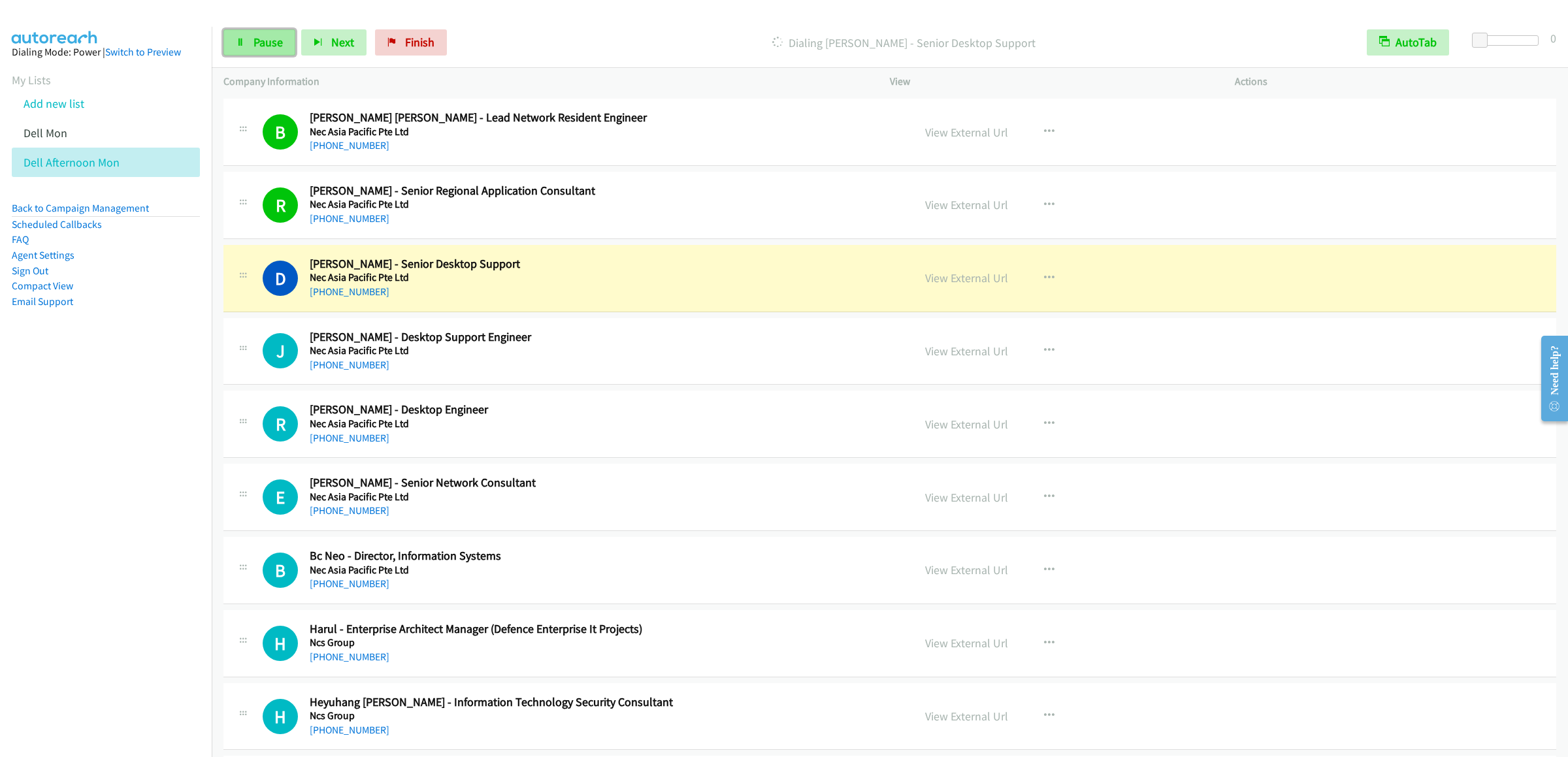
click at [259, 45] on span "Pause" at bounding box center [268, 42] width 29 height 15
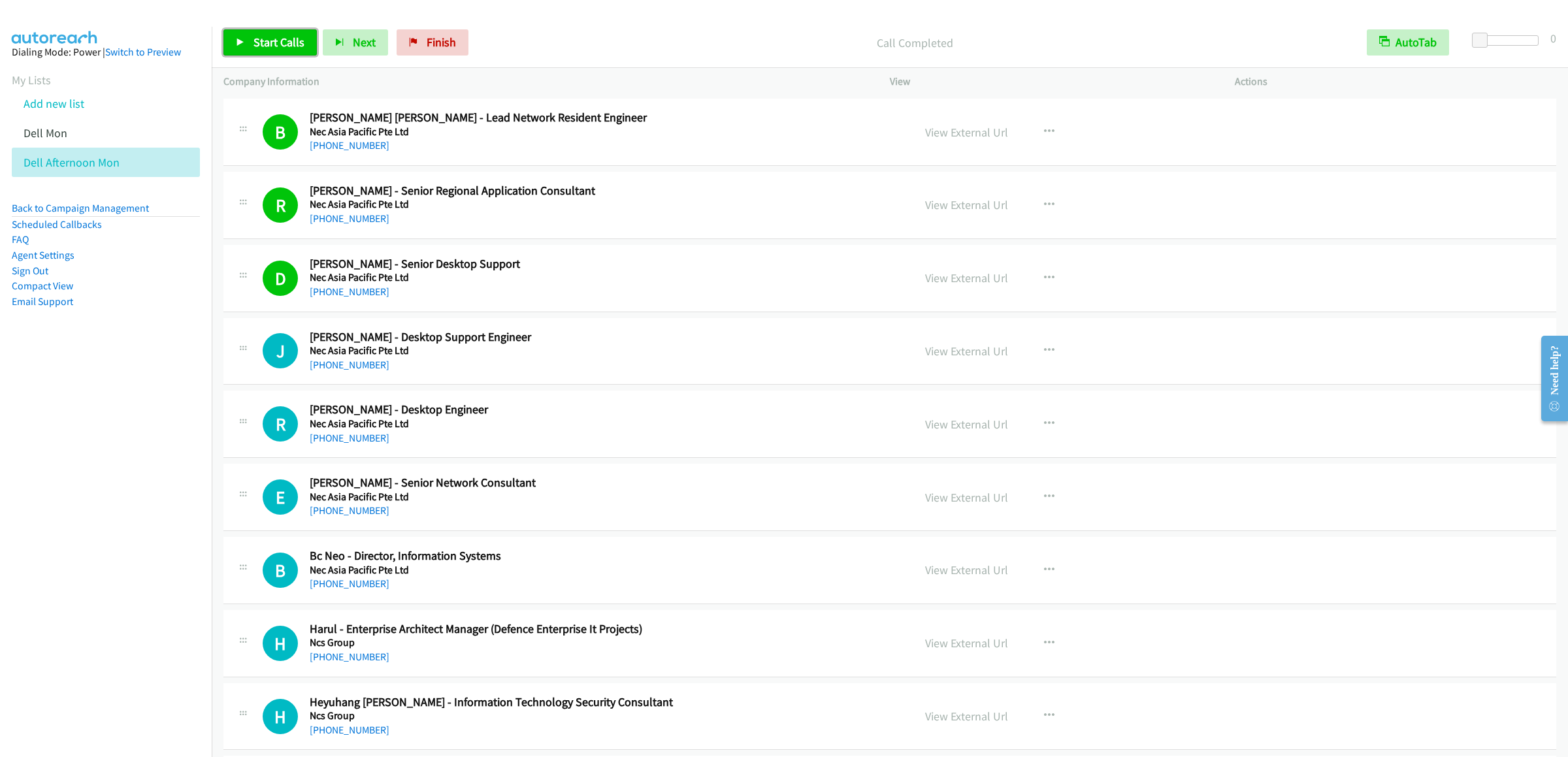
click at [257, 40] on span "Start Calls" at bounding box center [279, 42] width 51 height 15
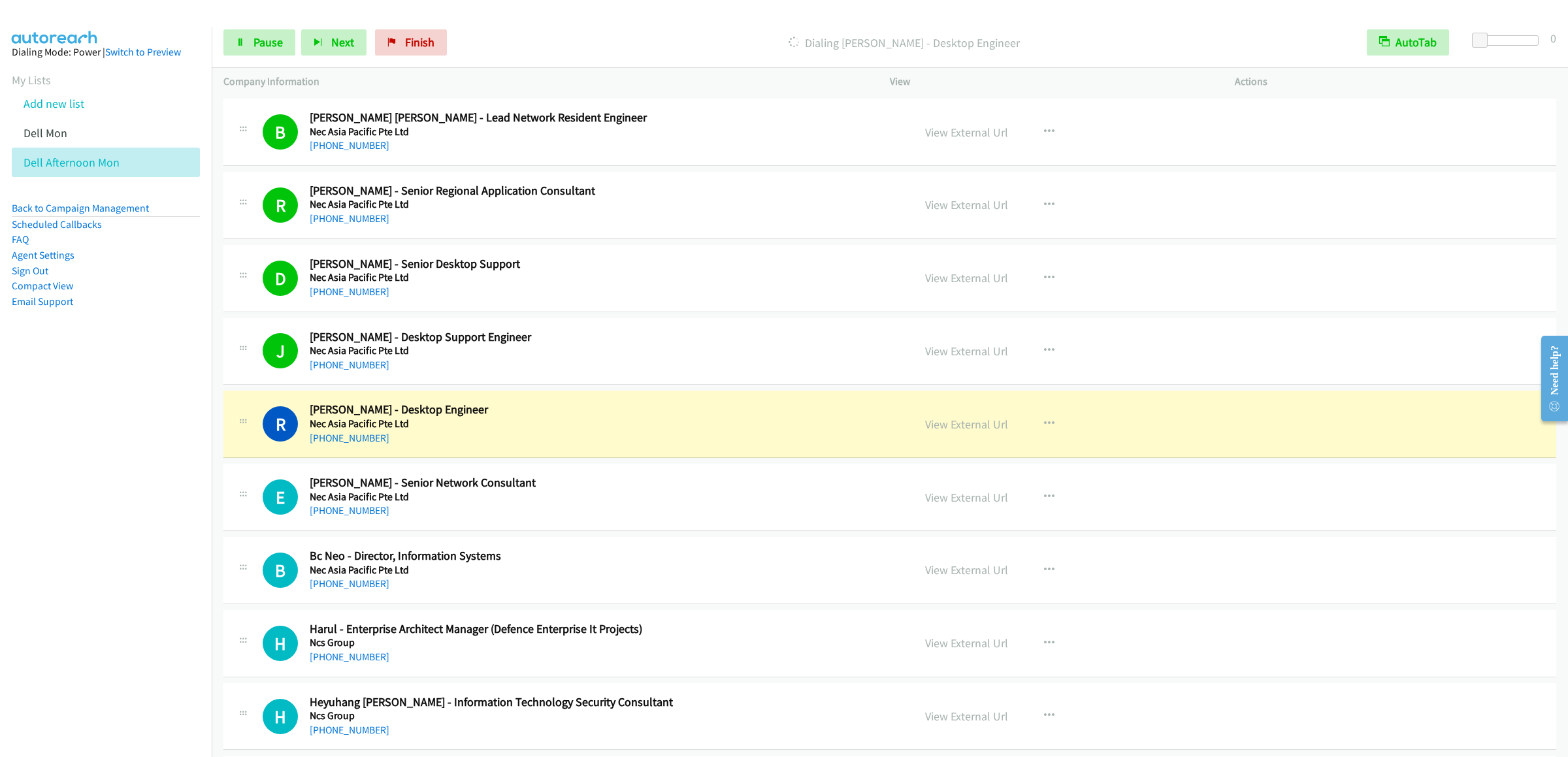
click at [265, 57] on div "Start Calls Pause Next Finish Dialing Rafael Rahim - Desktop Engineer AutoTab A…" at bounding box center [890, 42] width 1357 height 50
click at [265, 44] on span "Pause" at bounding box center [268, 42] width 29 height 15
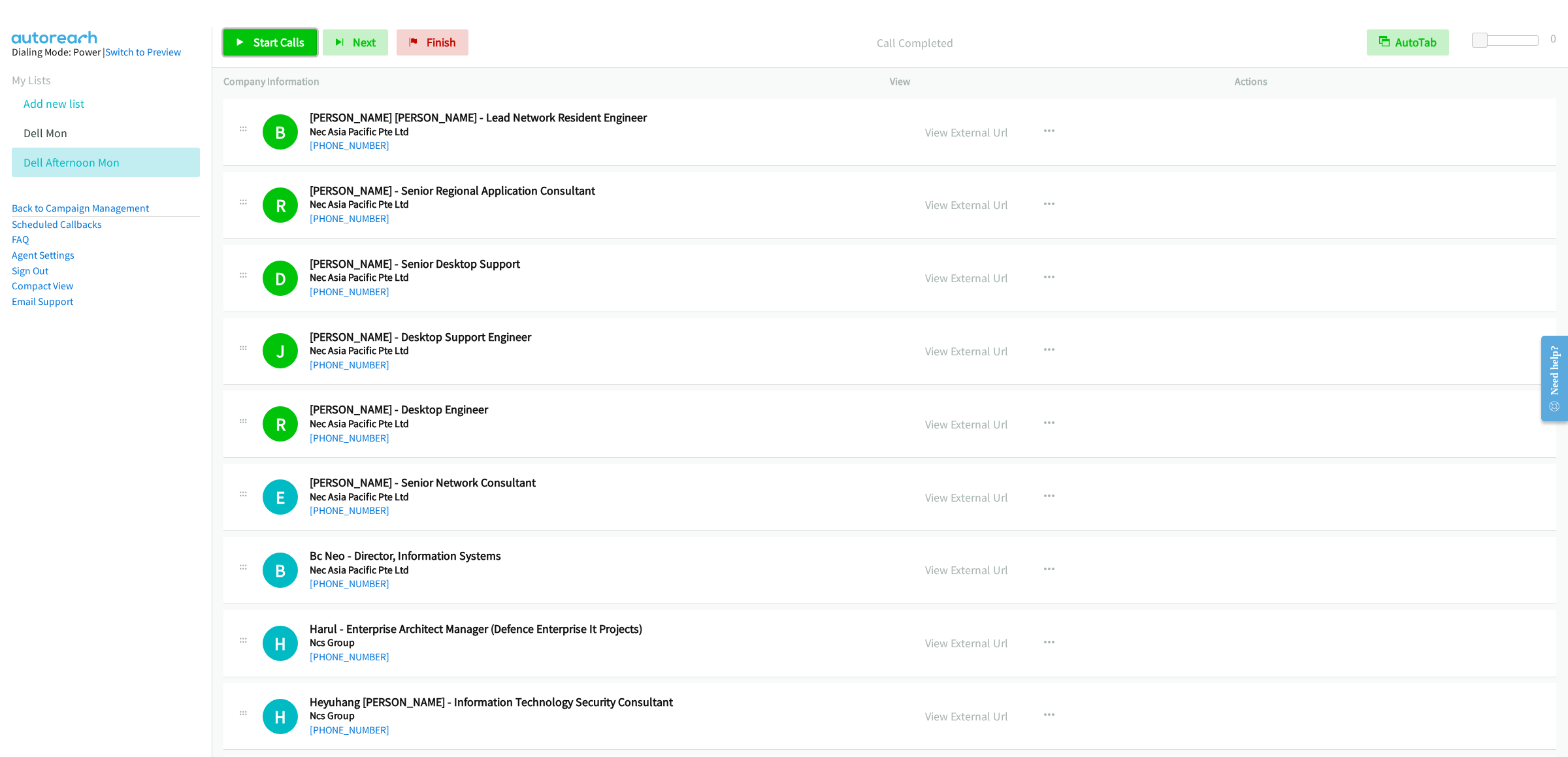
click at [265, 45] on span "Start Calls" at bounding box center [279, 42] width 51 height 15
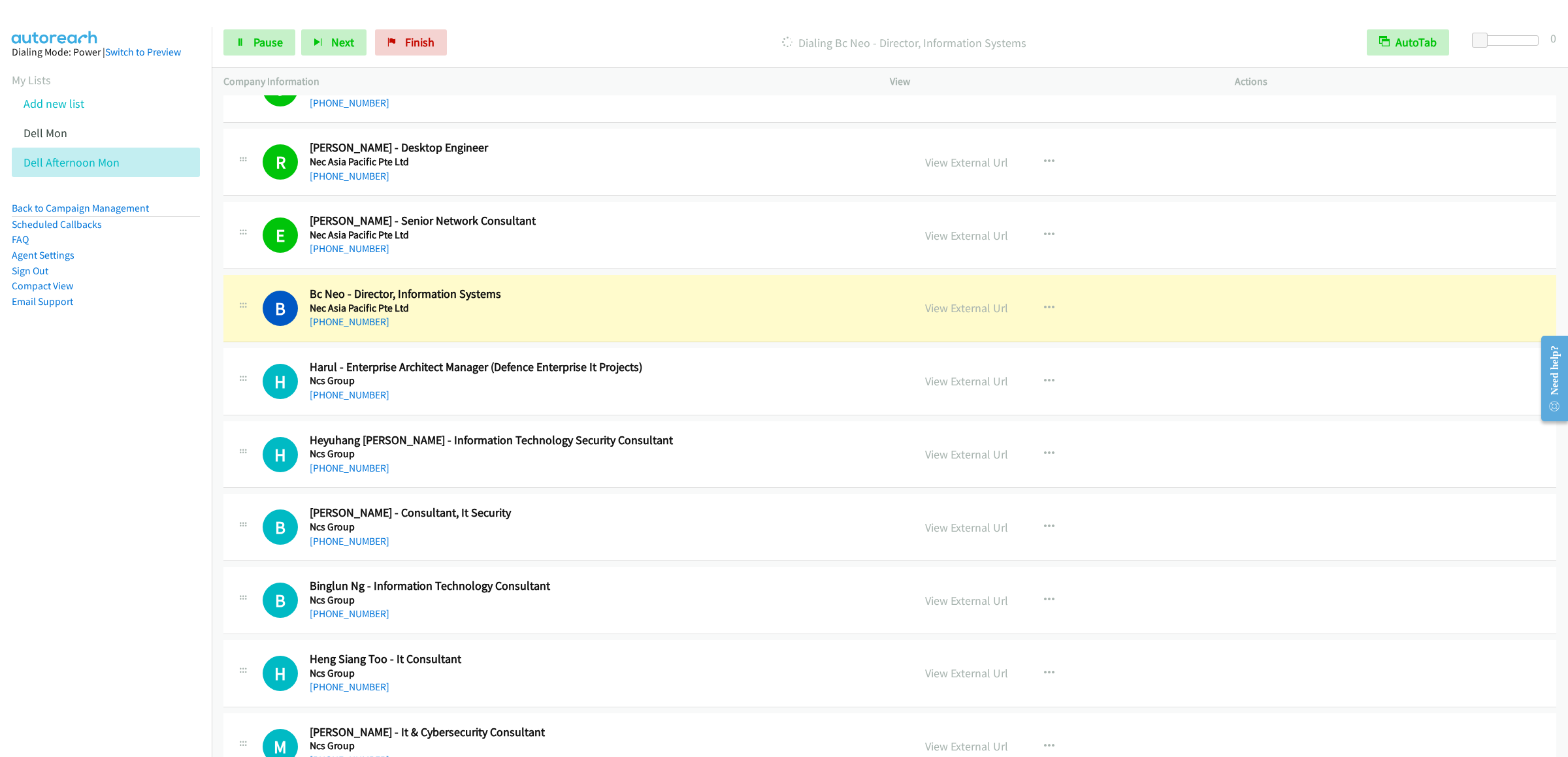
scroll to position [10055, 0]
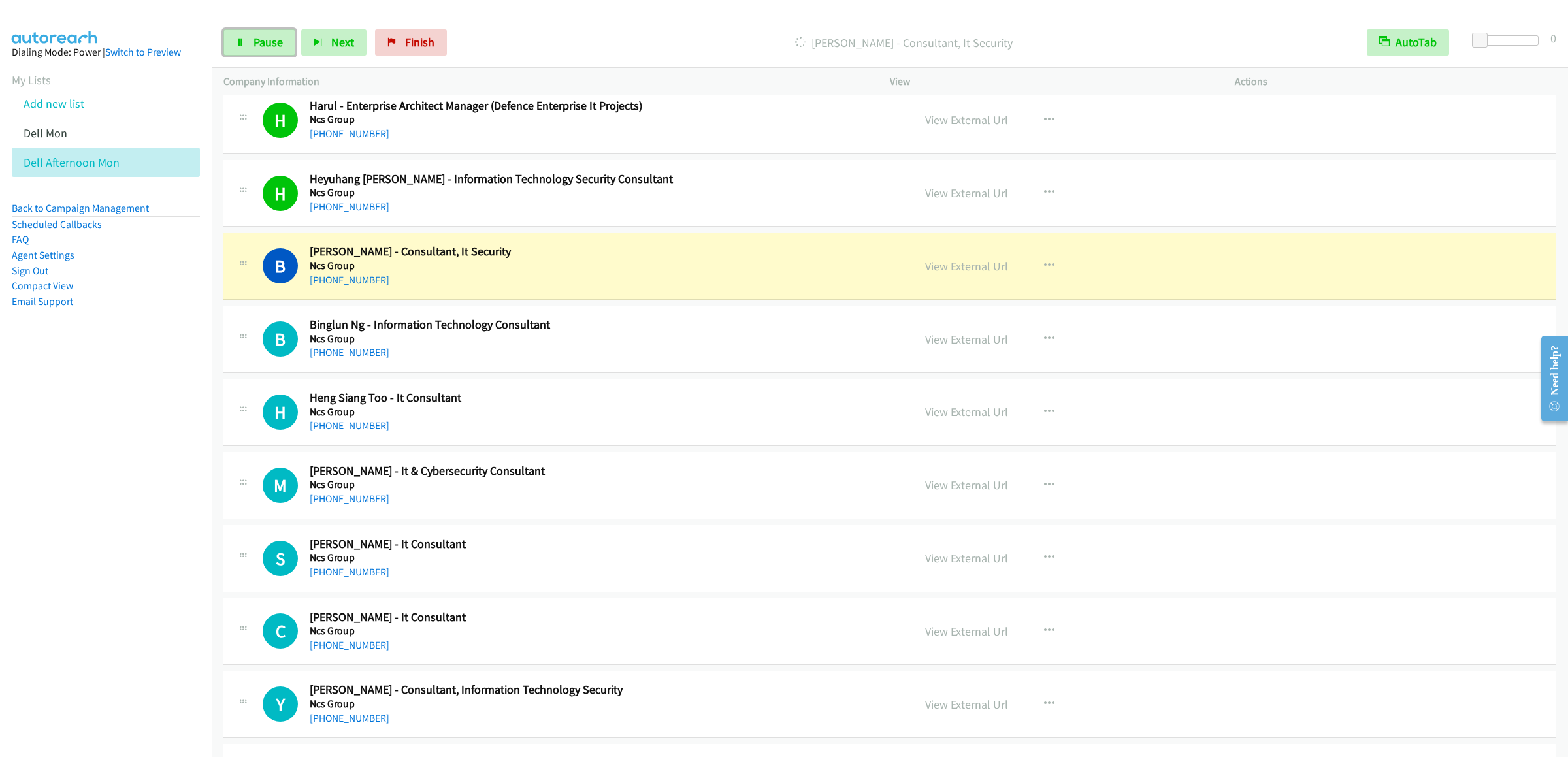
drag, startPoint x: 253, startPoint y: 47, endPoint x: 396, endPoint y: 24, distance: 144.8
click at [254, 47] on span "Pause" at bounding box center [268, 42] width 29 height 15
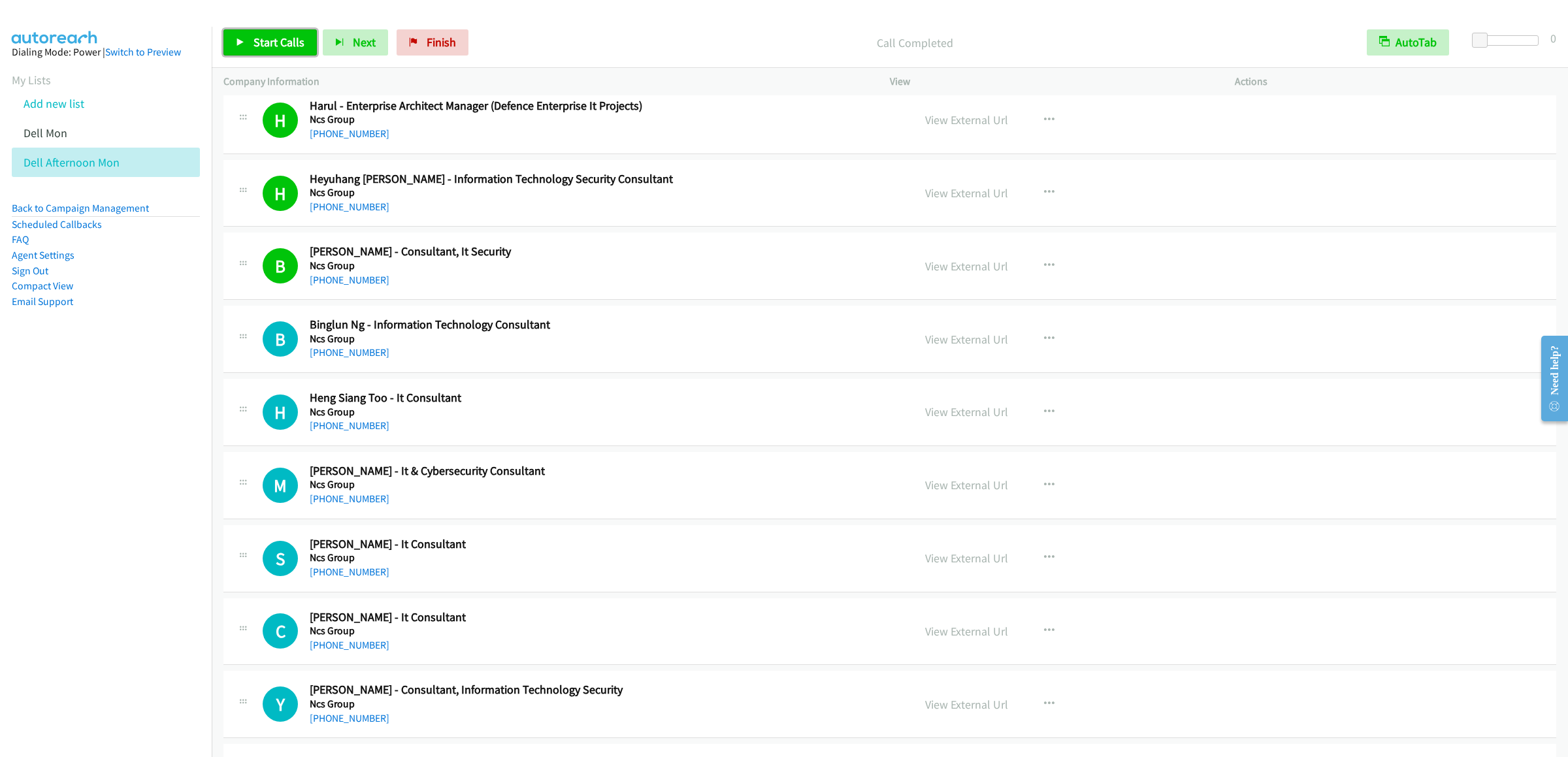
click at [263, 32] on link "Start Calls" at bounding box center [270, 42] width 93 height 26
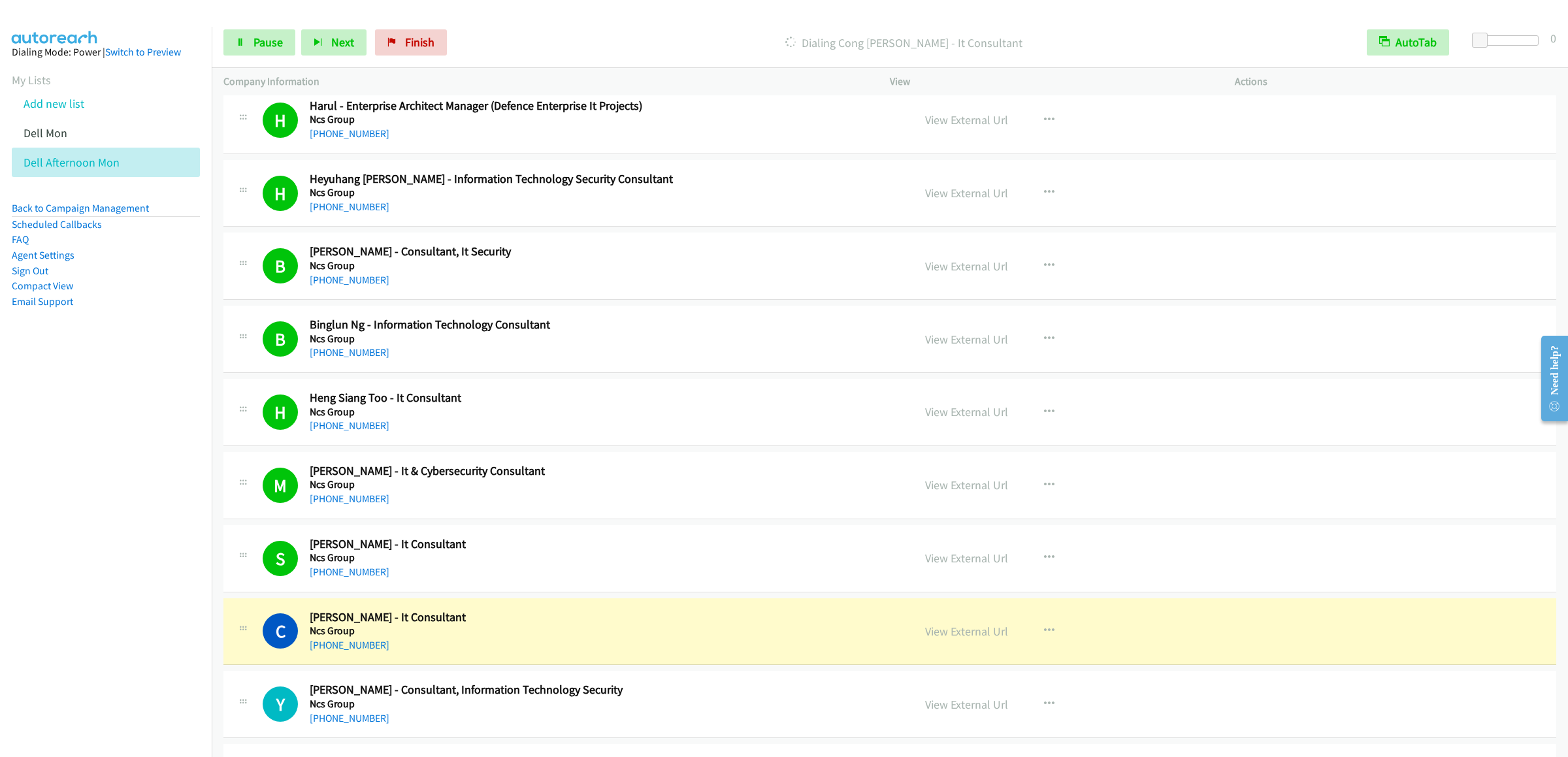
scroll to position [10315, 0]
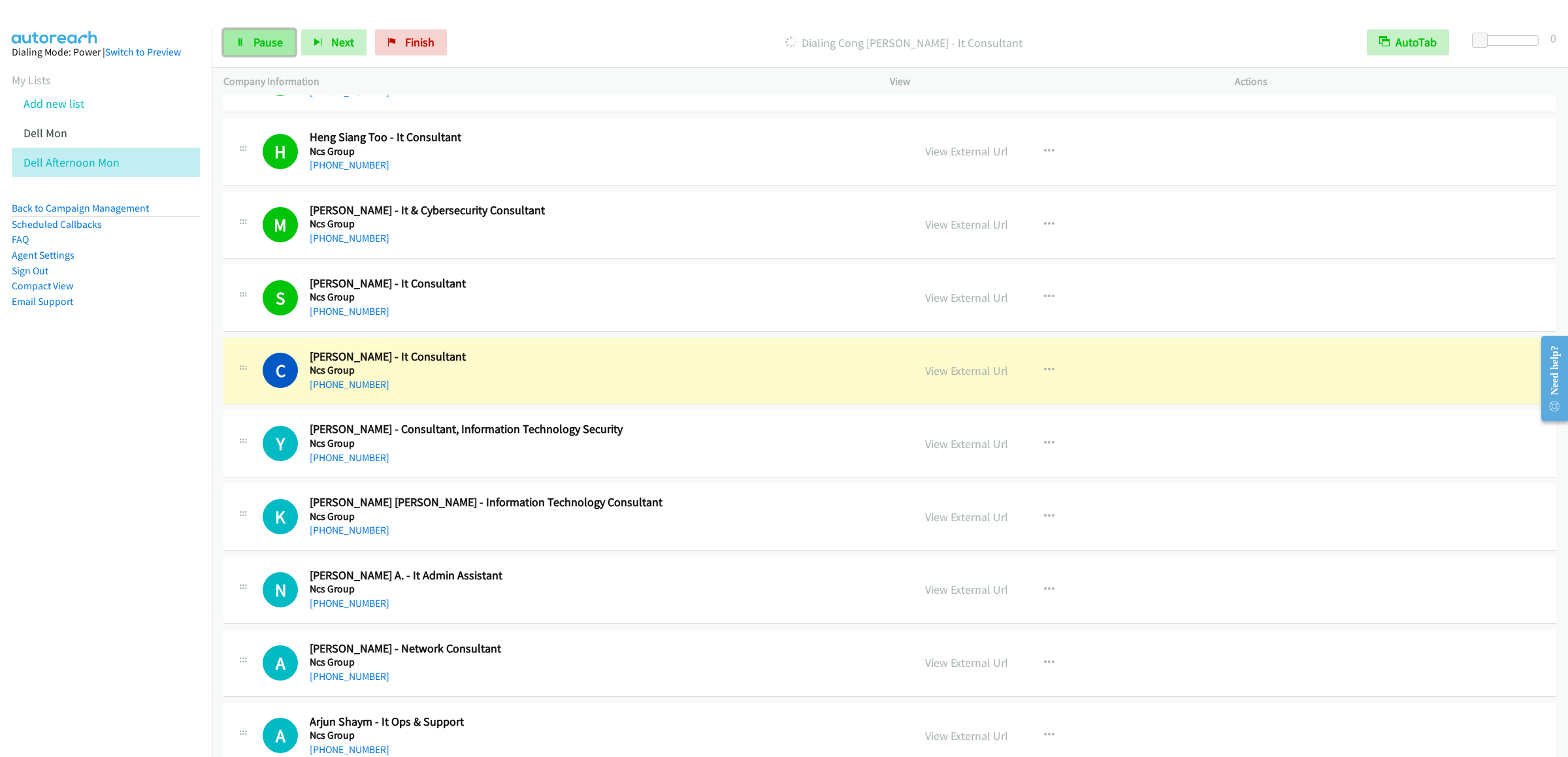
click at [271, 45] on span "Pause" at bounding box center [268, 42] width 29 height 15
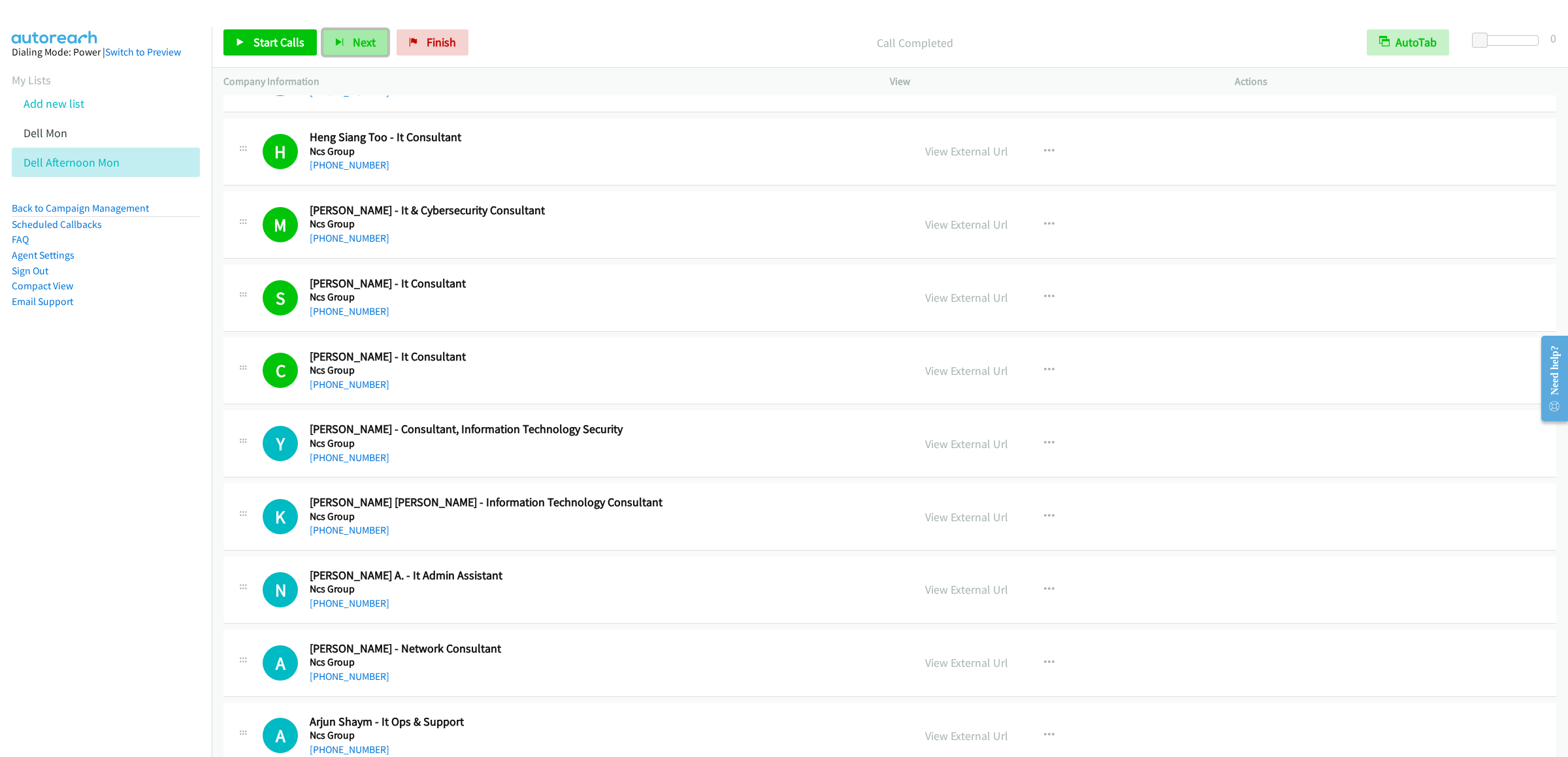
click at [338, 49] on button "Next" at bounding box center [355, 42] width 65 height 26
click at [281, 37] on span "Start Calls" at bounding box center [279, 42] width 51 height 15
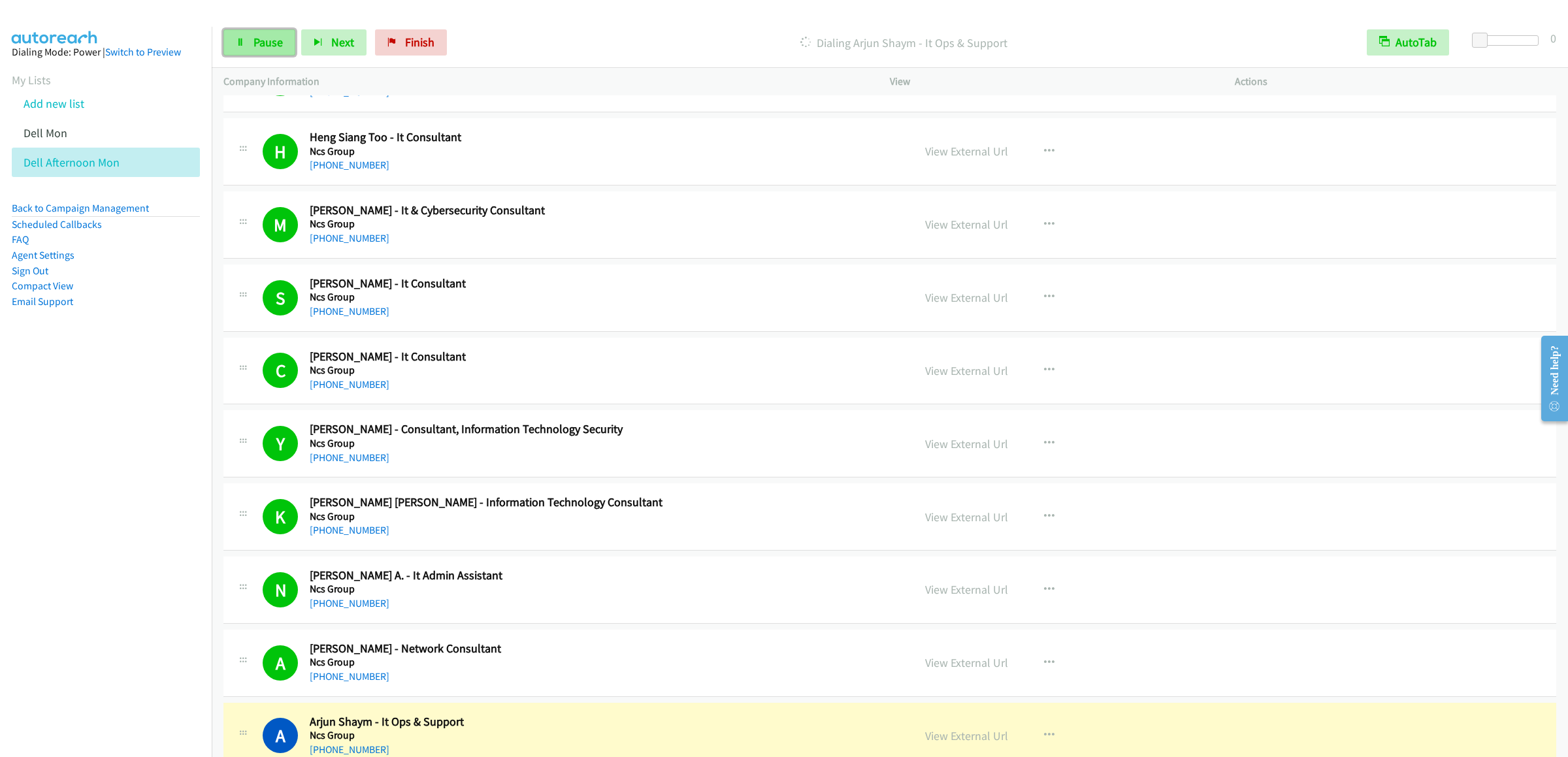
click at [254, 35] on span "Pause" at bounding box center [268, 42] width 29 height 15
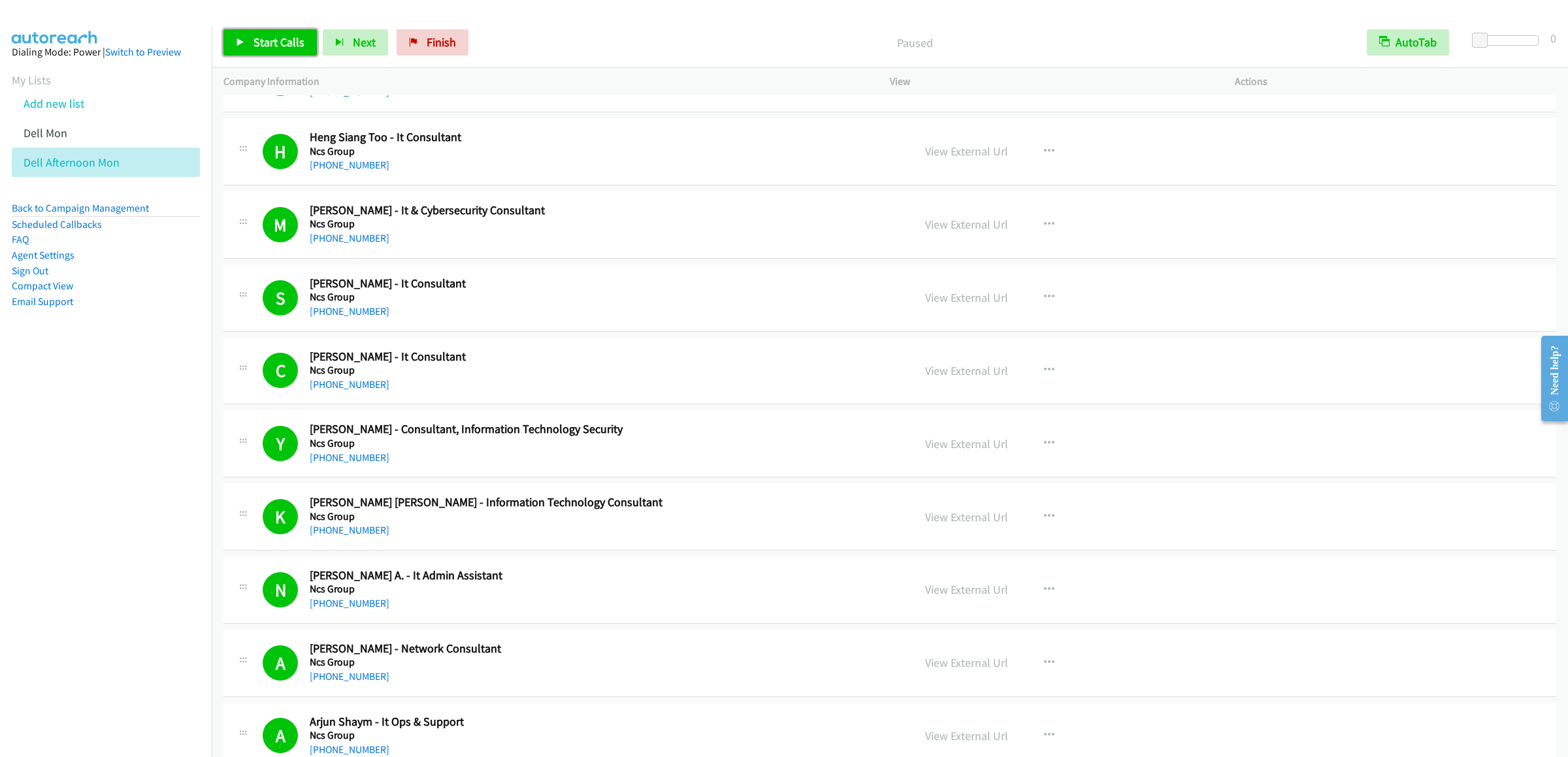
click at [245, 33] on link "Start Calls" at bounding box center [270, 42] width 93 height 26
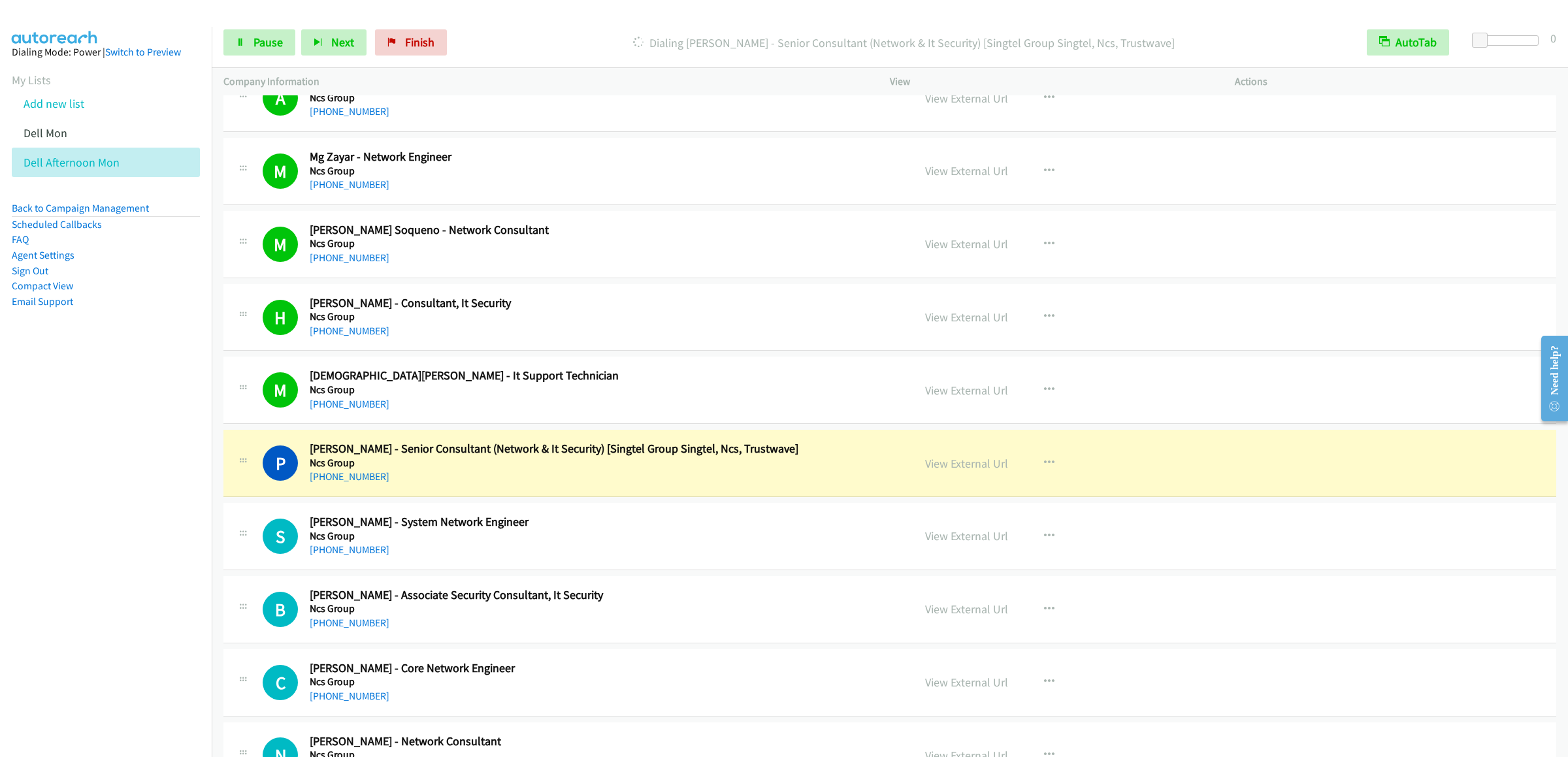
scroll to position [11490, 0]
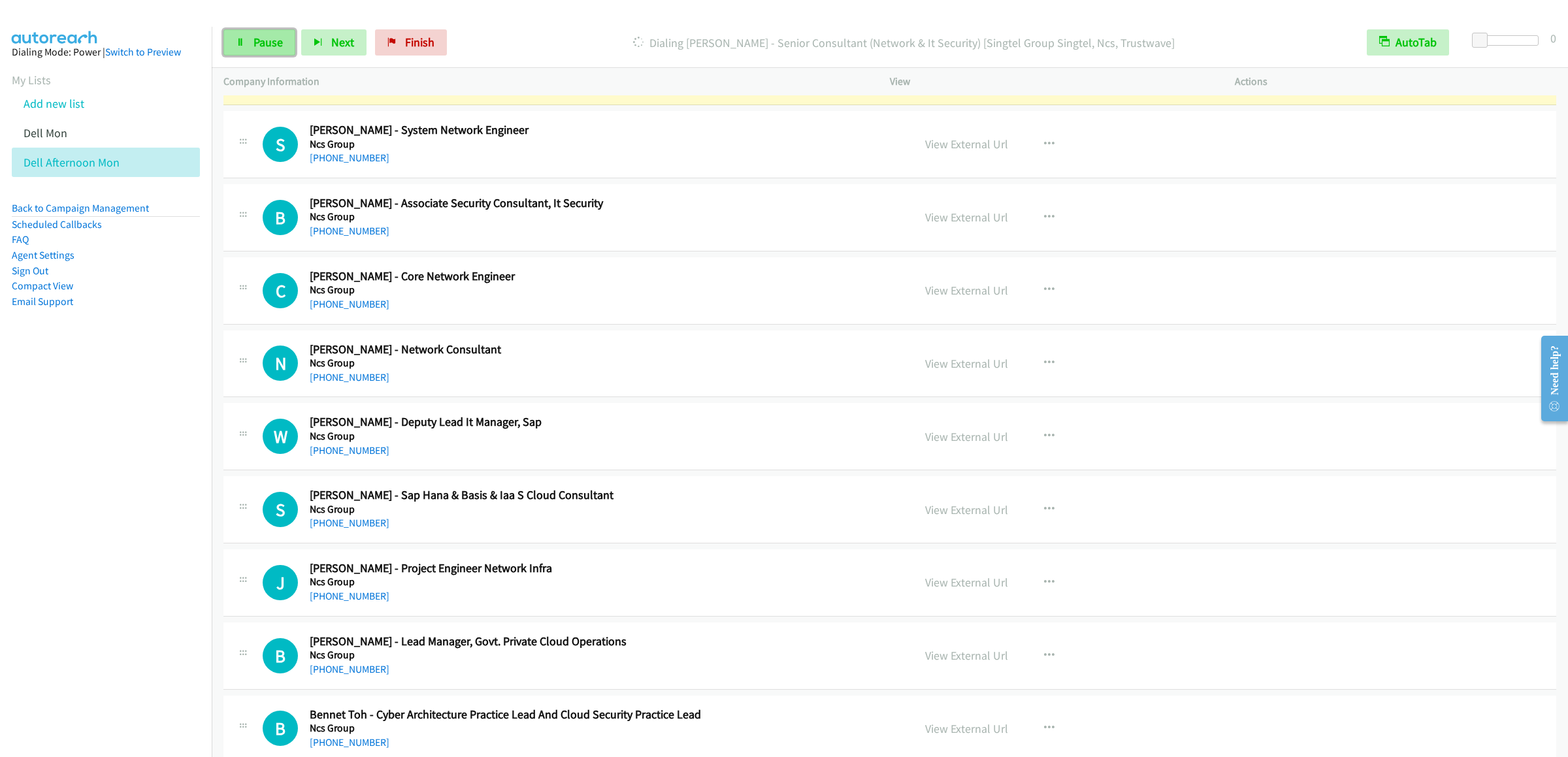
click at [267, 38] on span "Pause" at bounding box center [268, 42] width 29 height 15
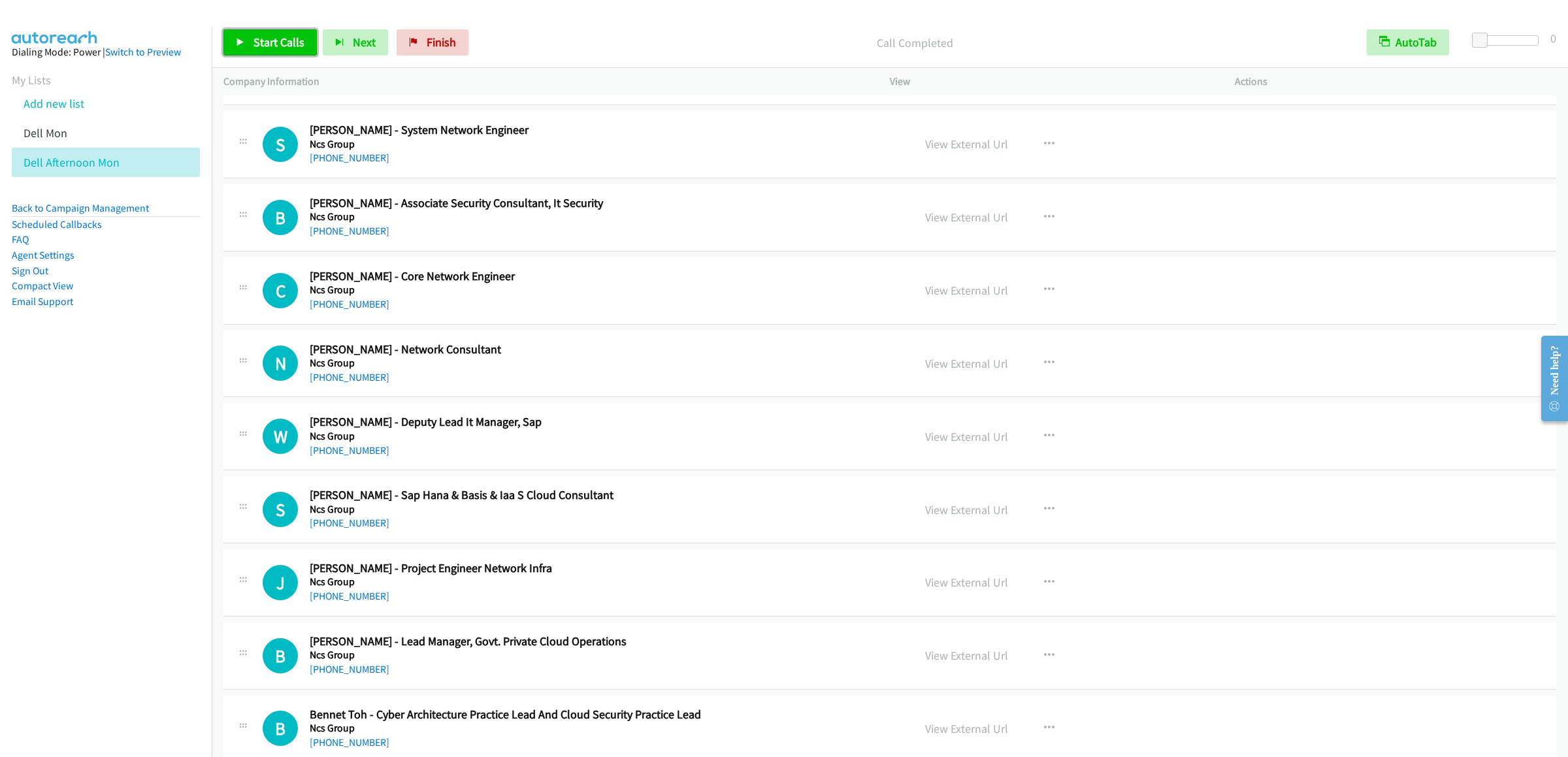
click at [291, 37] on span "Start Calls" at bounding box center [279, 42] width 51 height 15
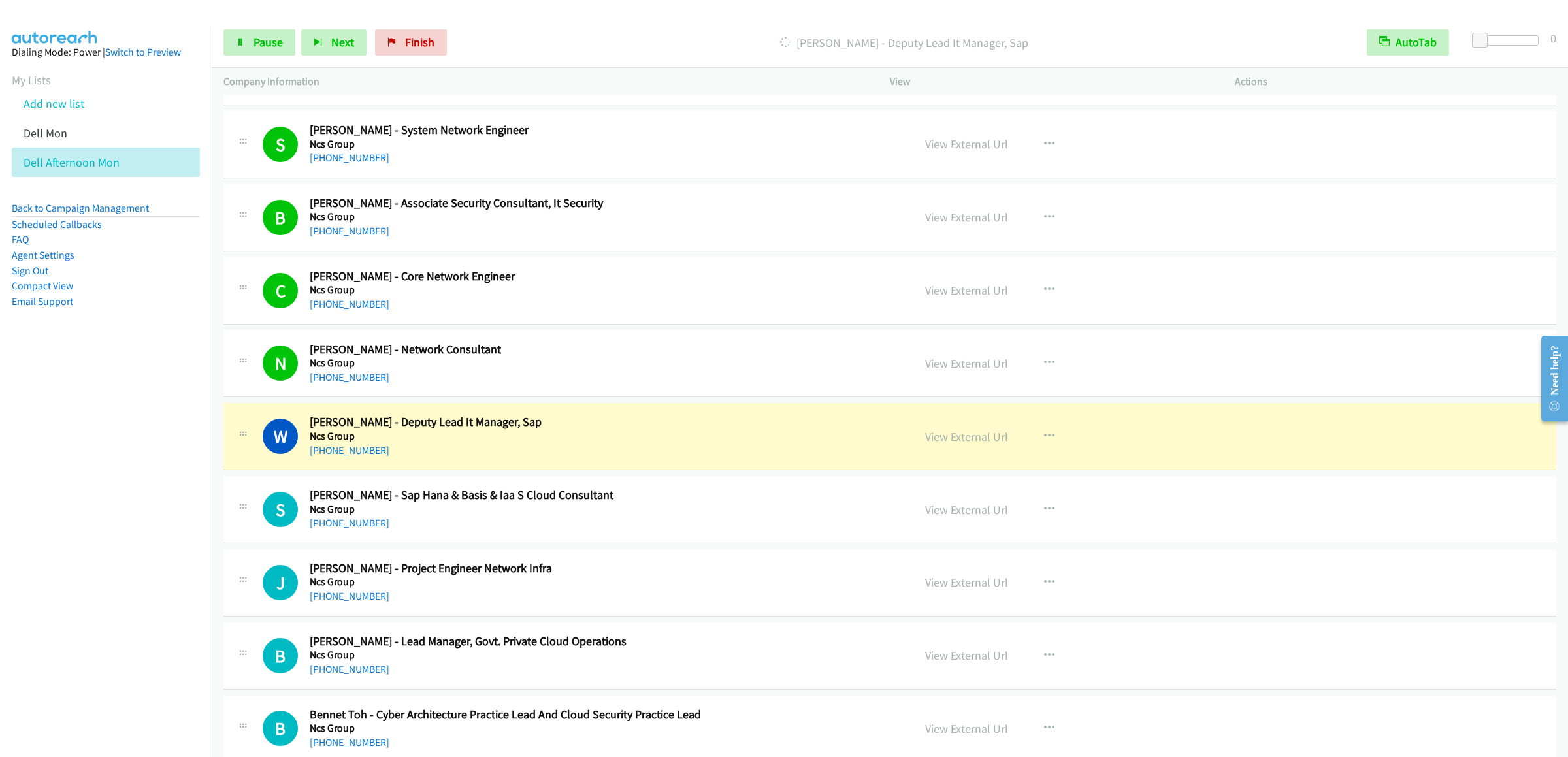
scroll to position [11882, 0]
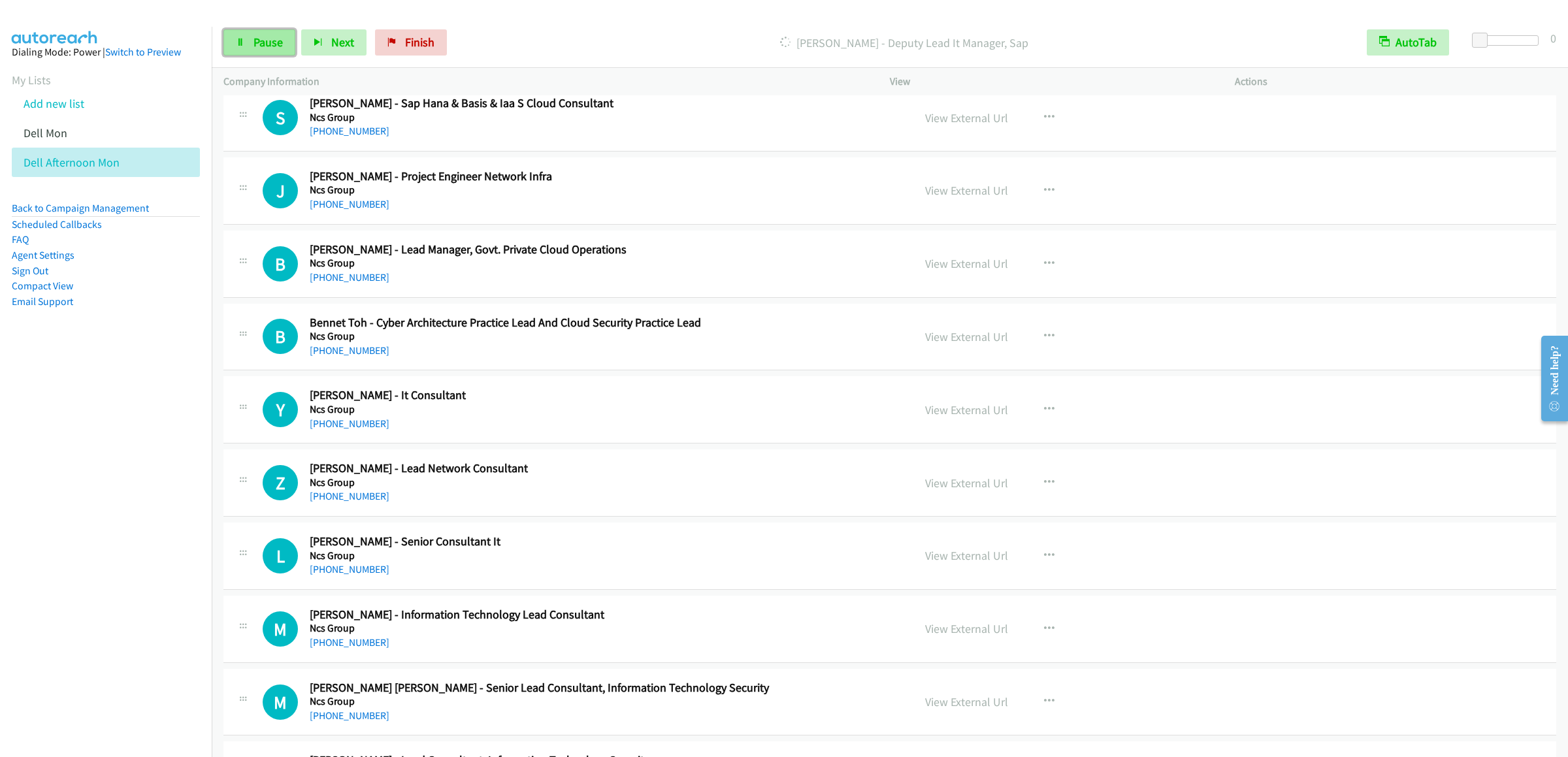
click at [230, 37] on link "Pause" at bounding box center [259, 42] width 72 height 26
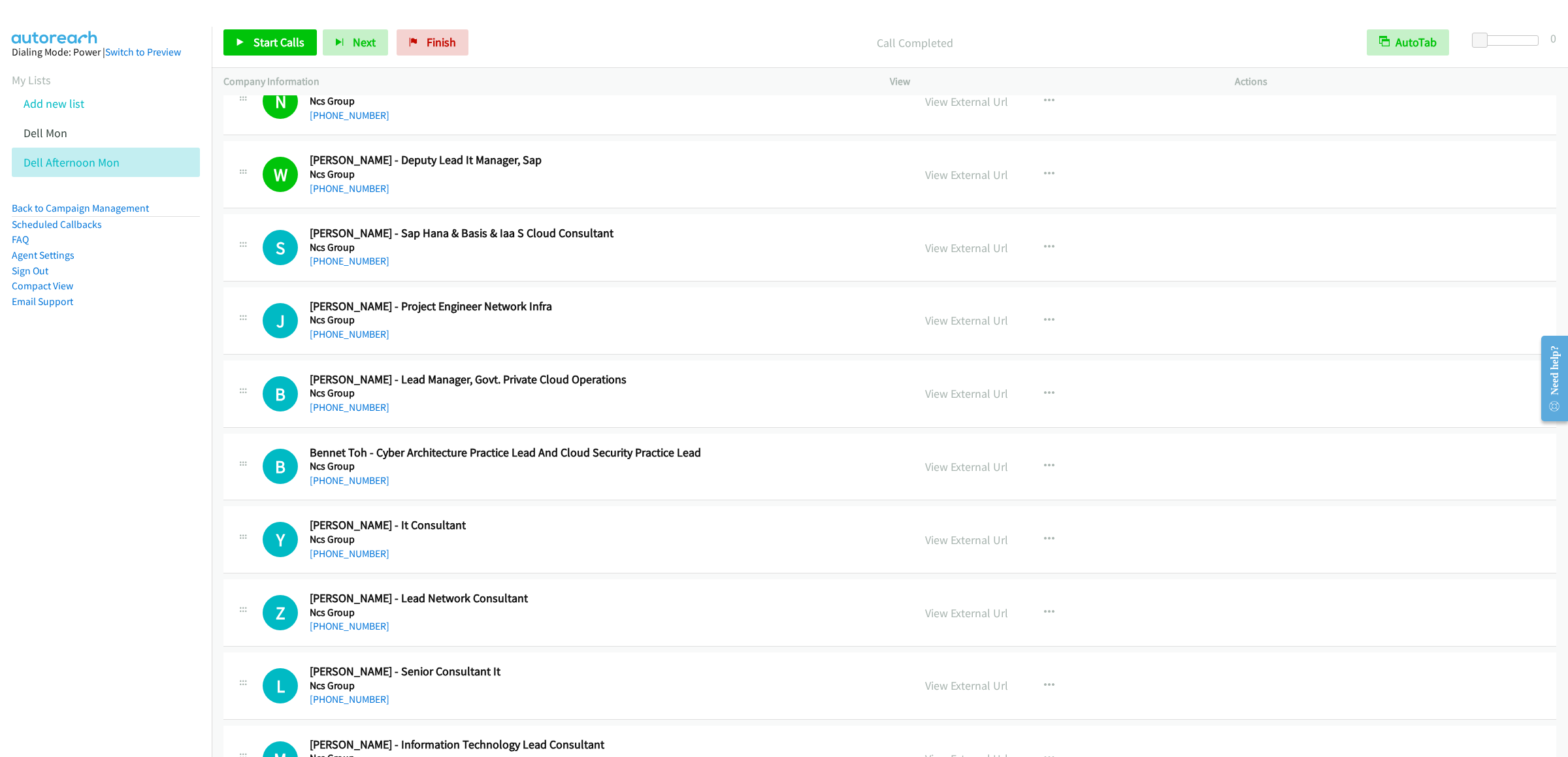
drag, startPoint x: 268, startPoint y: 28, endPoint x: 269, endPoint y: 38, distance: 10.0
click at [267, 32] on div "Start Calls Pause Next Finish Call Completed AutoTab AutoTab 0" at bounding box center [890, 42] width 1357 height 50
click at [271, 38] on span "Start Calls" at bounding box center [279, 42] width 51 height 15
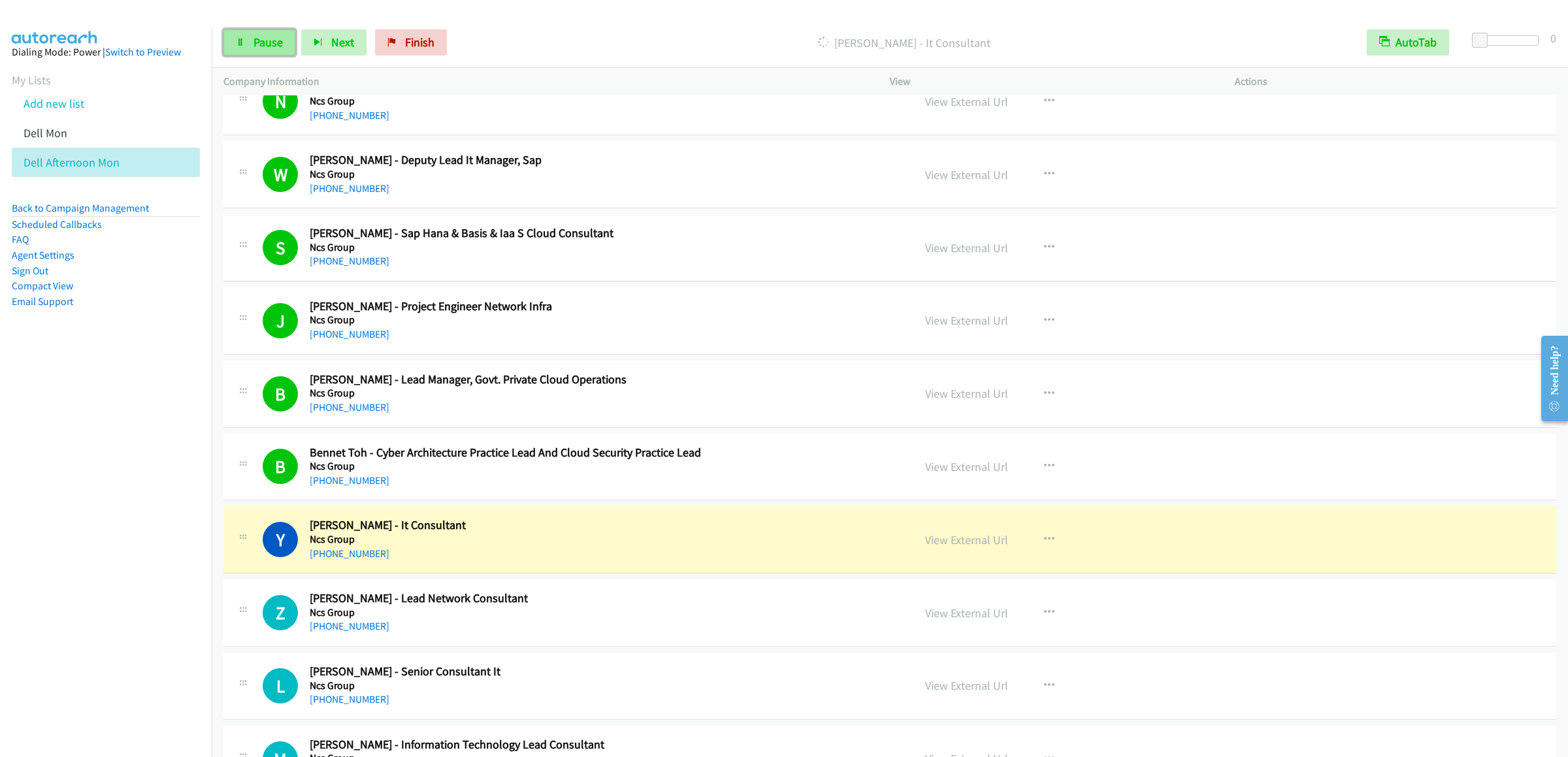
click at [271, 49] on span "Pause" at bounding box center [268, 42] width 29 height 15
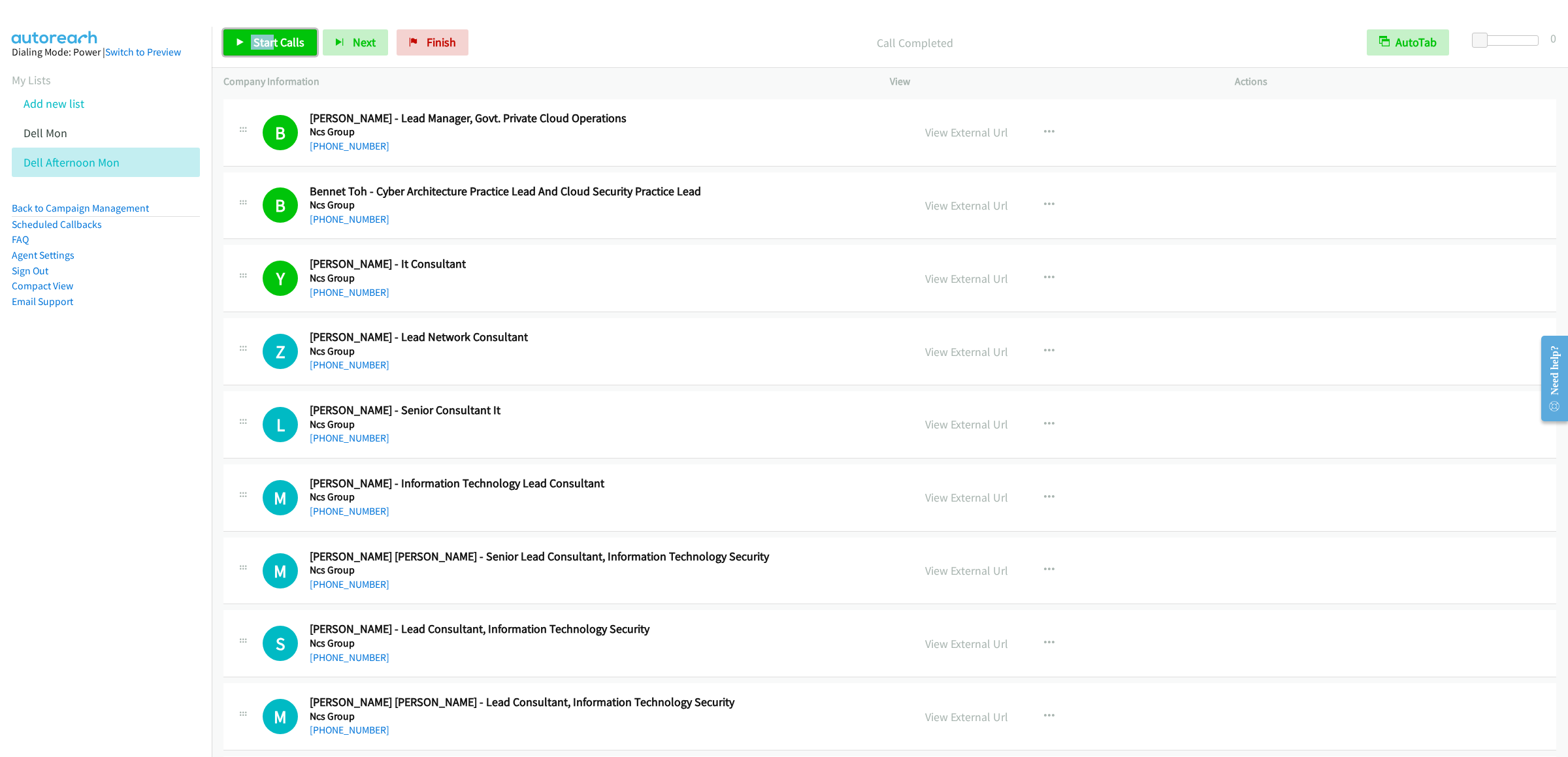
click at [243, 45] on icon at bounding box center [241, 43] width 9 height 9
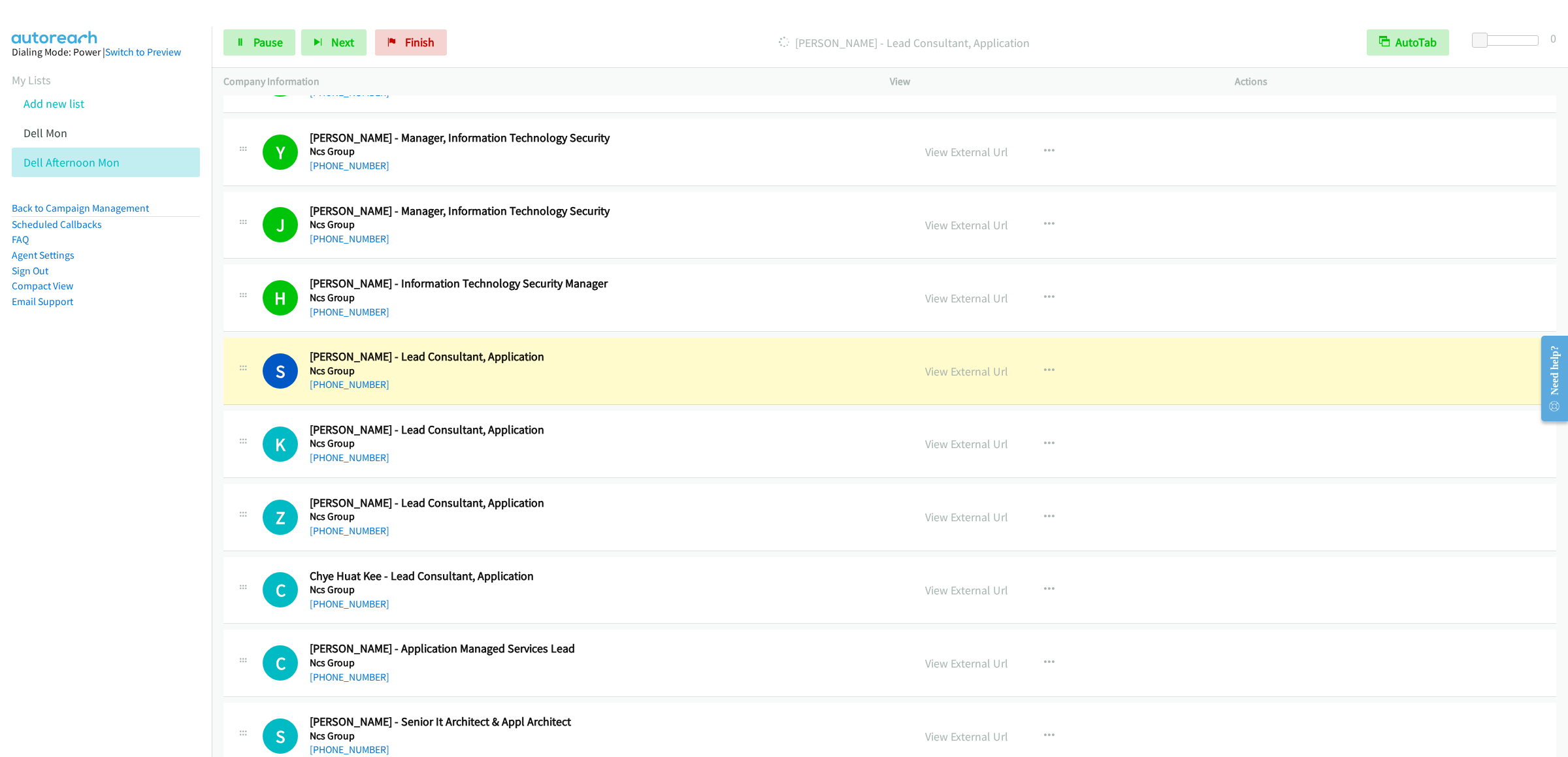
scroll to position [13057, 0]
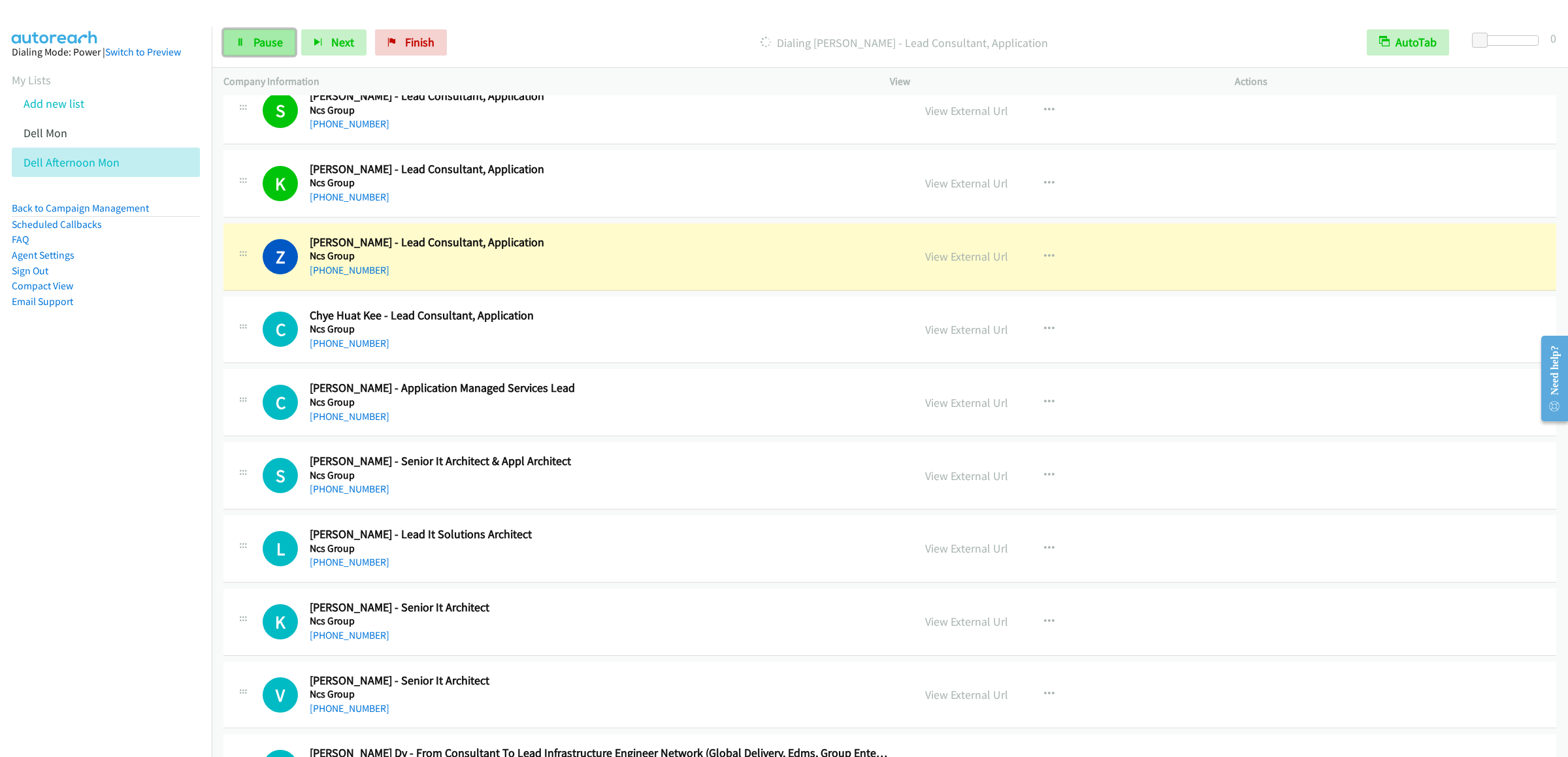
click at [251, 35] on link "Pause" at bounding box center [259, 42] width 72 height 26
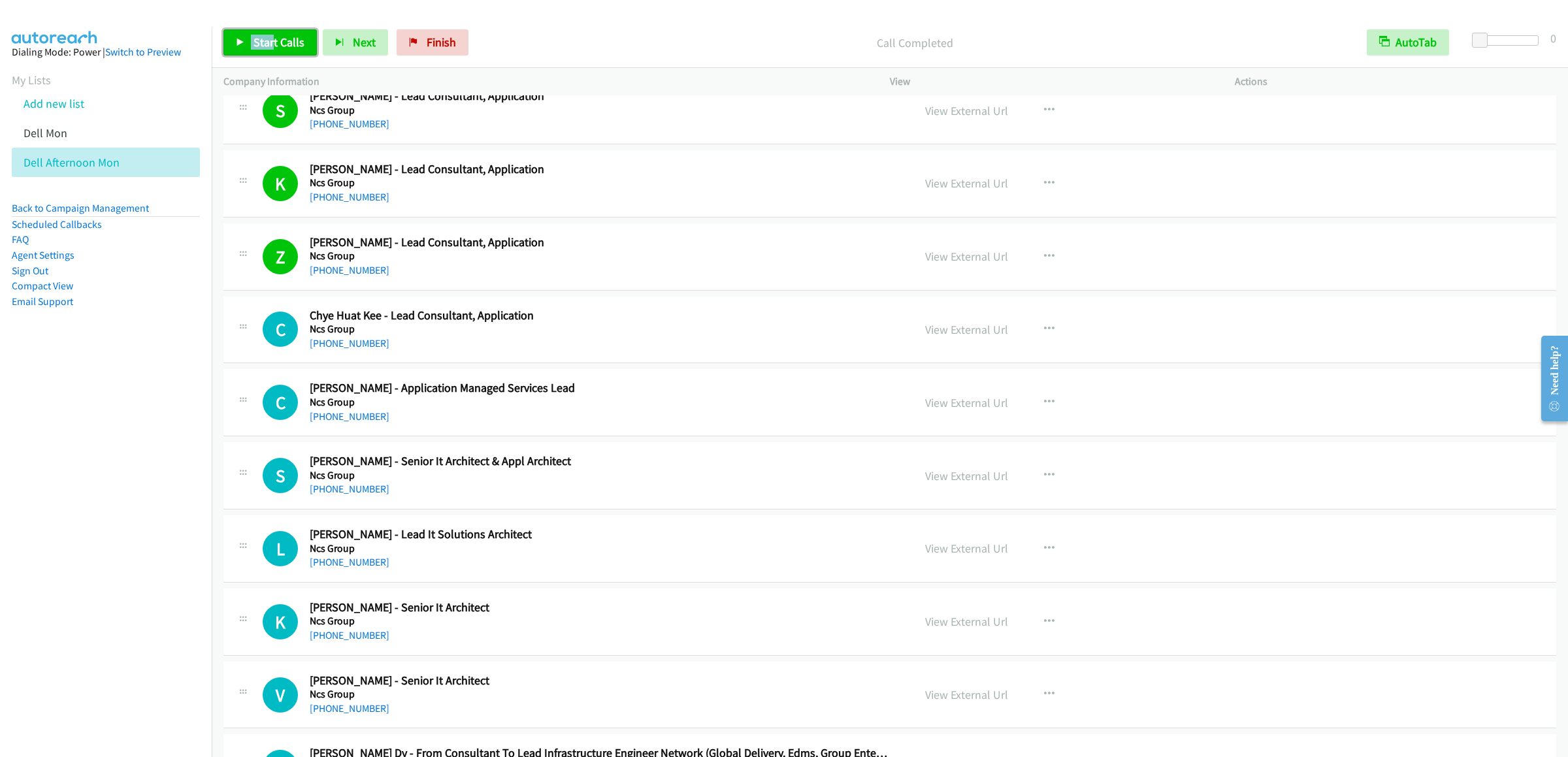
click at [293, 53] on link "Start Calls" at bounding box center [270, 42] width 93 height 26
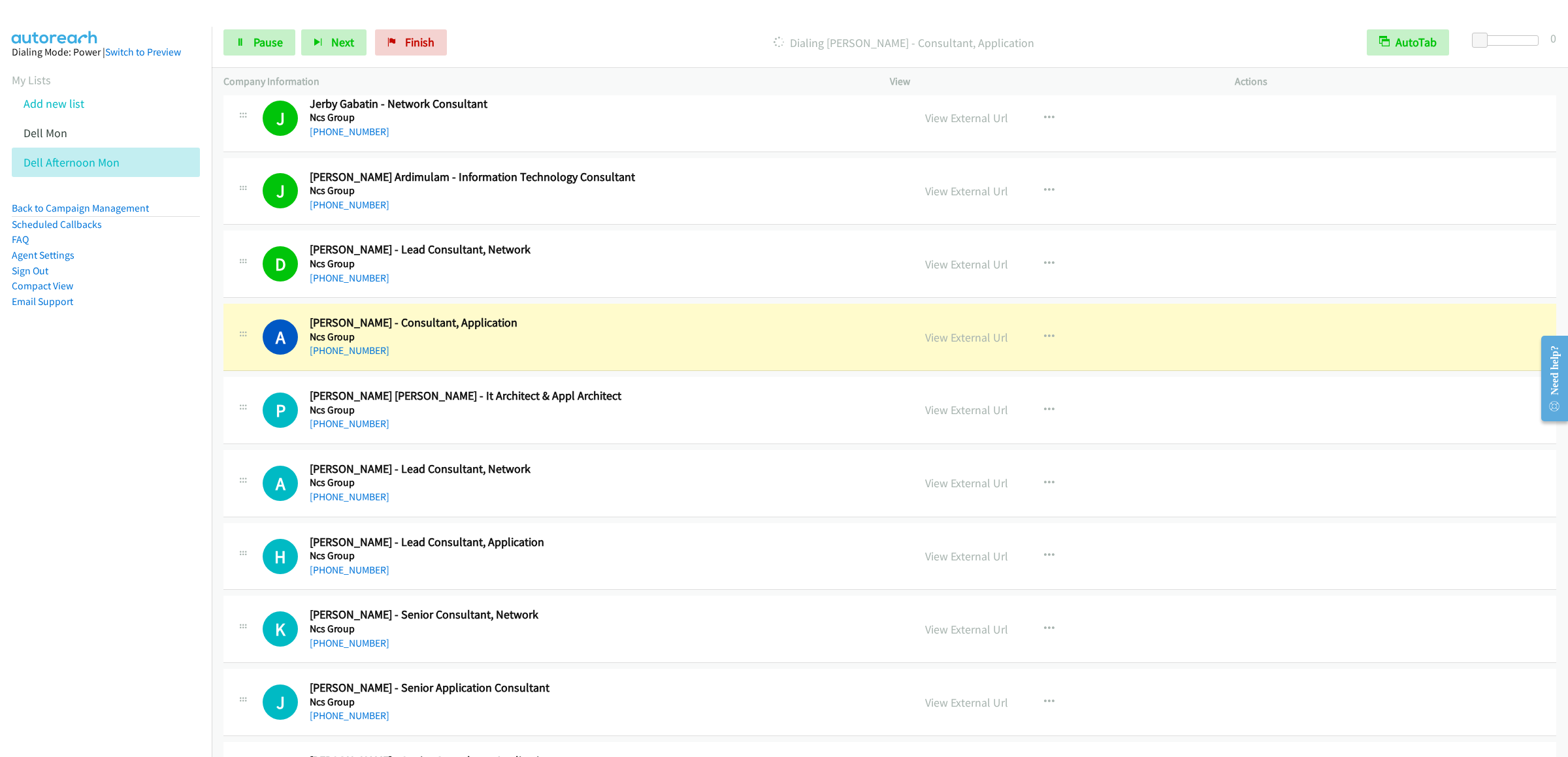
scroll to position [14494, 0]
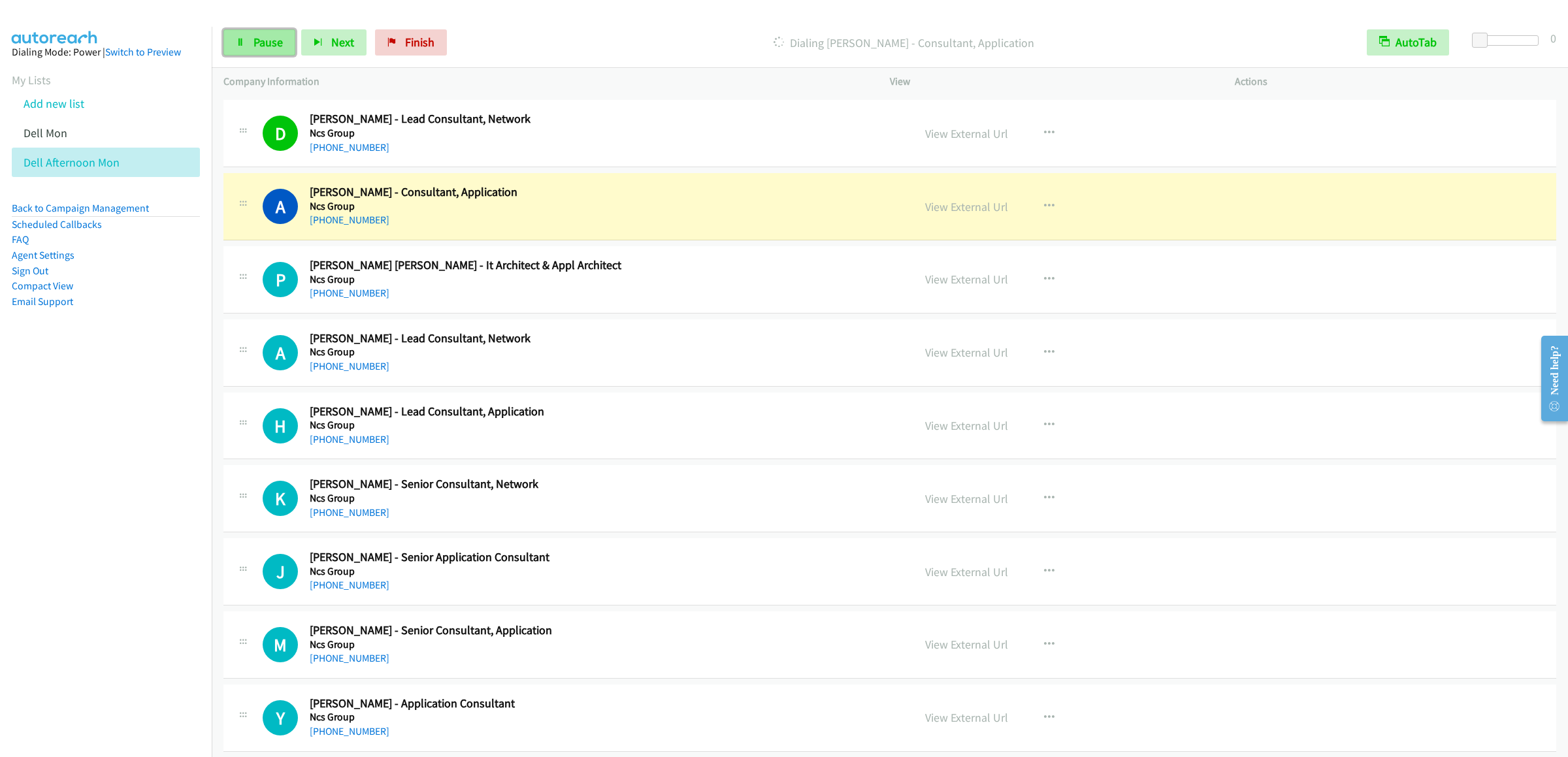
click at [271, 47] on span "Pause" at bounding box center [268, 42] width 29 height 15
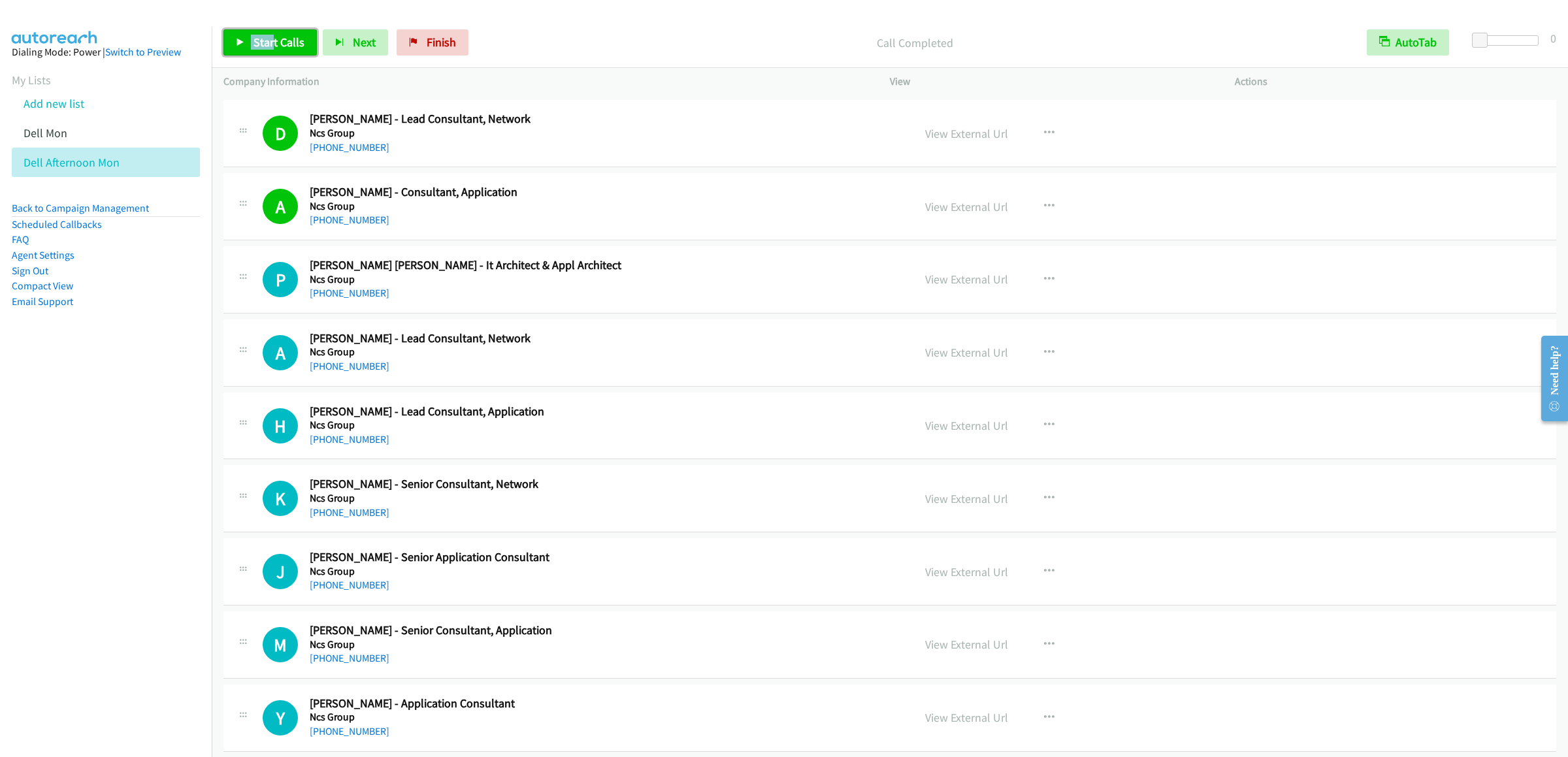
click at [255, 32] on link "Start Calls" at bounding box center [270, 42] width 93 height 26
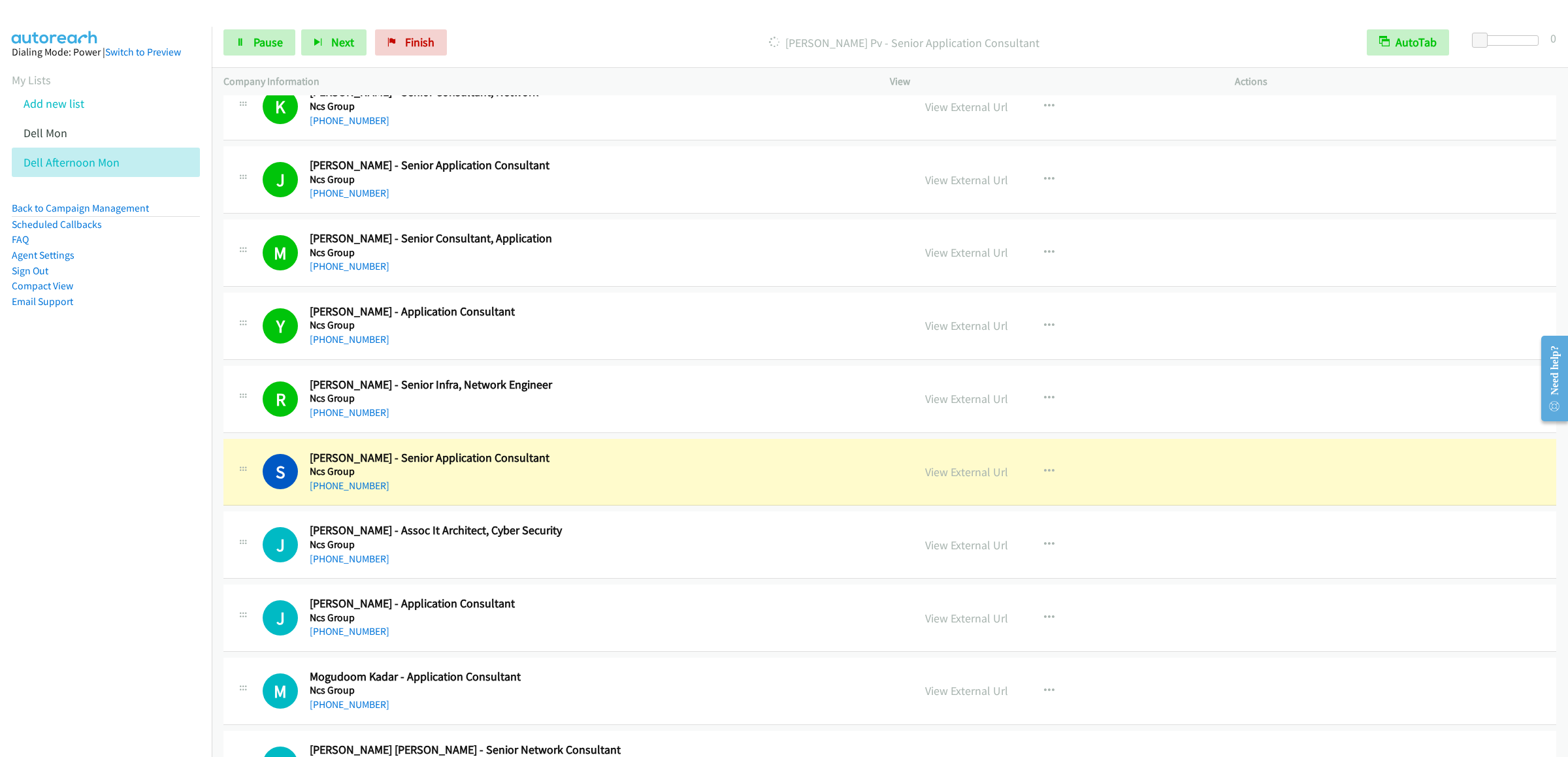
scroll to position [15278, 0]
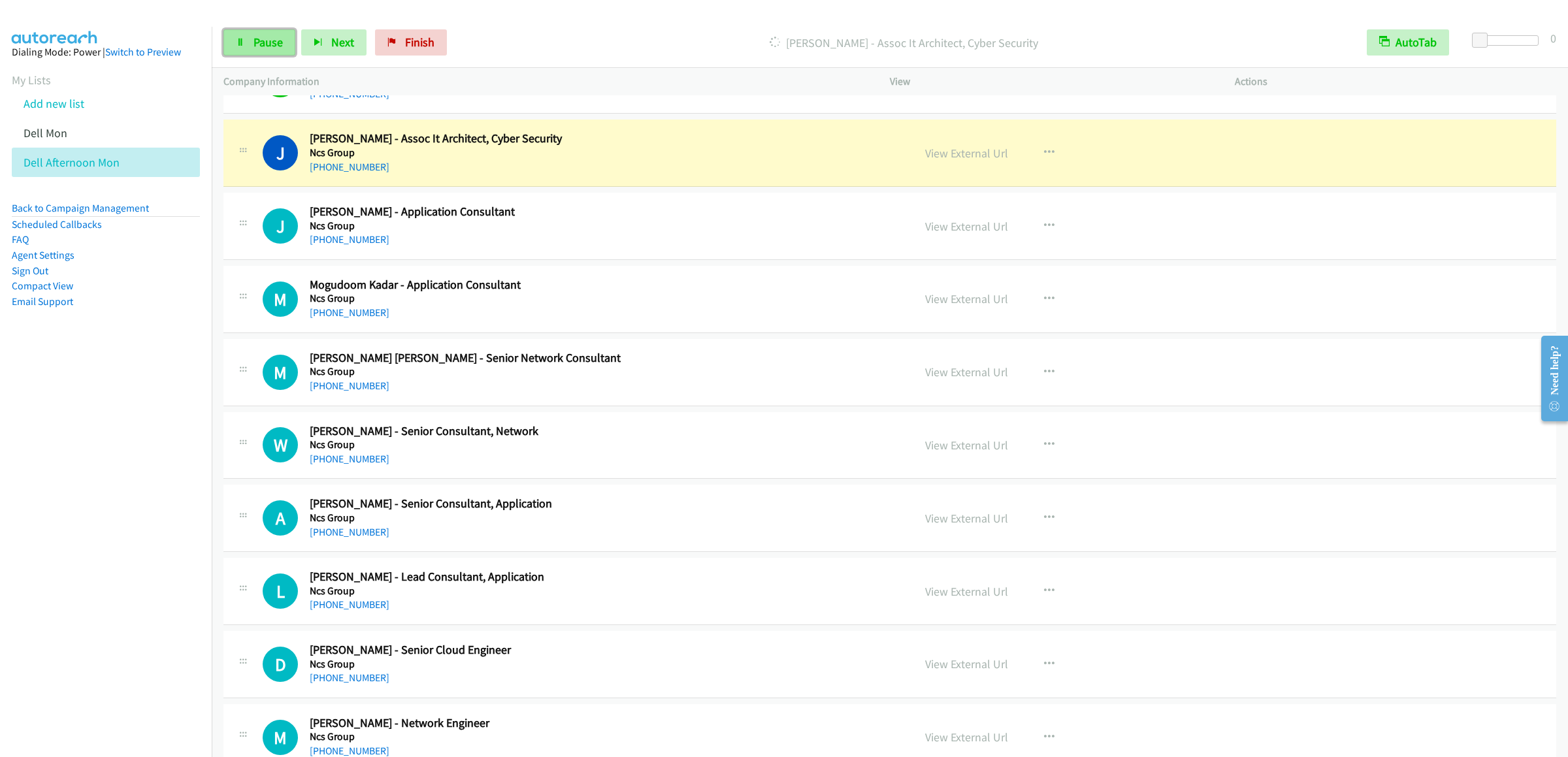
click at [237, 42] on icon at bounding box center [241, 43] width 9 height 9
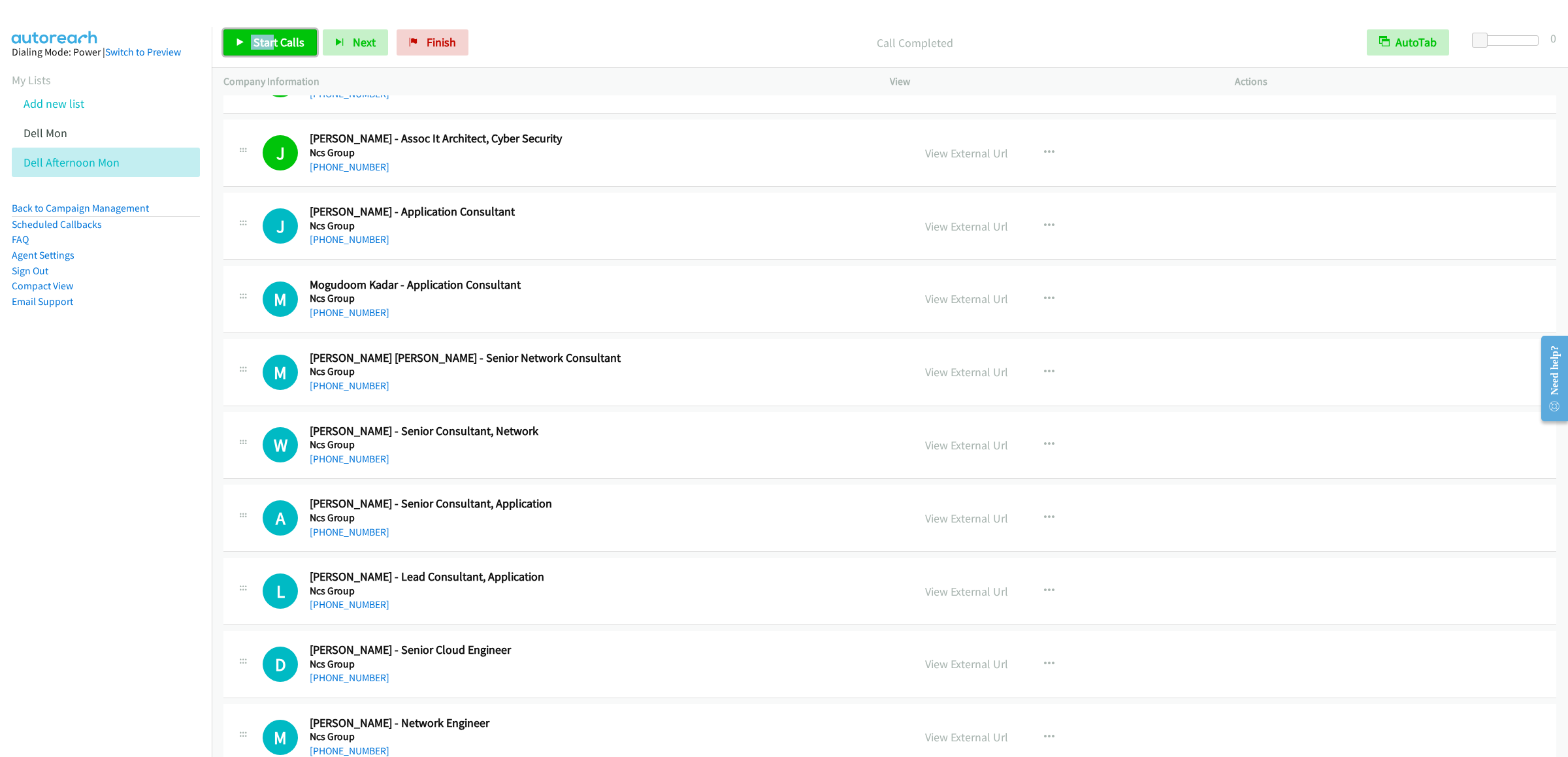
click at [254, 43] on span "Start Calls" at bounding box center [279, 42] width 51 height 15
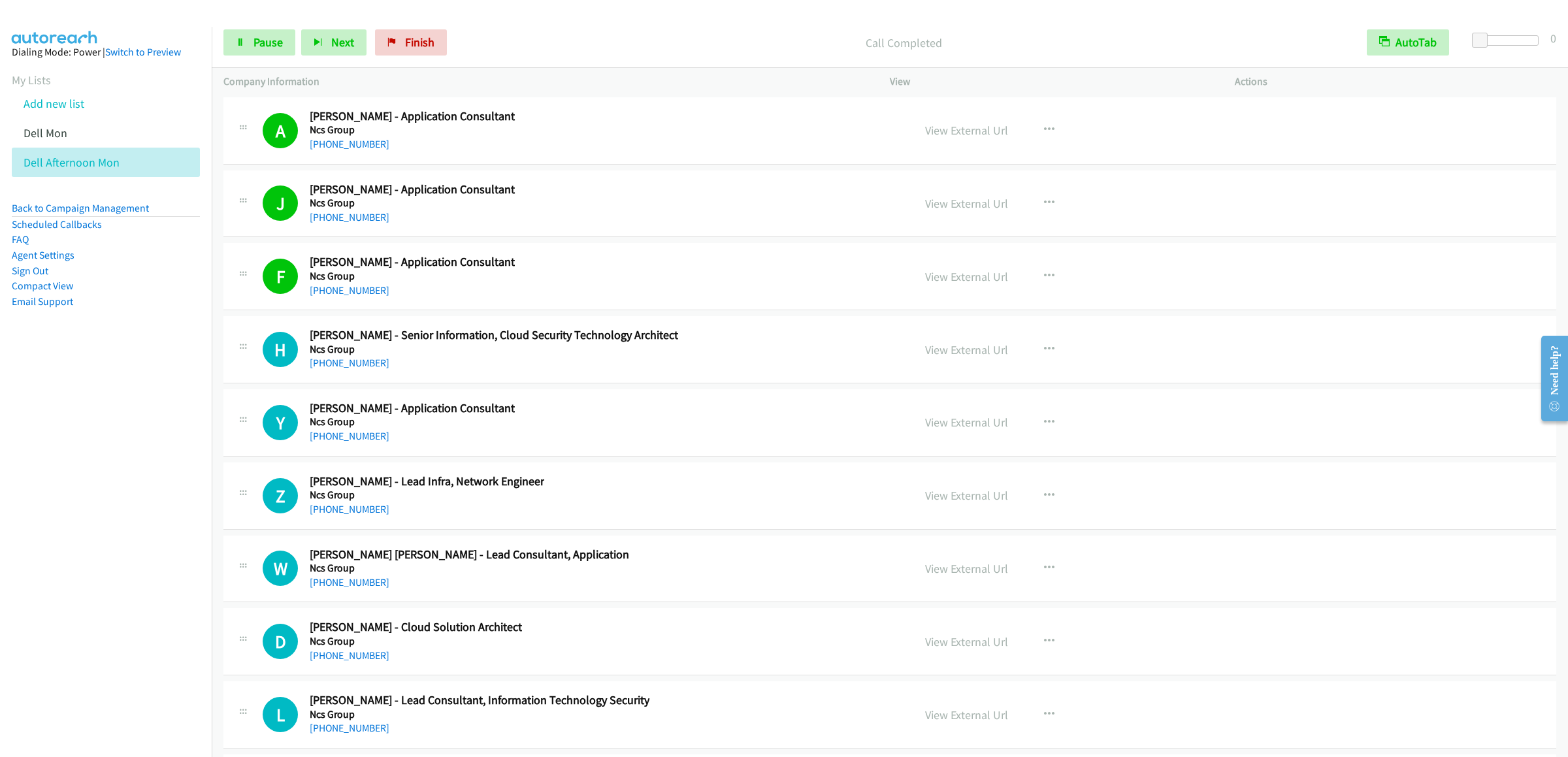
scroll to position [16453, 0]
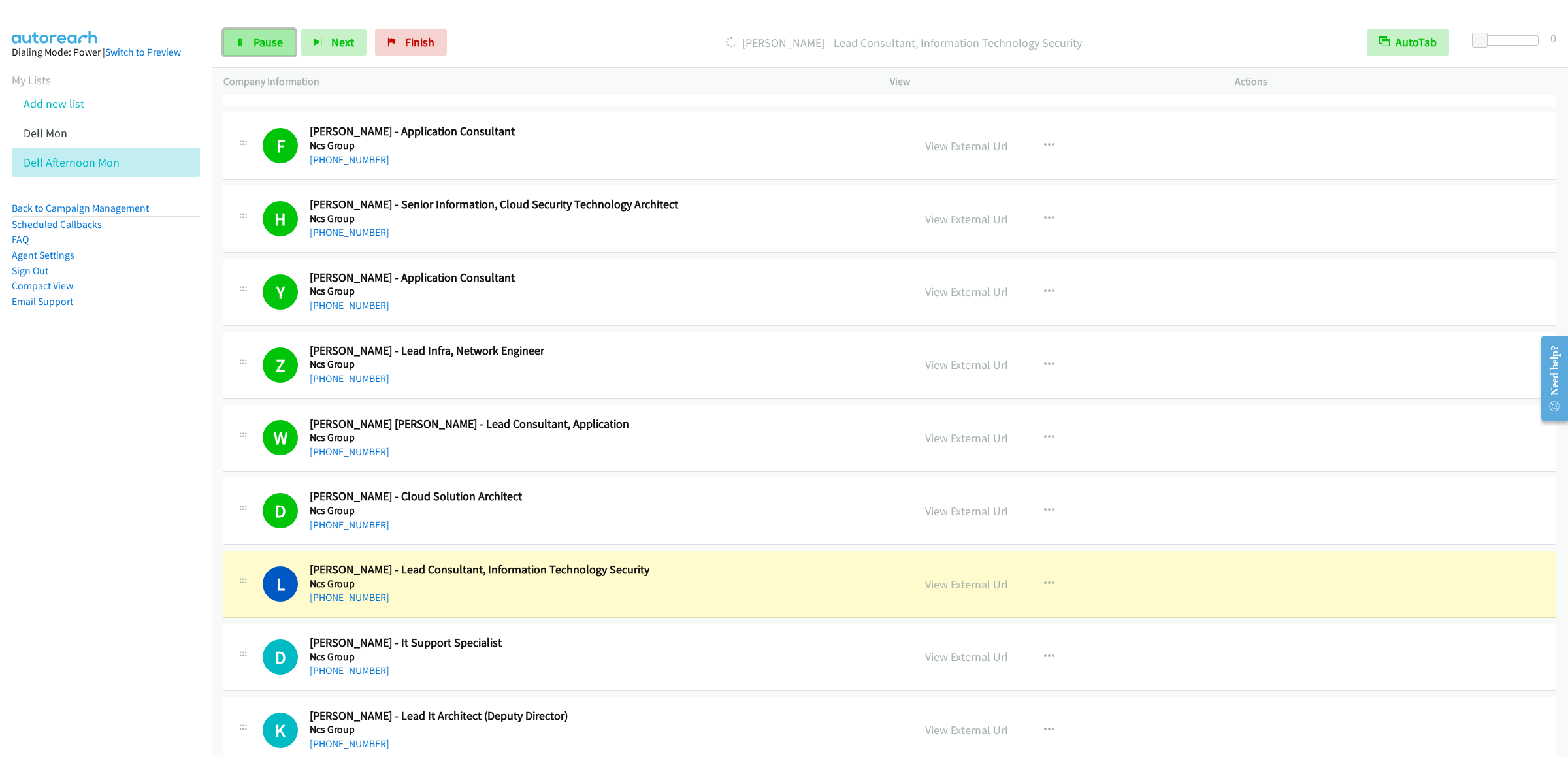
click at [258, 36] on span "Pause" at bounding box center [268, 42] width 29 height 15
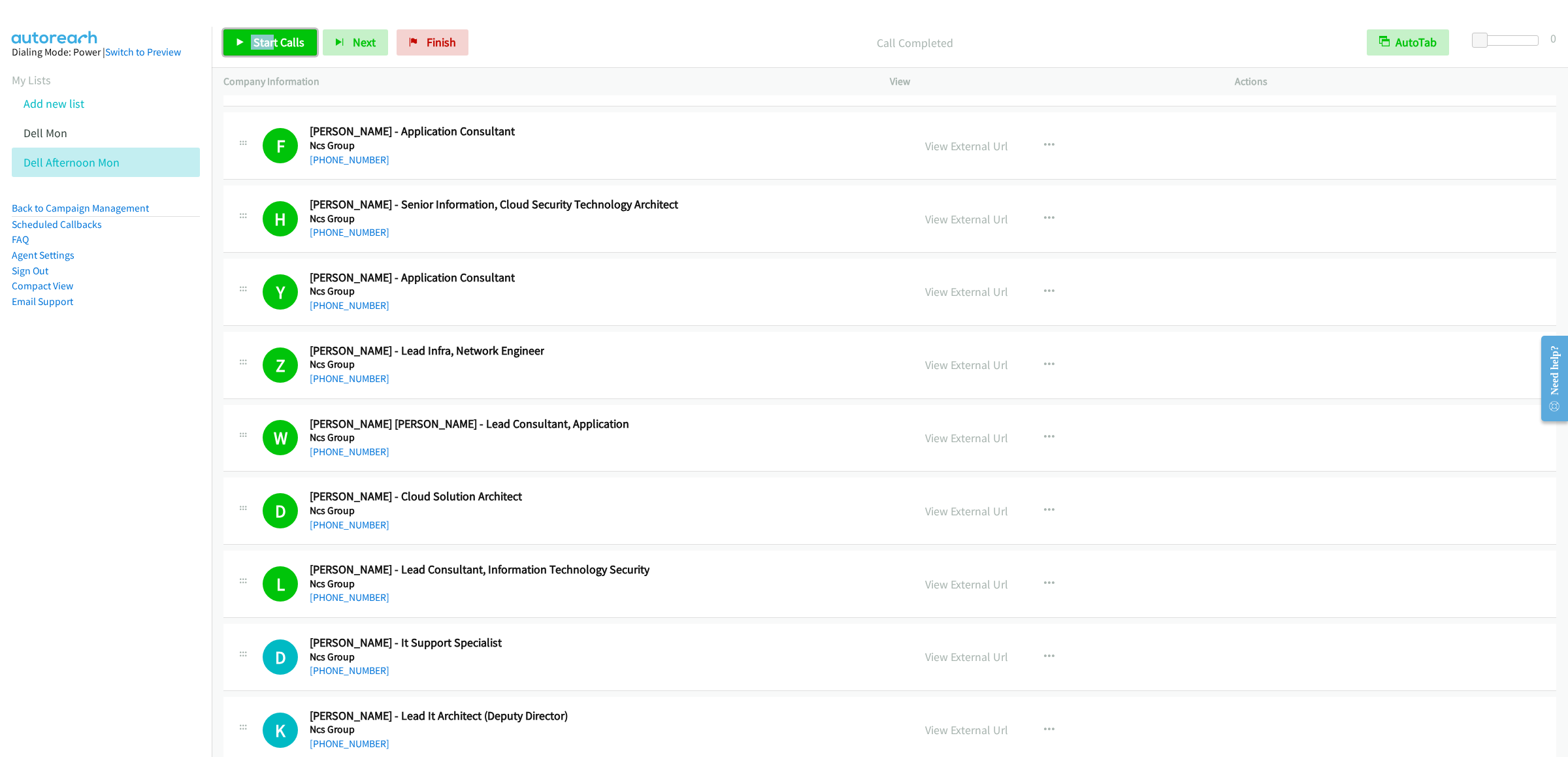
click at [306, 42] on link "Start Calls" at bounding box center [270, 42] width 93 height 26
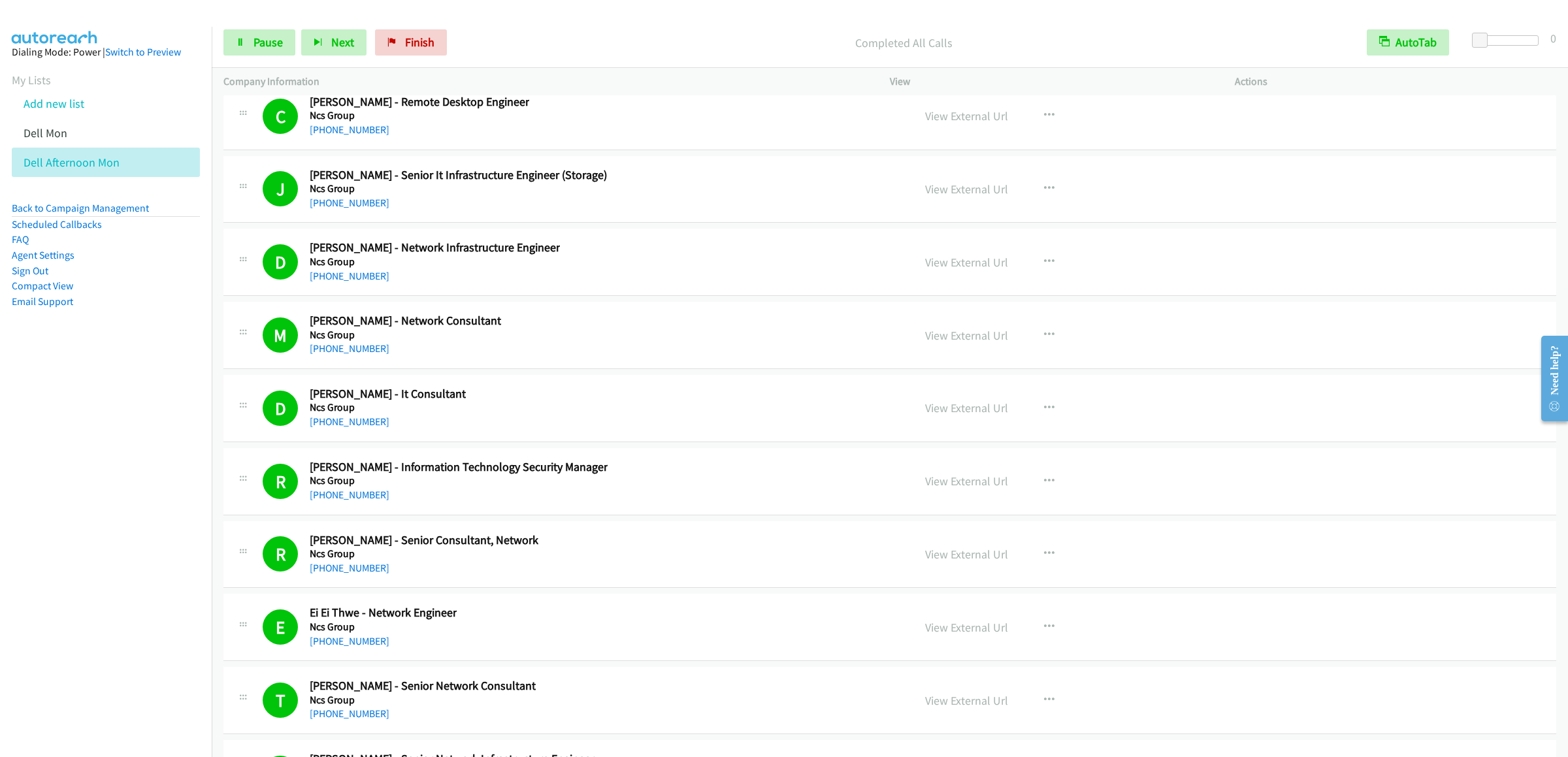
scroll to position [18027, 0]
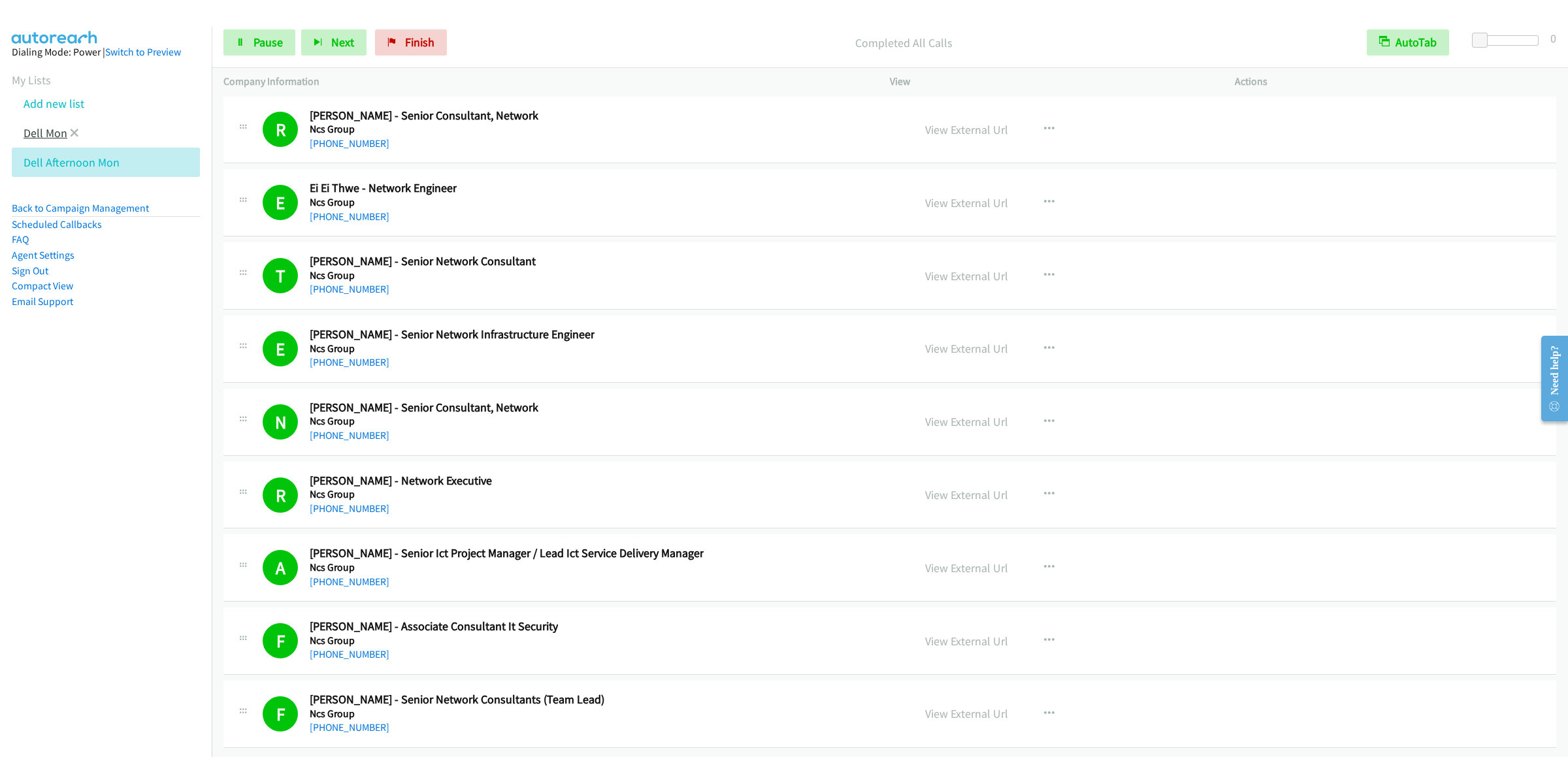
click at [36, 141] on link "Dell Mon" at bounding box center [45, 133] width 44 height 15
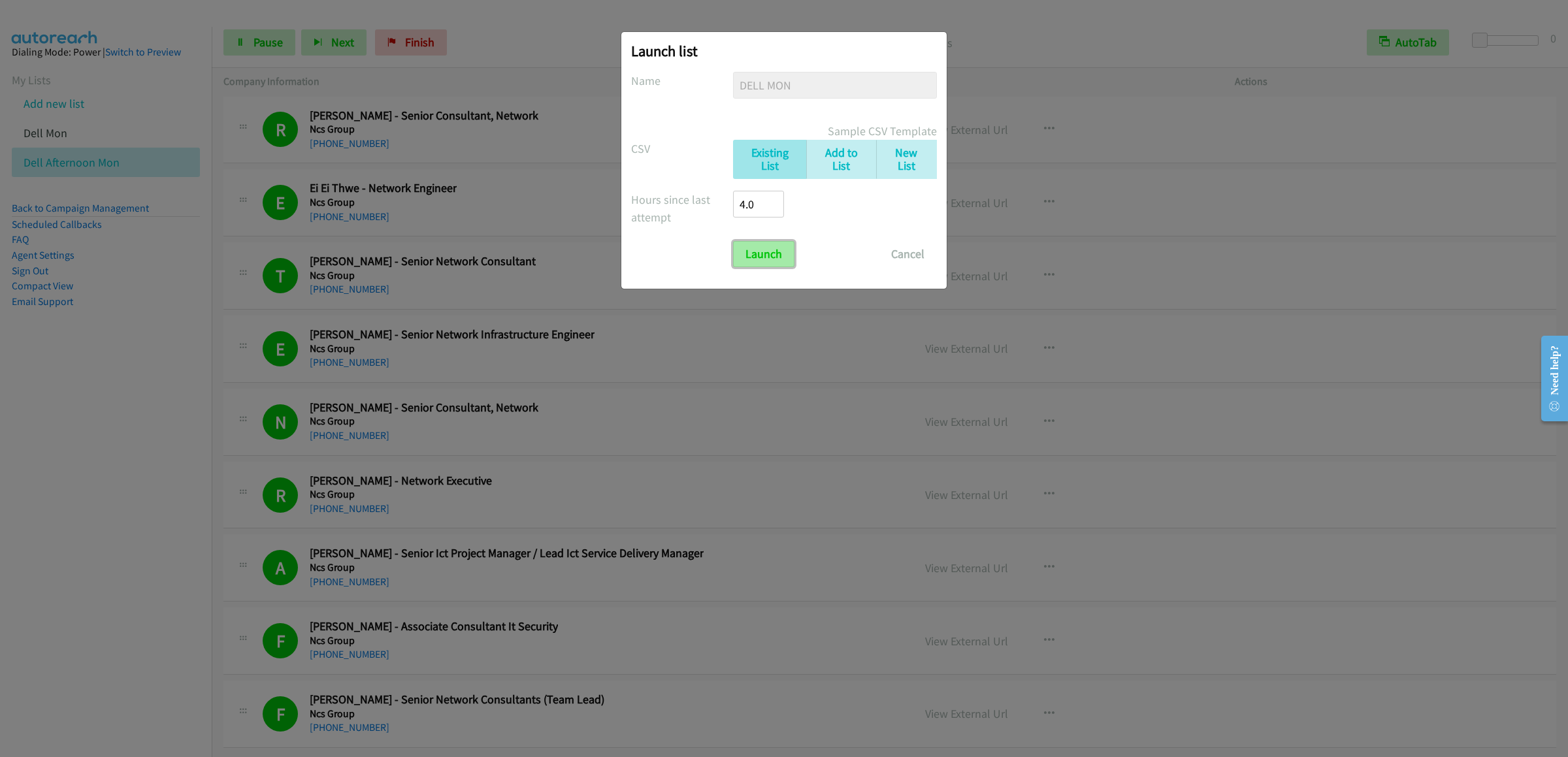
click at [747, 254] on input "Launch" at bounding box center [764, 254] width 62 height 26
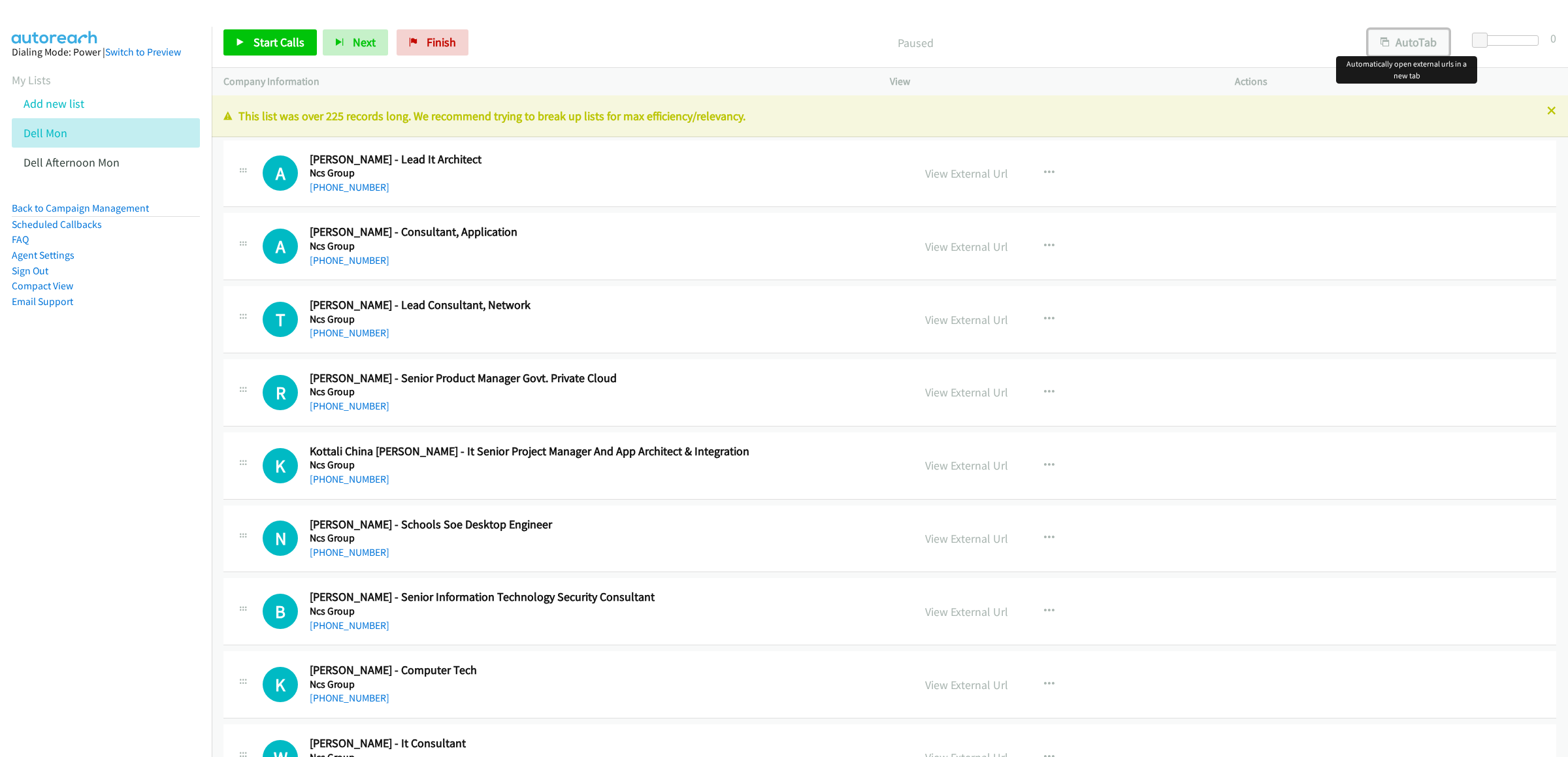
click at [1396, 43] on button "AutoTab" at bounding box center [1408, 42] width 81 height 26
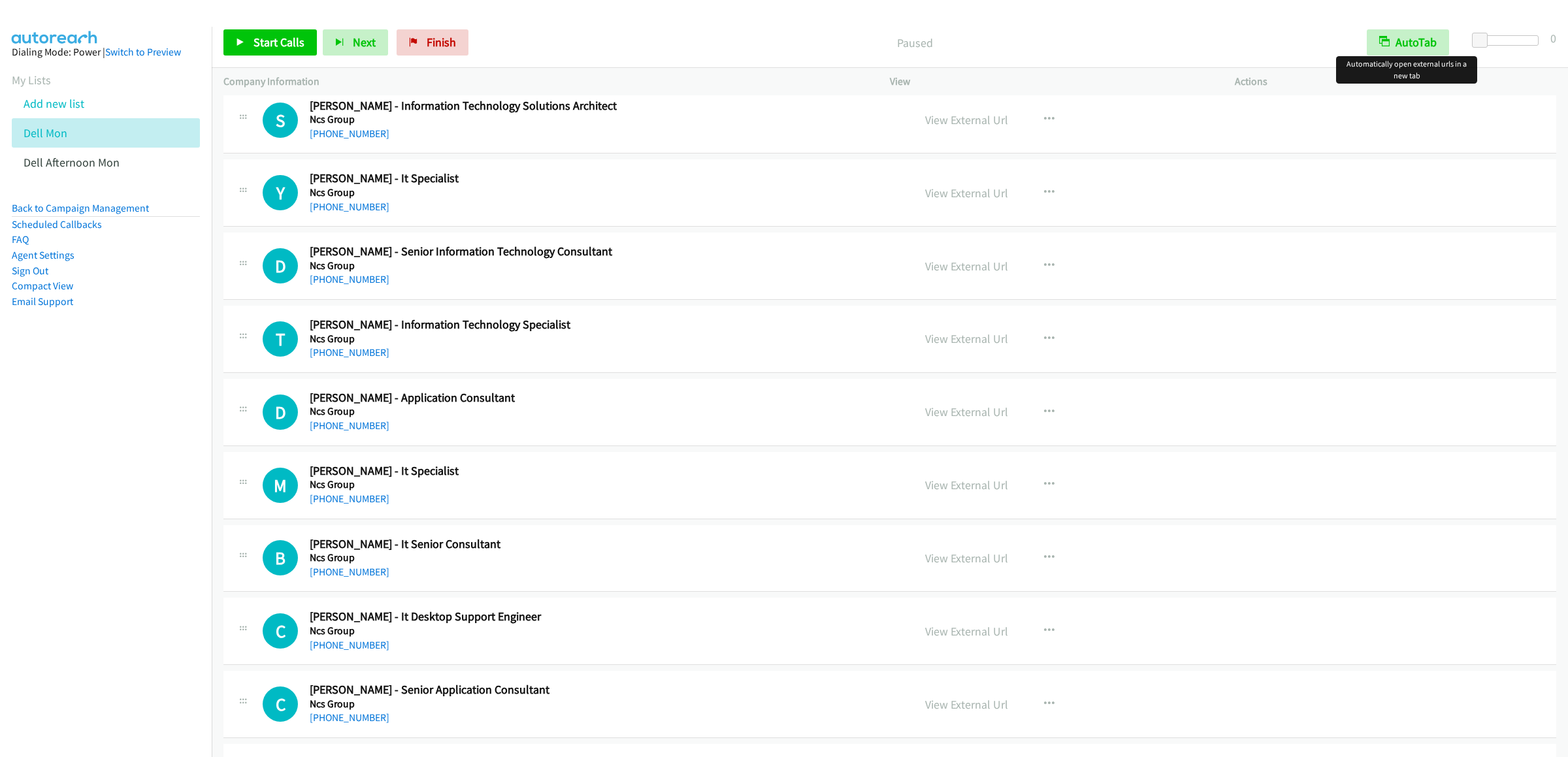
scroll to position [1044, 0]
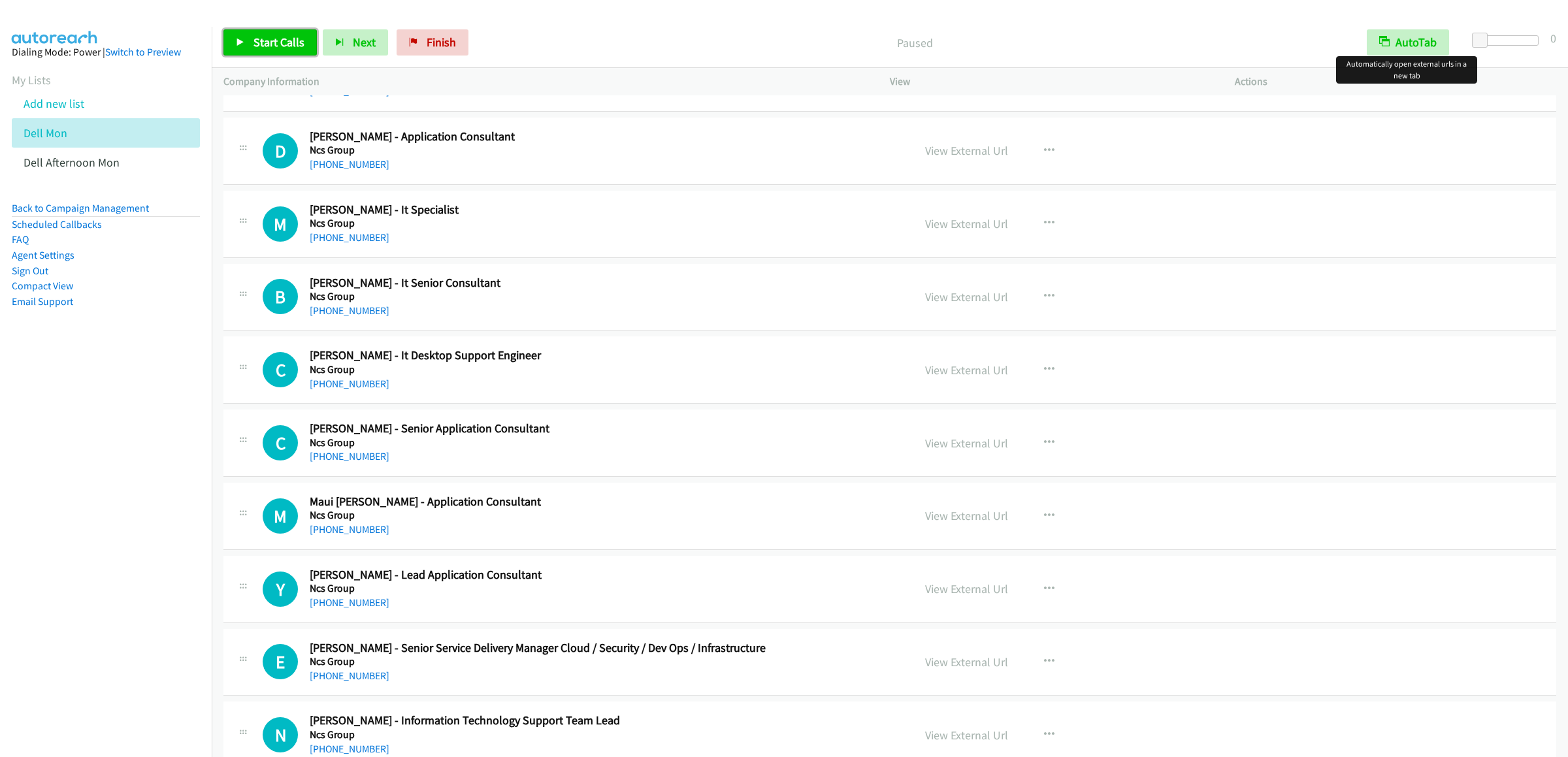
click at [277, 55] on link "Start Calls" at bounding box center [270, 42] width 93 height 26
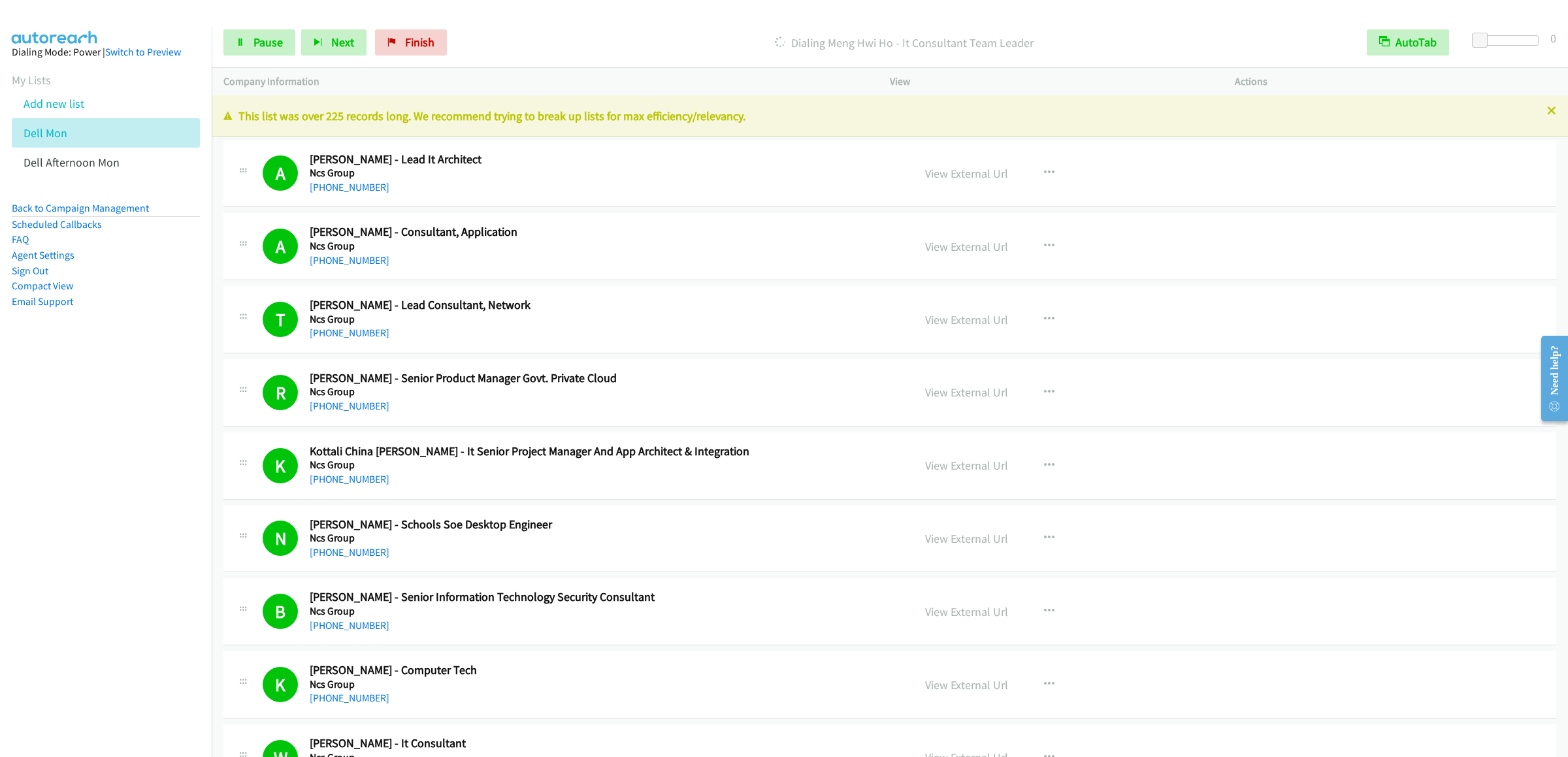
scroll to position [653, 0]
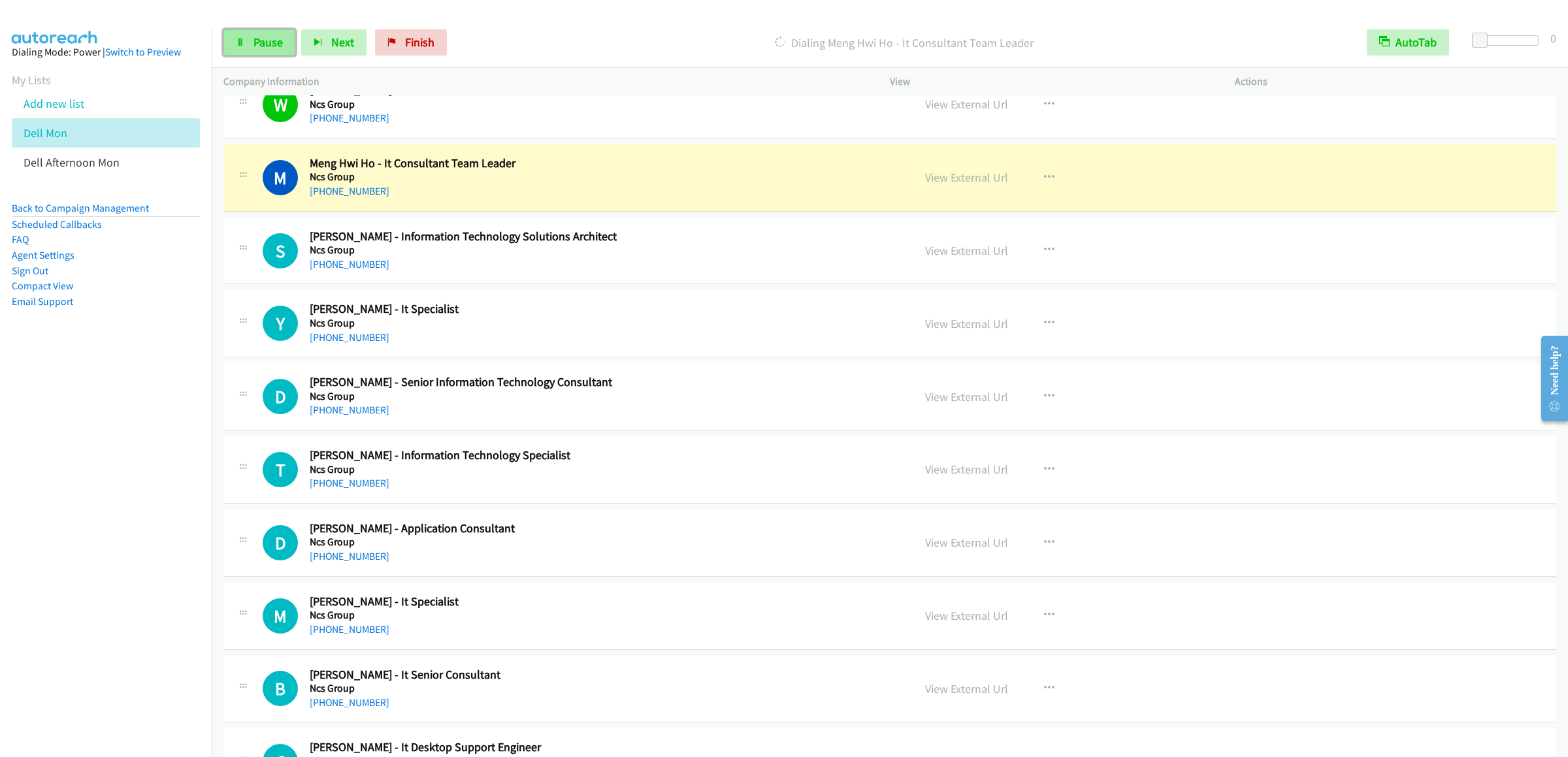
click at [254, 44] on span "Pause" at bounding box center [268, 42] width 29 height 15
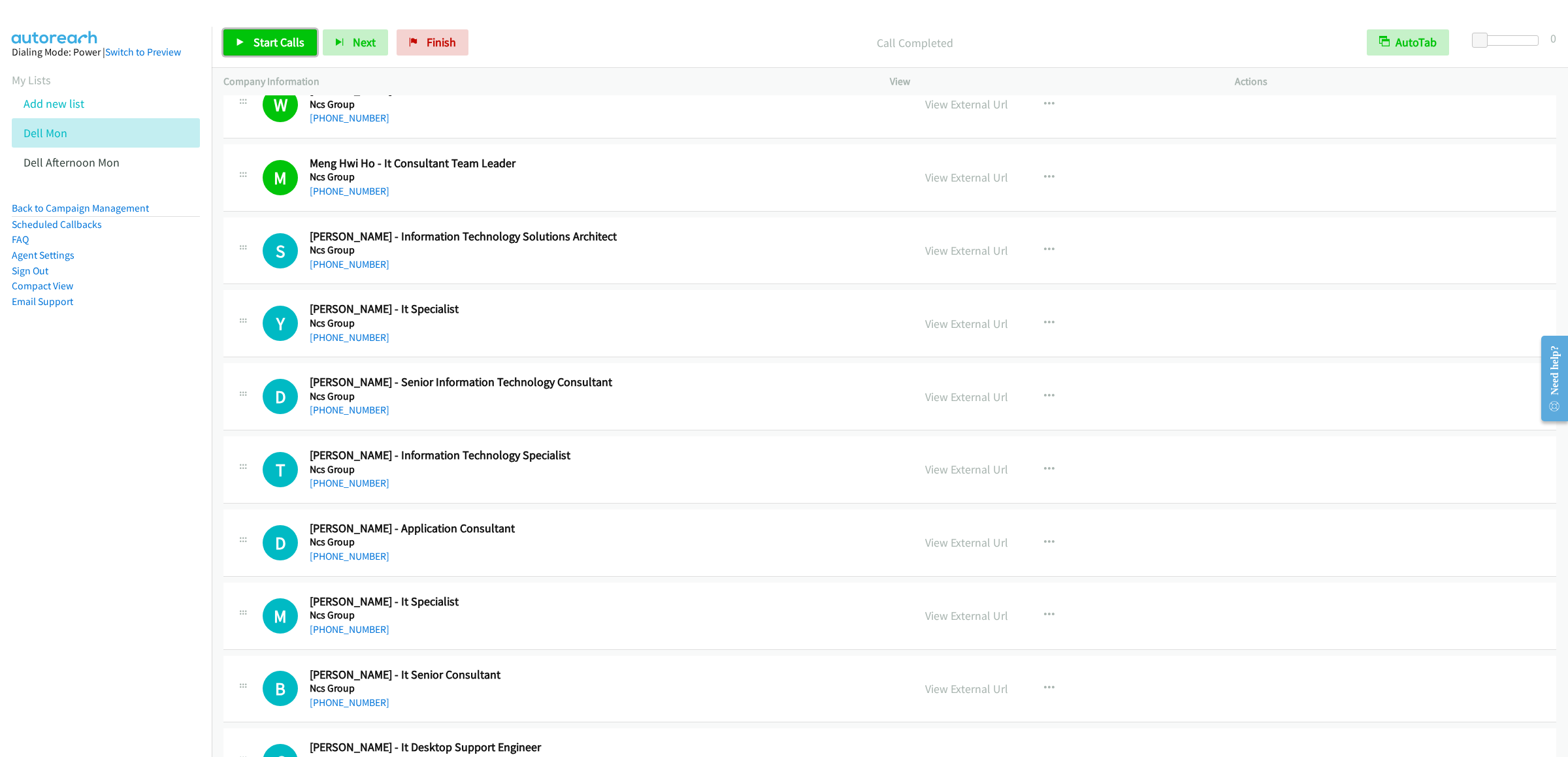
click at [275, 32] on link "Start Calls" at bounding box center [270, 42] width 93 height 26
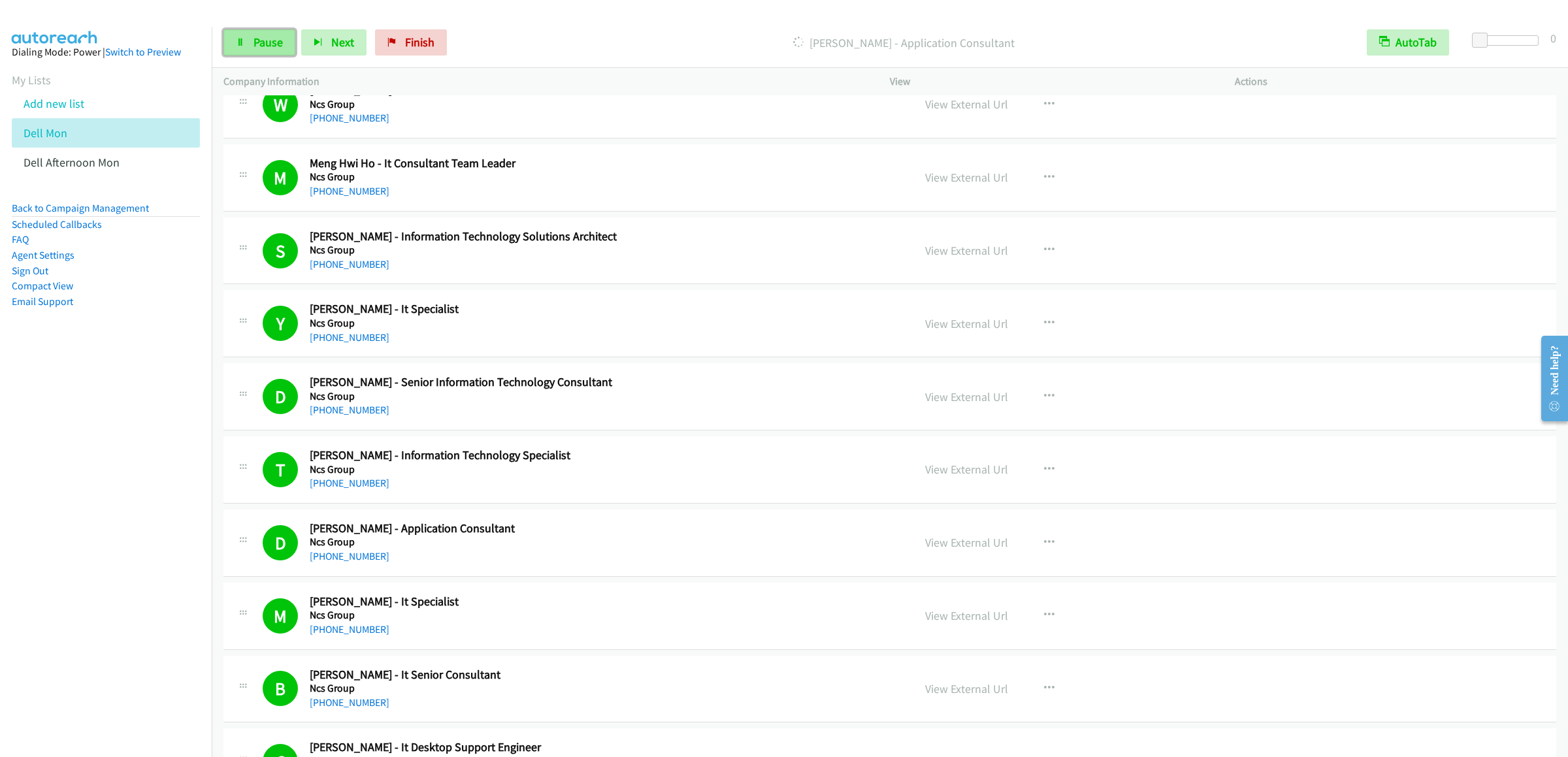
click at [229, 38] on link "Pause" at bounding box center [259, 42] width 72 height 26
click at [269, 28] on div "Start Calls Pause Next Finish Call Completed AutoTab AutoTab 0" at bounding box center [890, 42] width 1357 height 50
click at [283, 35] on span "Start Calls" at bounding box center [279, 42] width 51 height 15
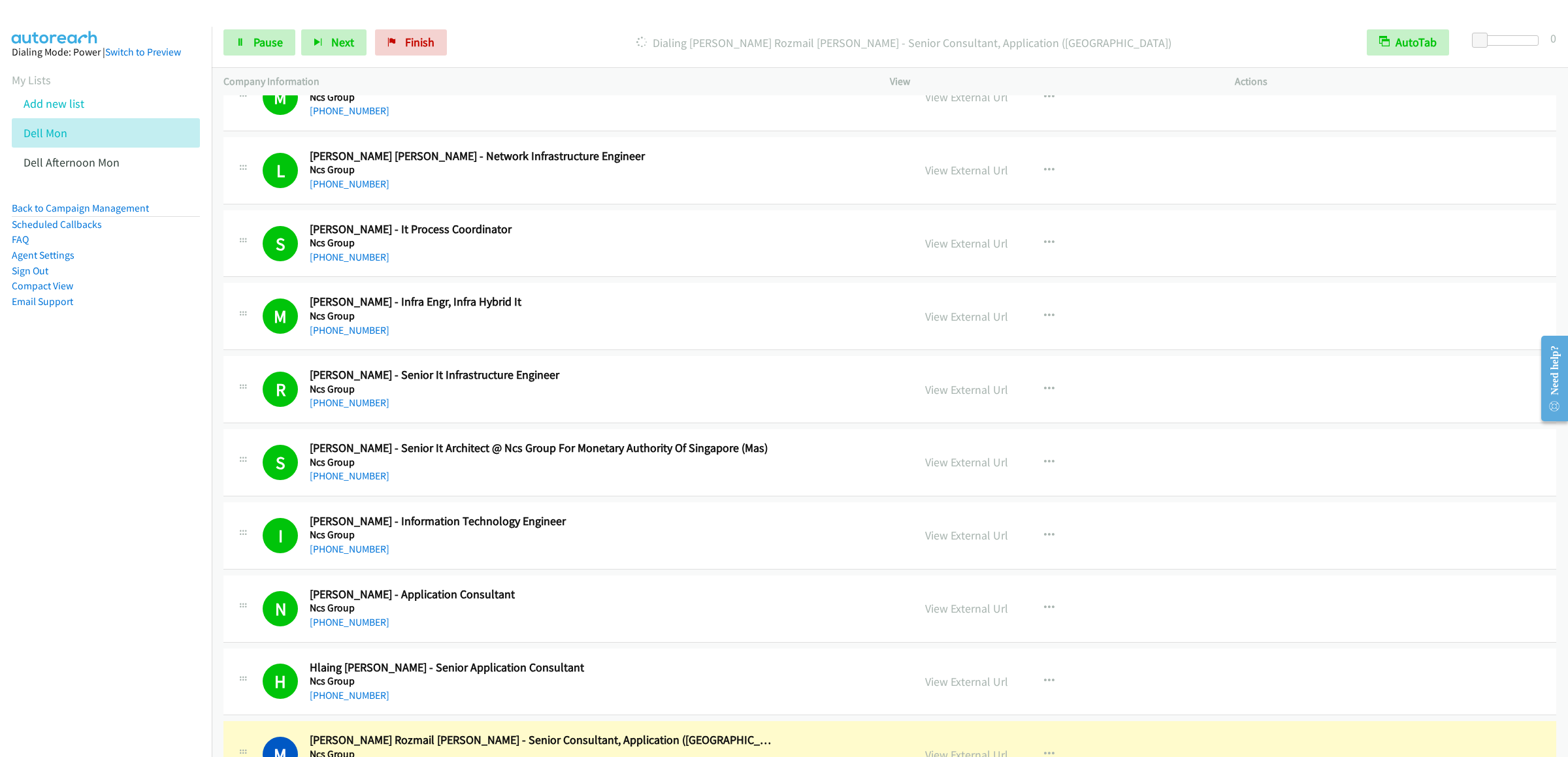
scroll to position [2350, 0]
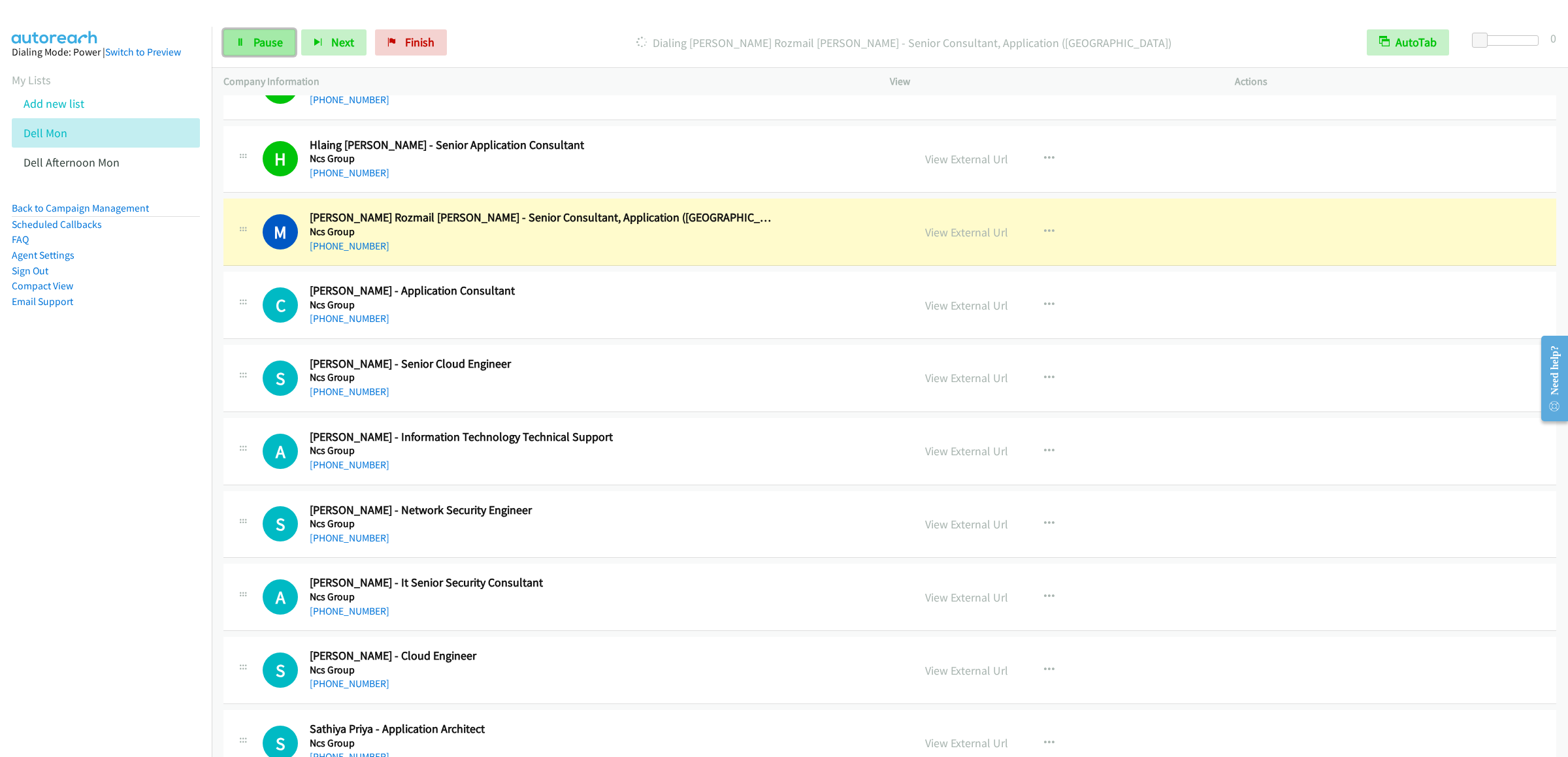
click at [268, 50] on link "Pause" at bounding box center [259, 42] width 72 height 26
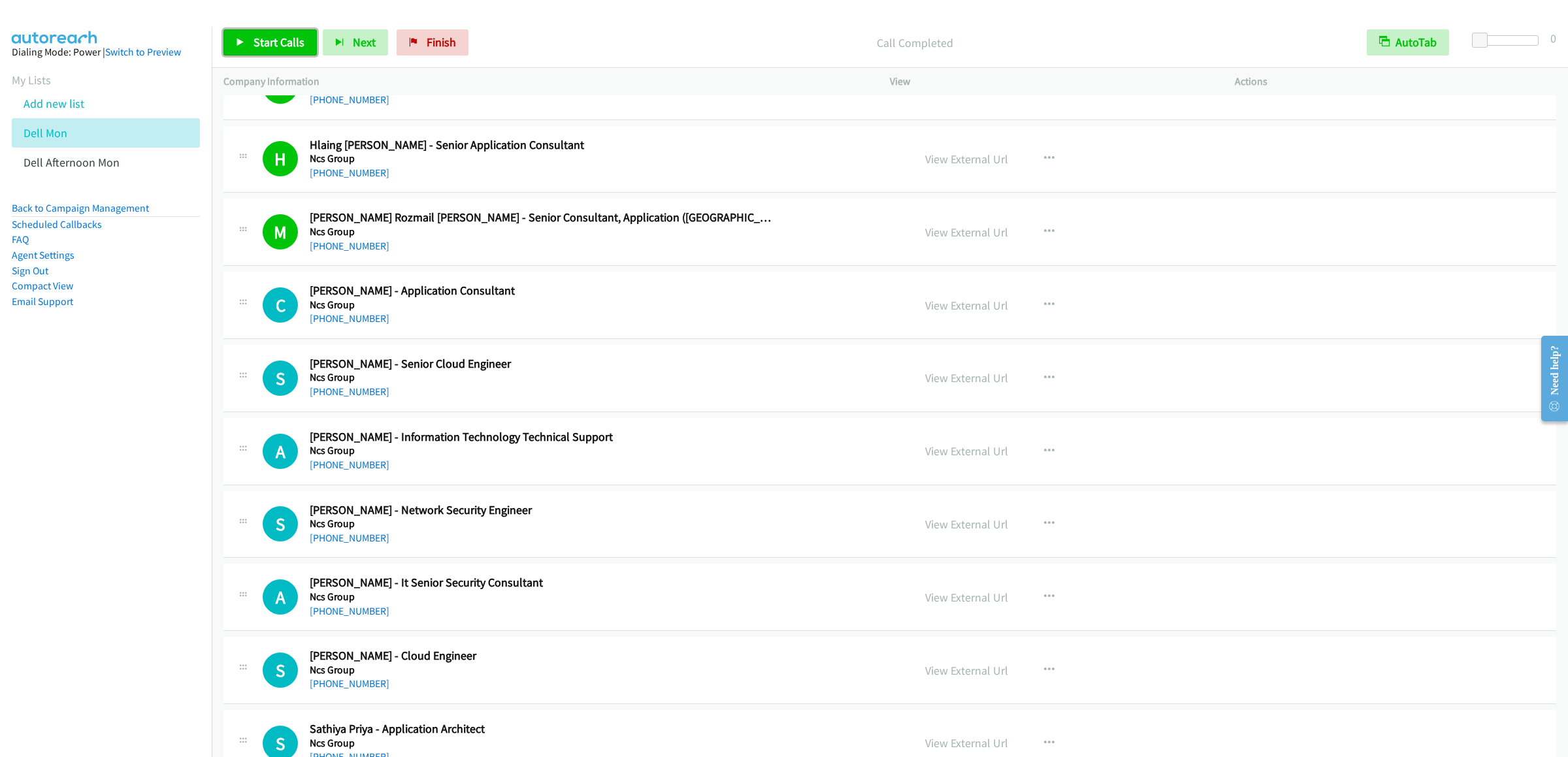
click at [241, 49] on link "Start Calls" at bounding box center [270, 42] width 93 height 26
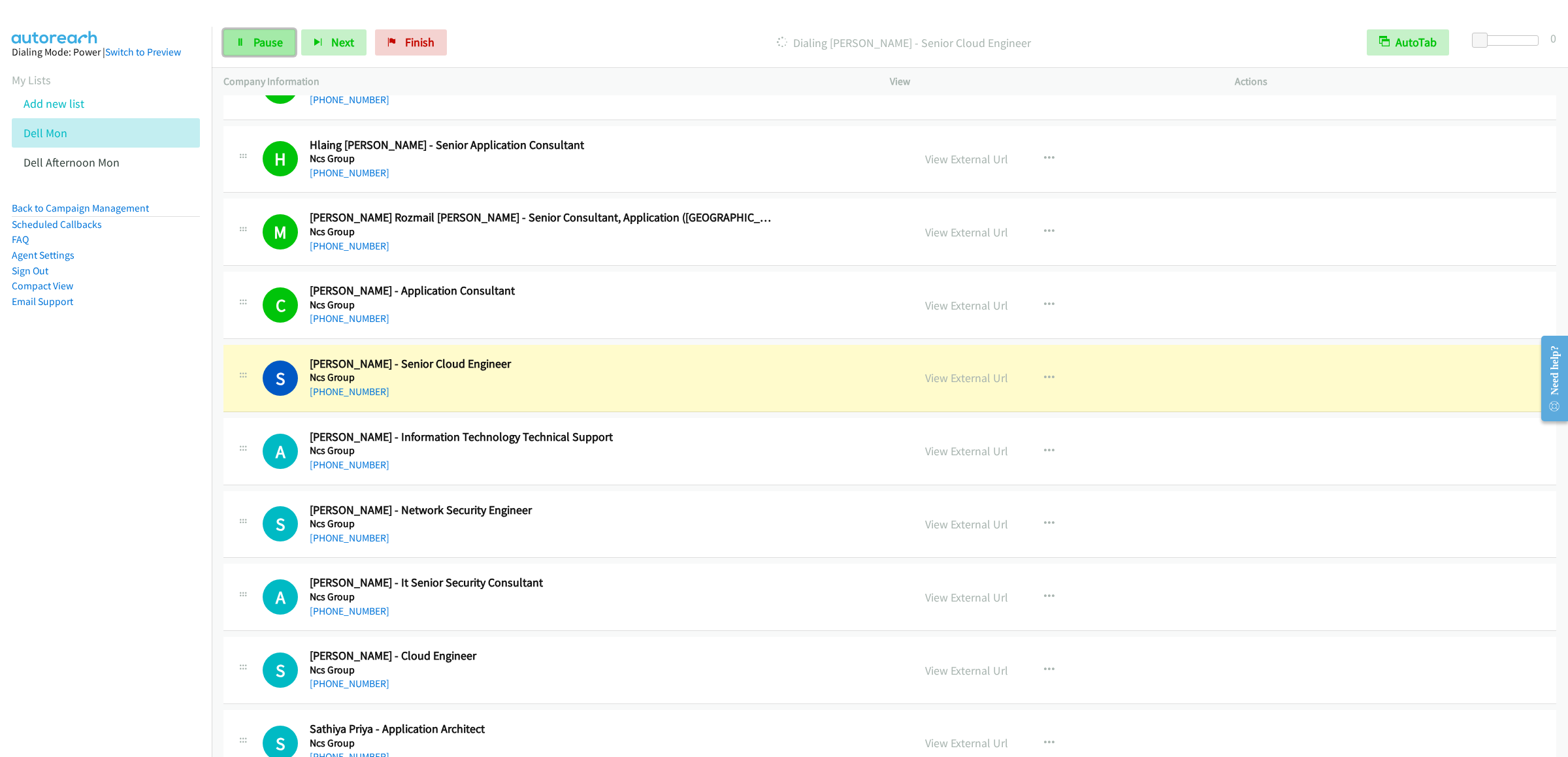
click at [254, 42] on span "Pause" at bounding box center [268, 42] width 29 height 15
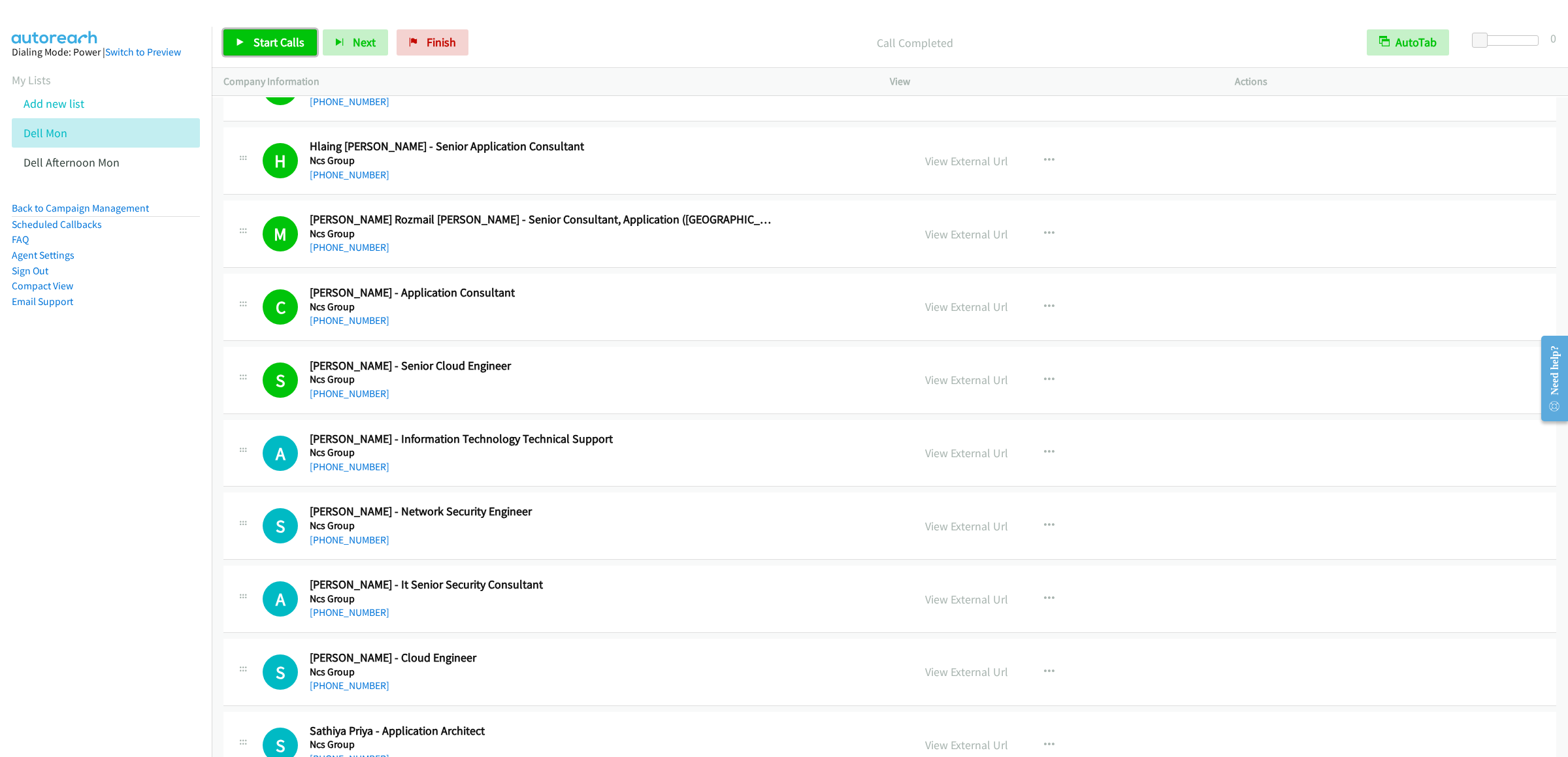
click at [272, 38] on span "Start Calls" at bounding box center [279, 42] width 51 height 15
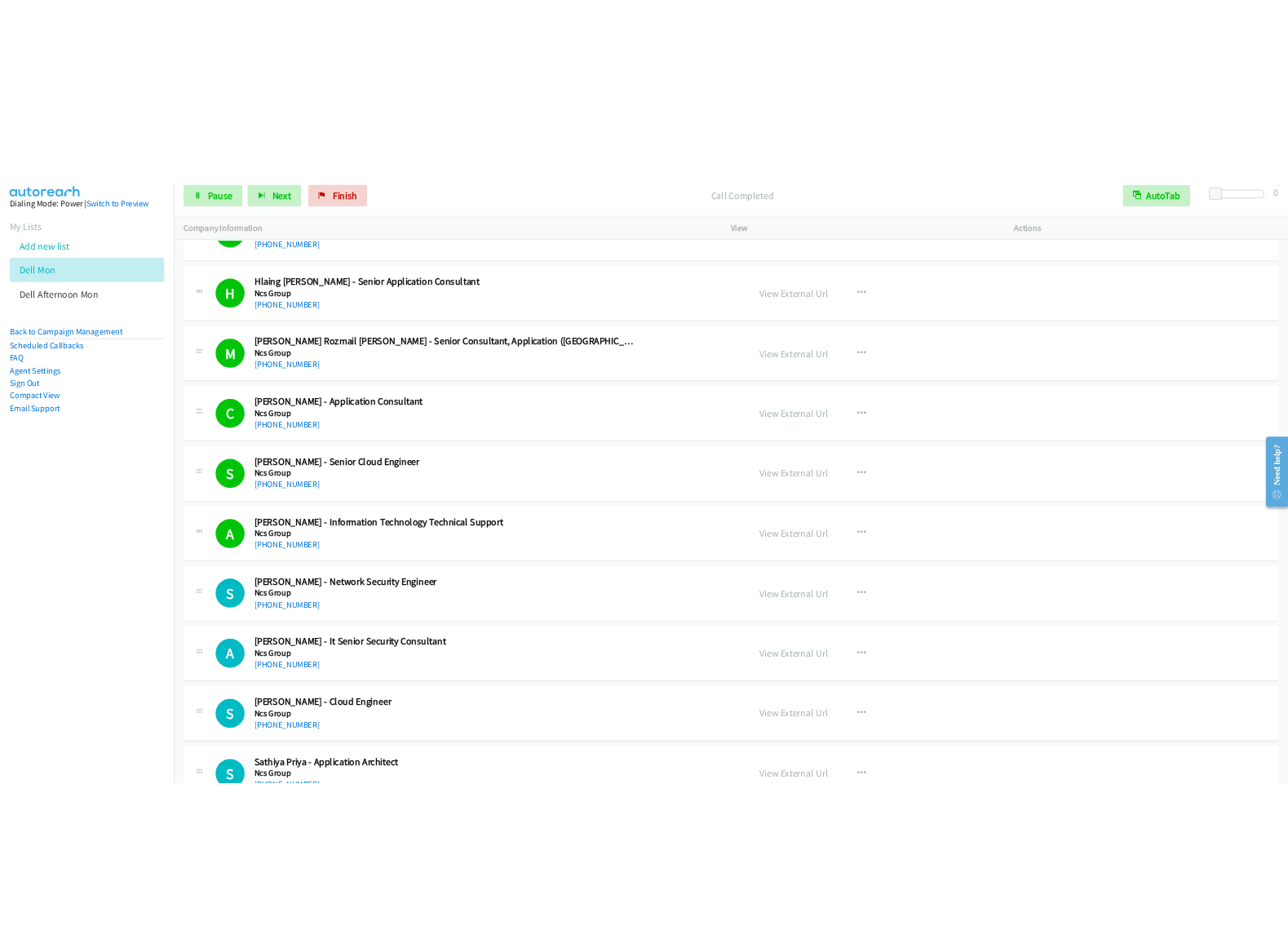
scroll to position [3263, 0]
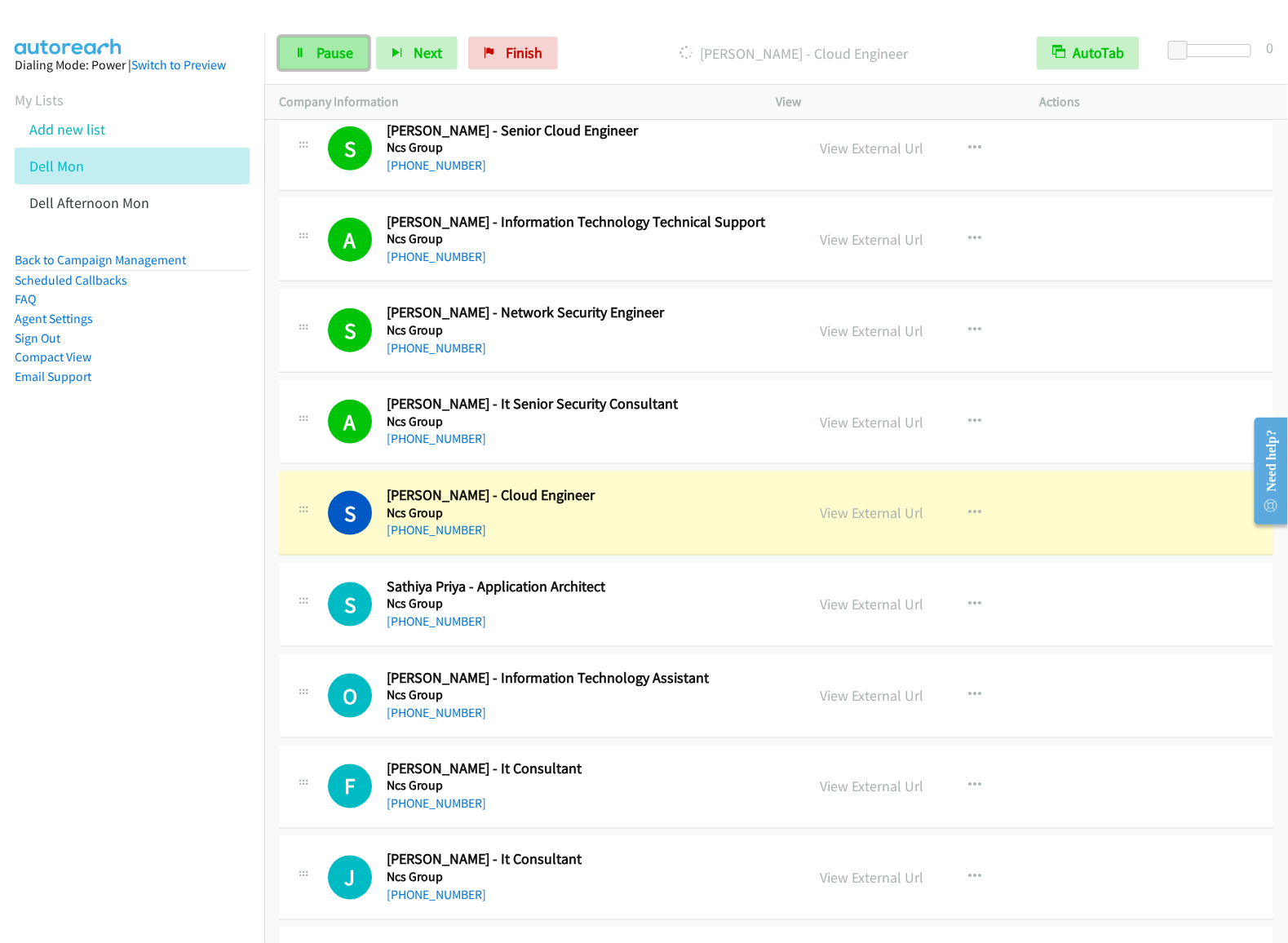
drag, startPoint x: 326, startPoint y: 50, endPoint x: 318, endPoint y: 57, distance: 10.6
click at [326, 50] on span "Pause" at bounding box center [335, 53] width 36 height 19
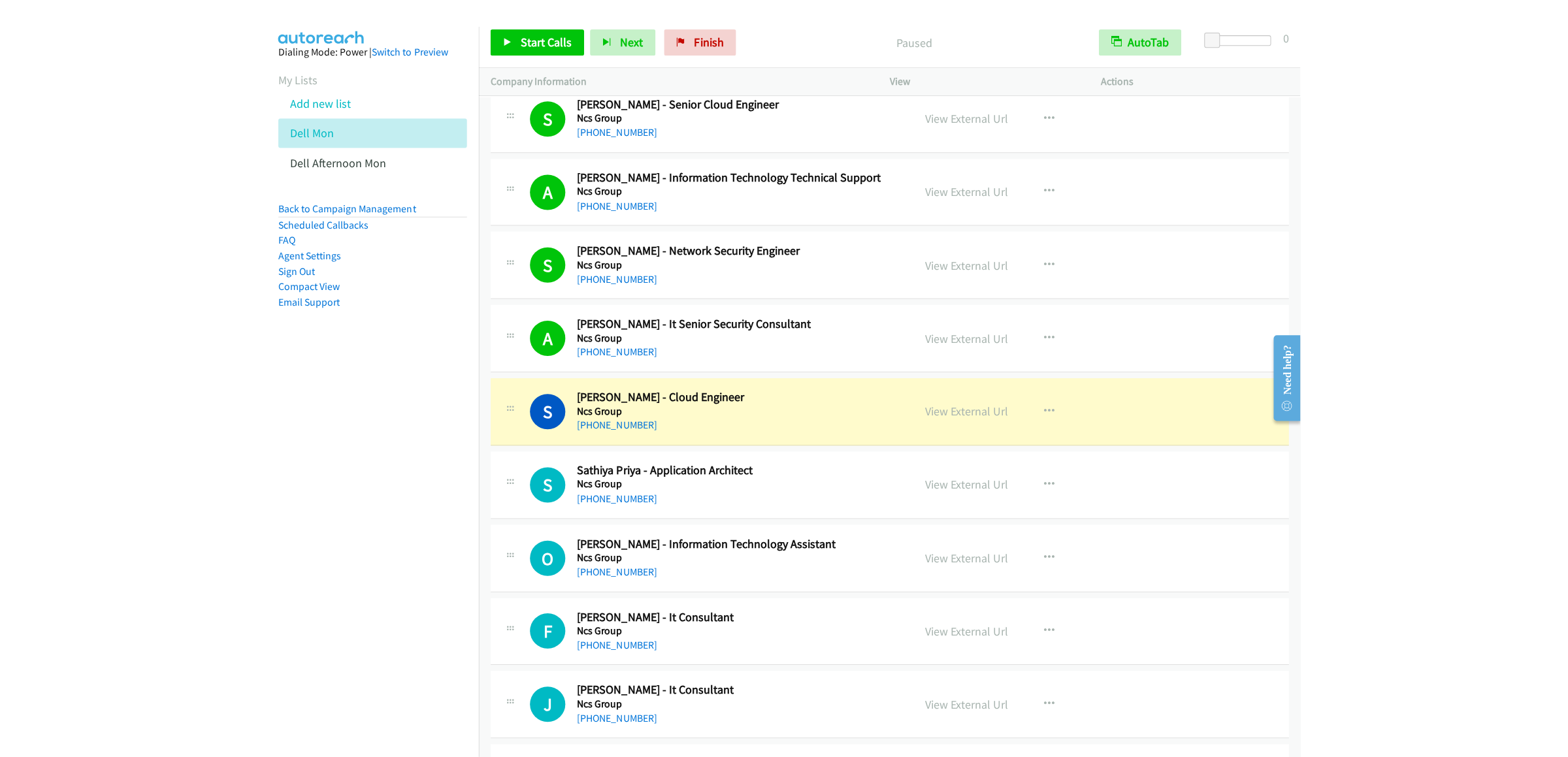
scroll to position [2480, 0]
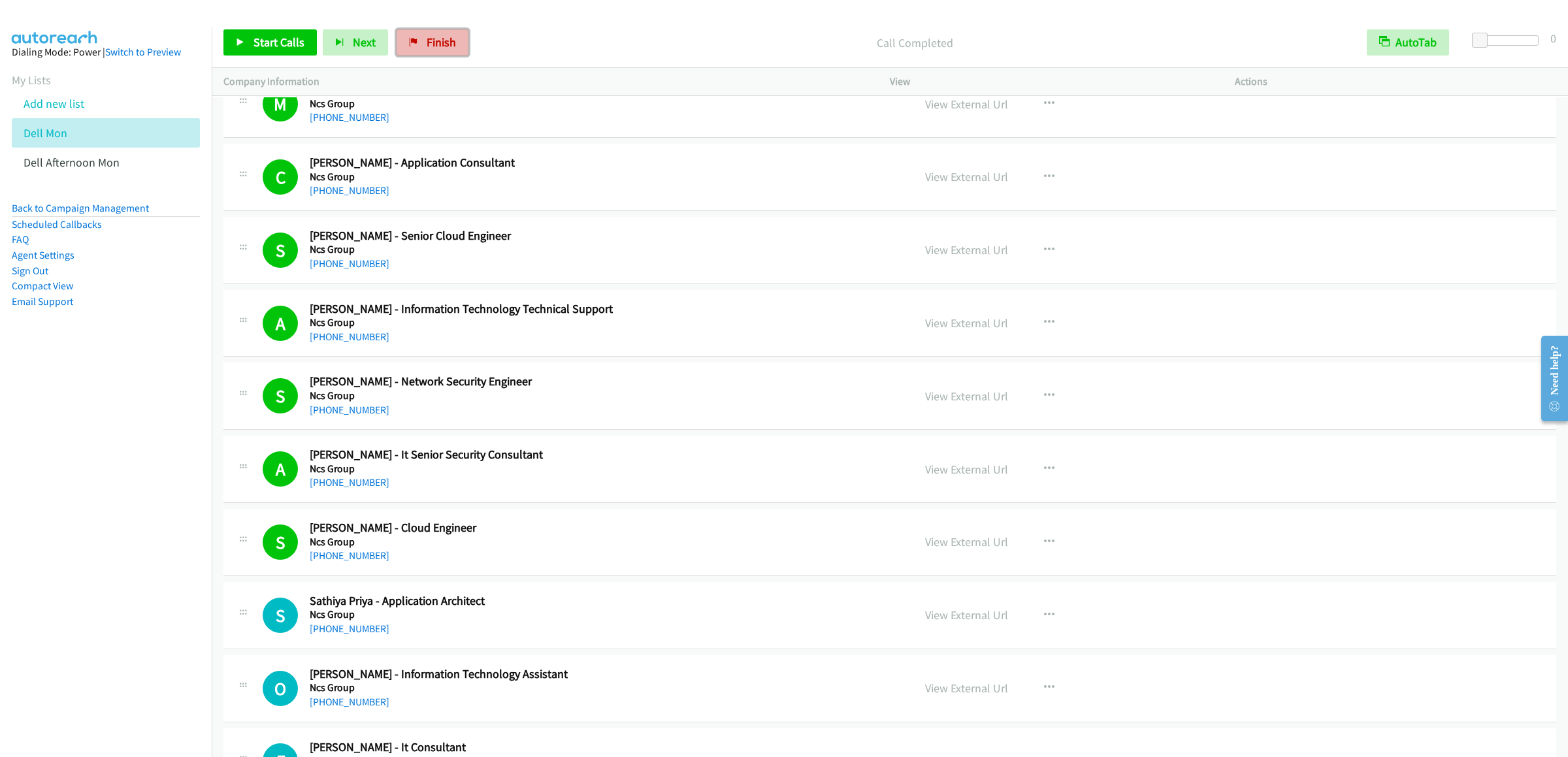
click at [437, 38] on span "Finish" at bounding box center [441, 42] width 29 height 15
